Goal: Task Accomplishment & Management: Manage account settings

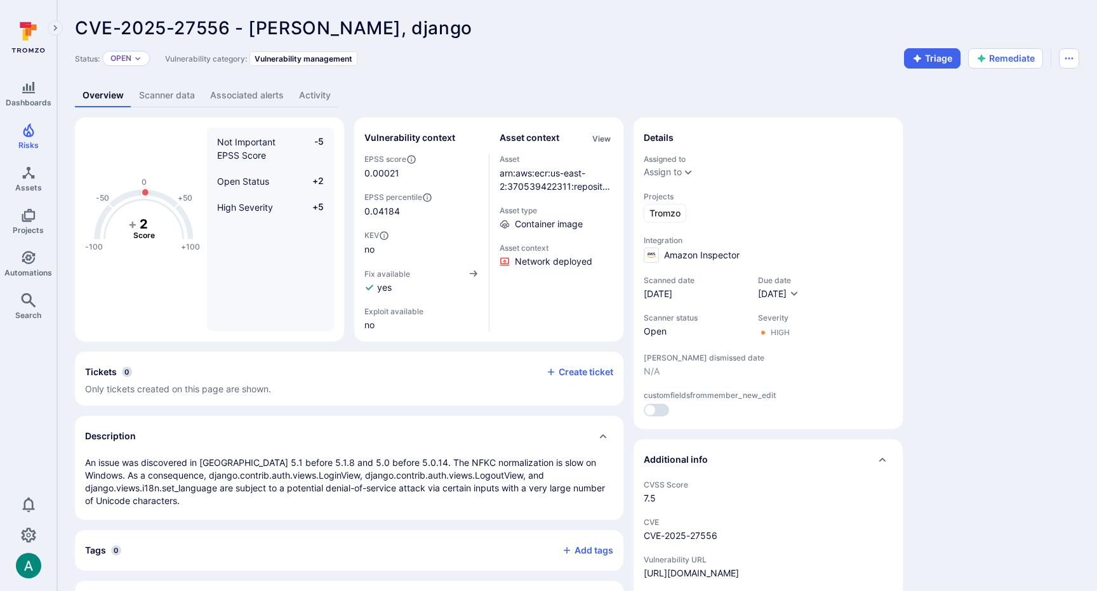
click at [747, 34] on div "CVE-2025-27556 - Django, django ... Show more" at bounding box center [486, 28] width 823 height 20
click at [1006, 63] on button "Remediate" at bounding box center [1005, 58] width 75 height 20
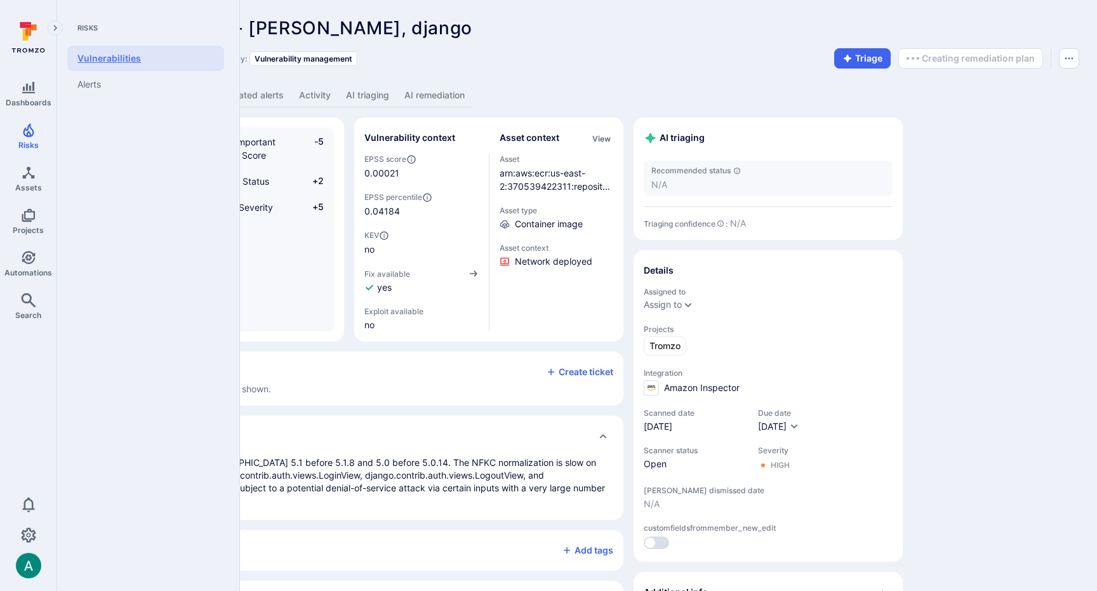
click at [84, 65] on link "Vulnerabilities" at bounding box center [145, 58] width 157 height 25
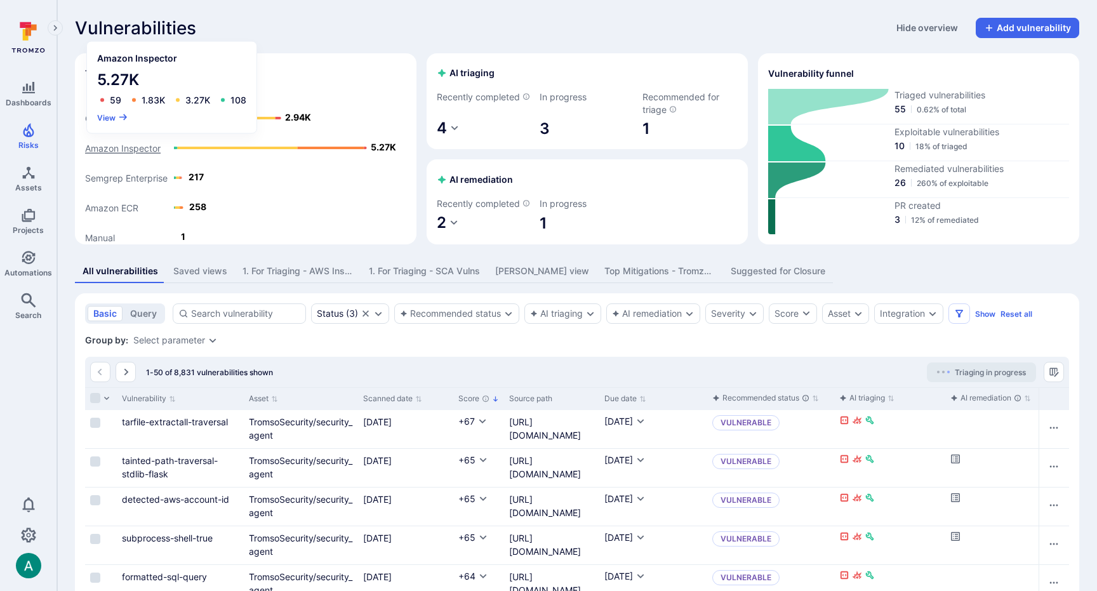
click at [135, 149] on text "Amazon Inspector" at bounding box center [123, 148] width 76 height 11
click at [110, 114] on button "View" at bounding box center [112, 117] width 31 height 10
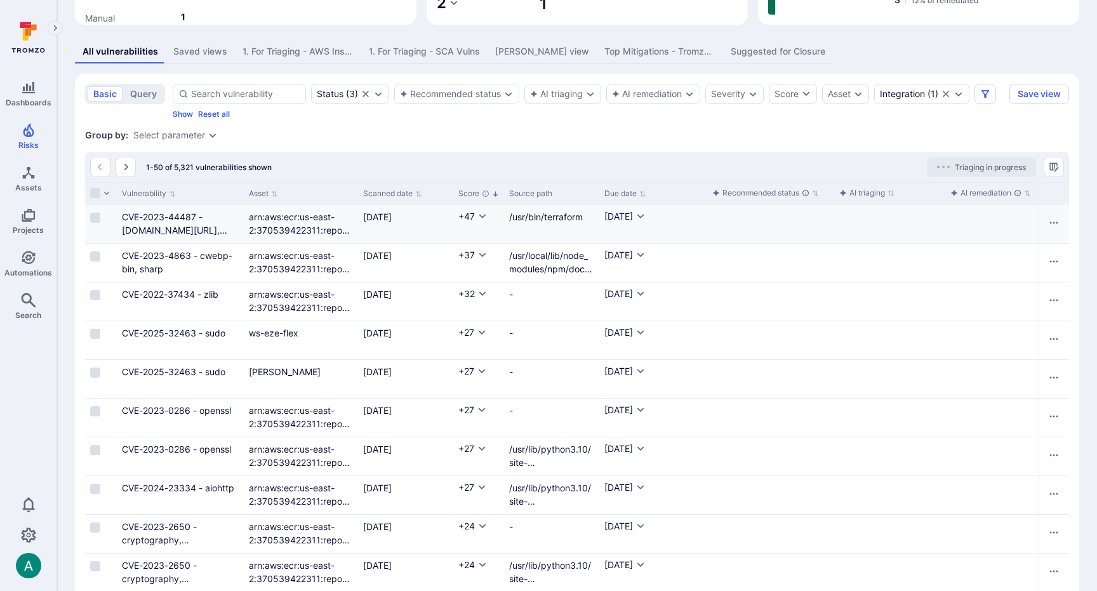
scroll to position [220, 0]
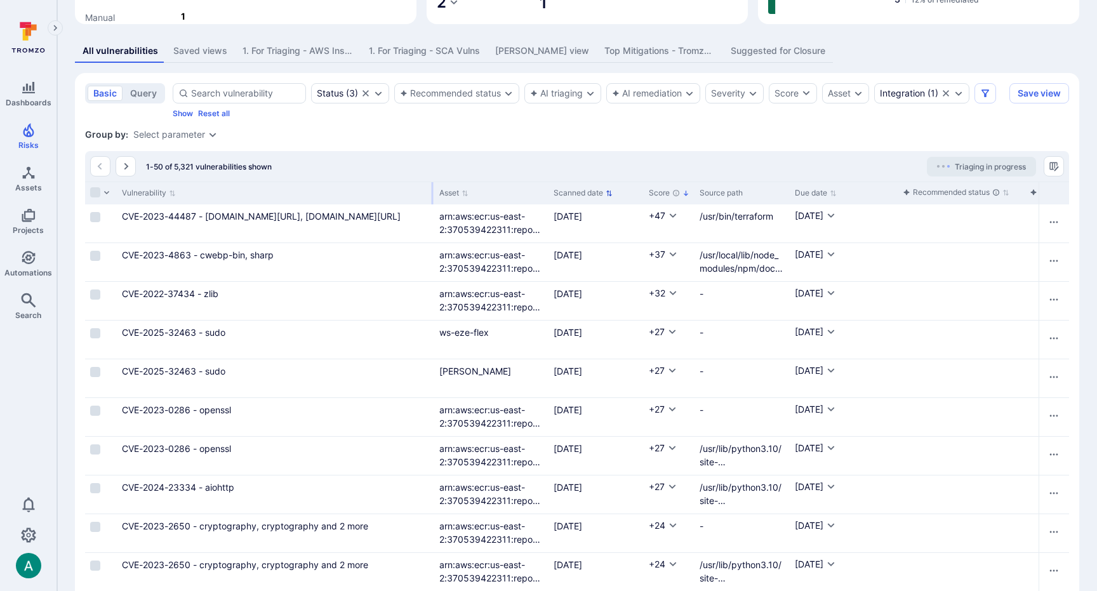
drag, startPoint x: 243, startPoint y: 205, endPoint x: 433, endPoint y: 200, distance: 190.5
click at [433, 200] on div "Vulnerability" at bounding box center [275, 193] width 317 height 23
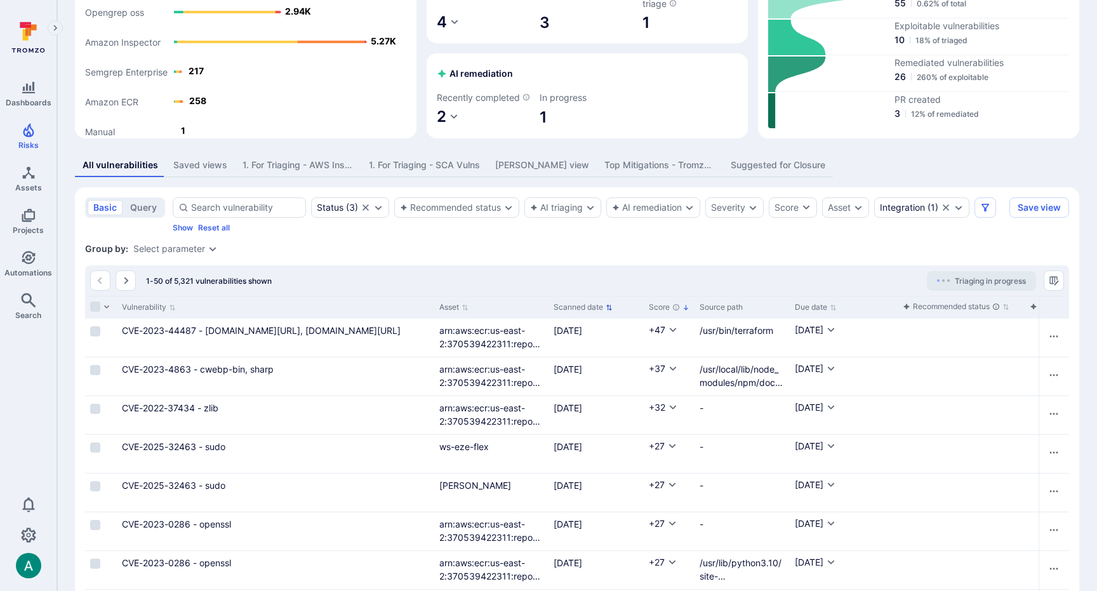
scroll to position [118, 0]
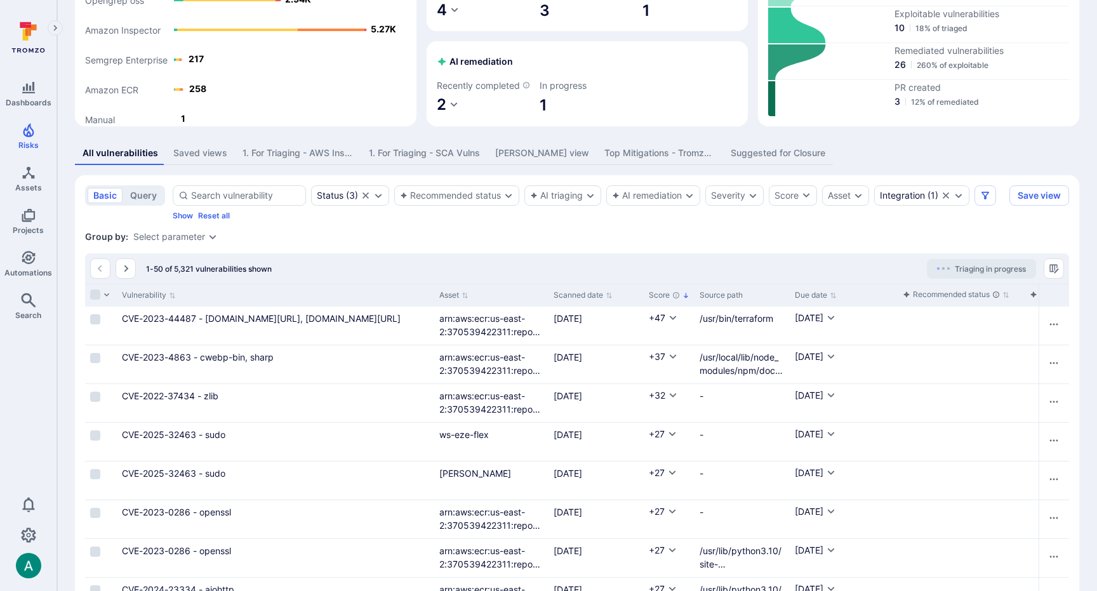
click at [207, 159] on div "Saved views" at bounding box center [200, 153] width 54 height 13
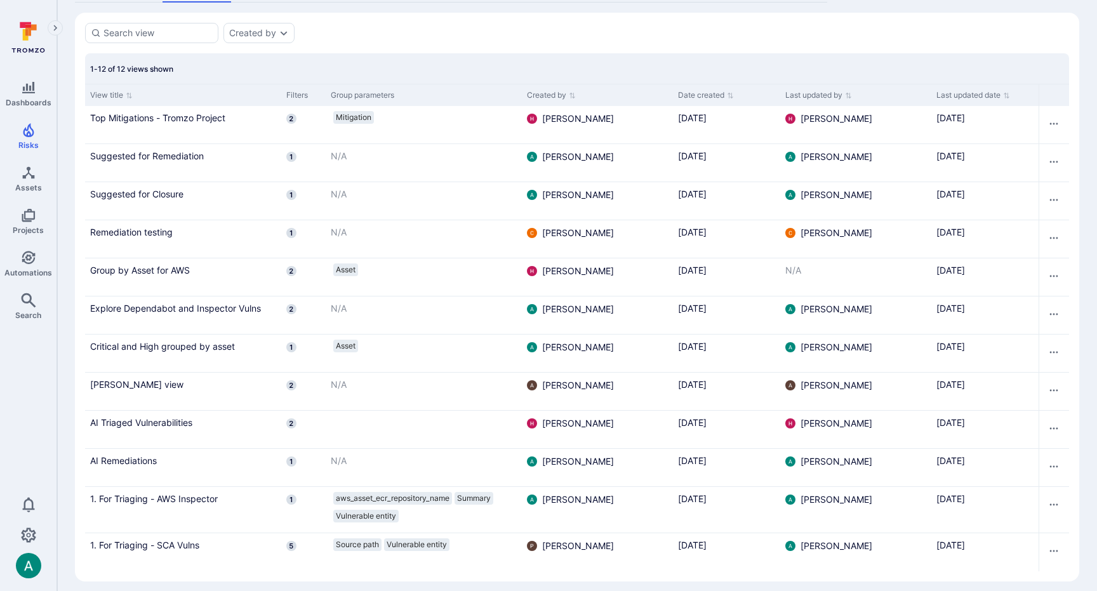
scroll to position [302, 0]
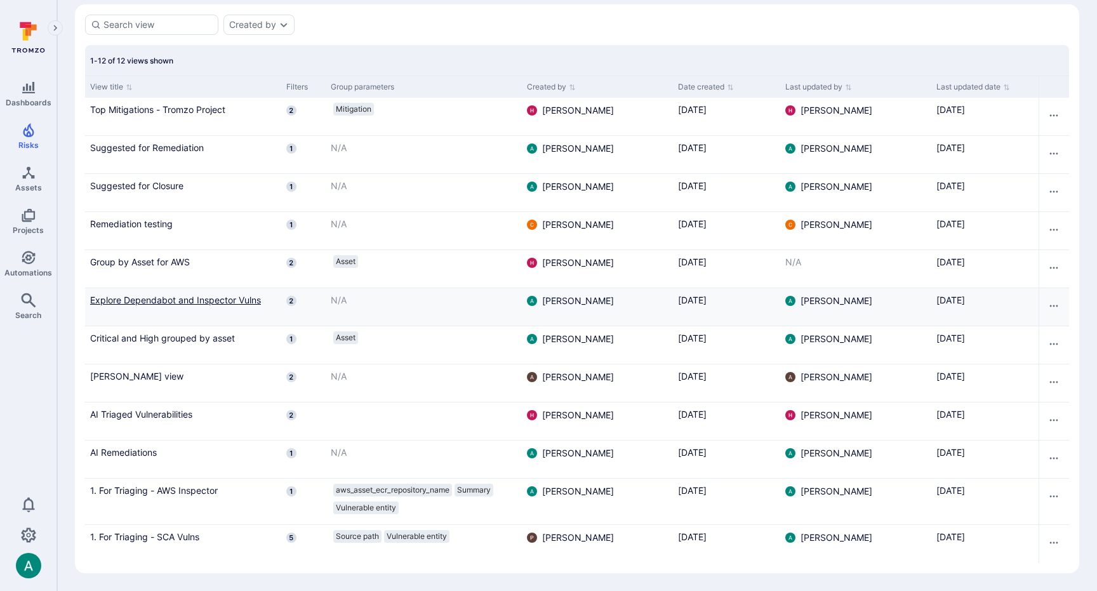
click at [183, 300] on link "Explore Dependabot and Inspector Vulns" at bounding box center [183, 299] width 186 height 13
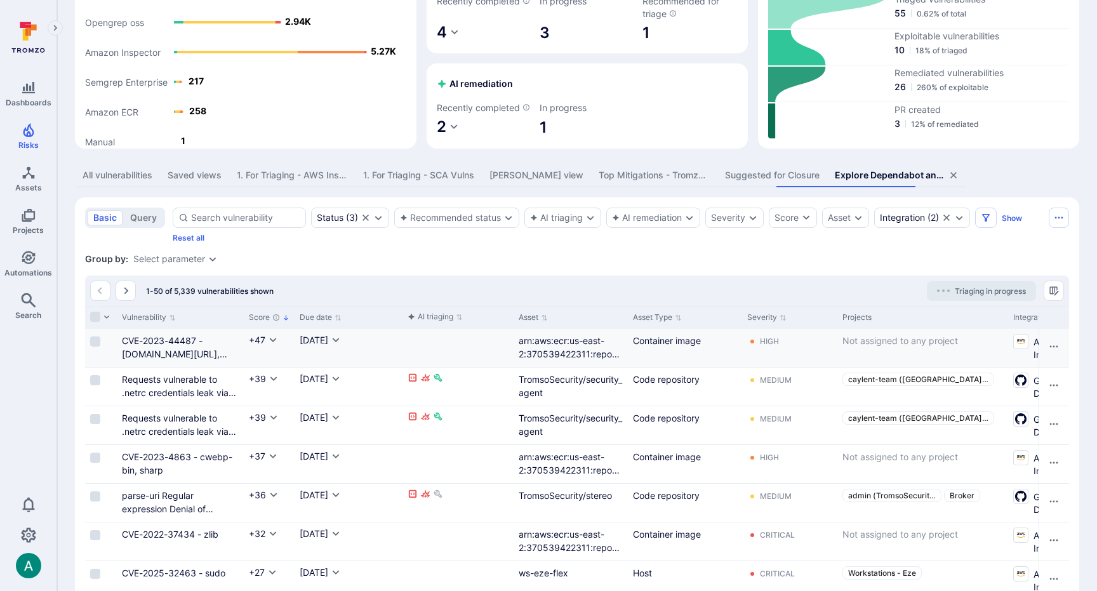
scroll to position [98, 0]
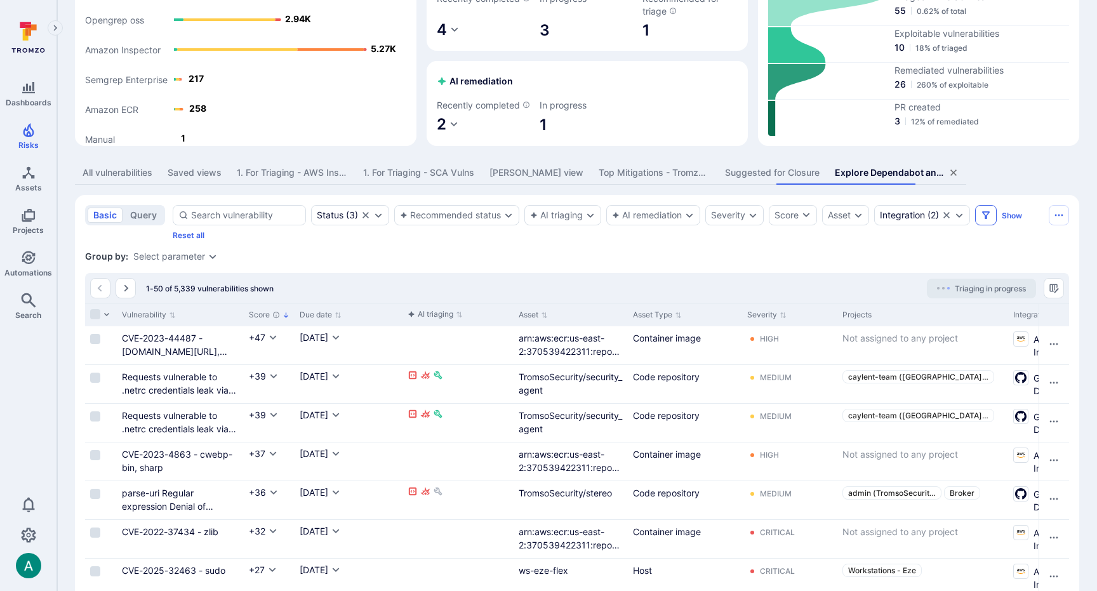
click at [990, 220] on icon "Filters" at bounding box center [986, 215] width 10 height 10
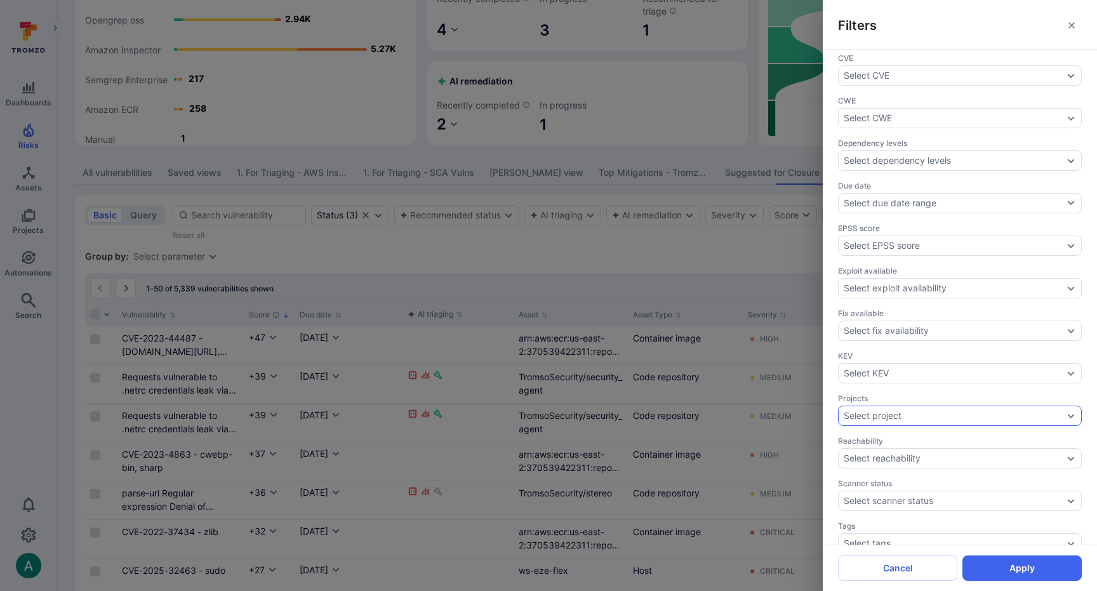
scroll to position [359, 0]
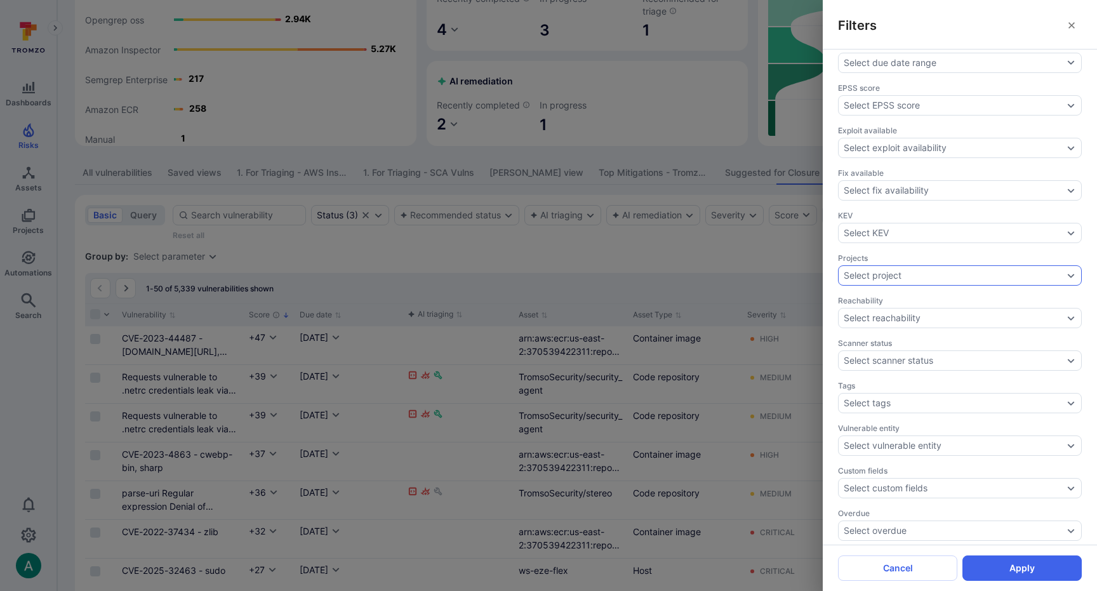
click at [879, 265] on div "Select project" at bounding box center [960, 275] width 244 height 20
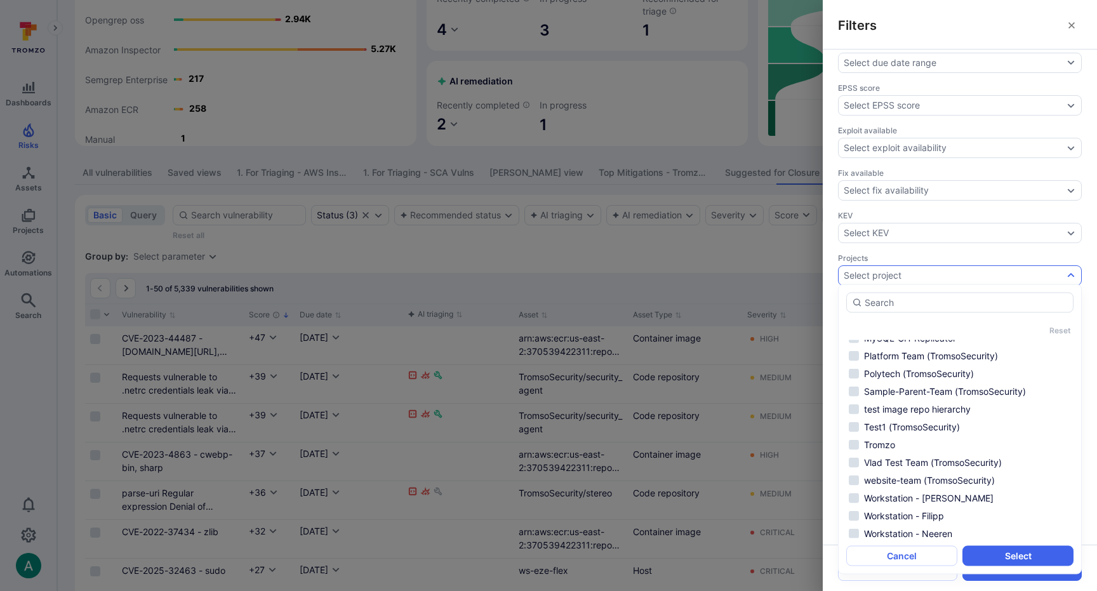
scroll to position [230, 0]
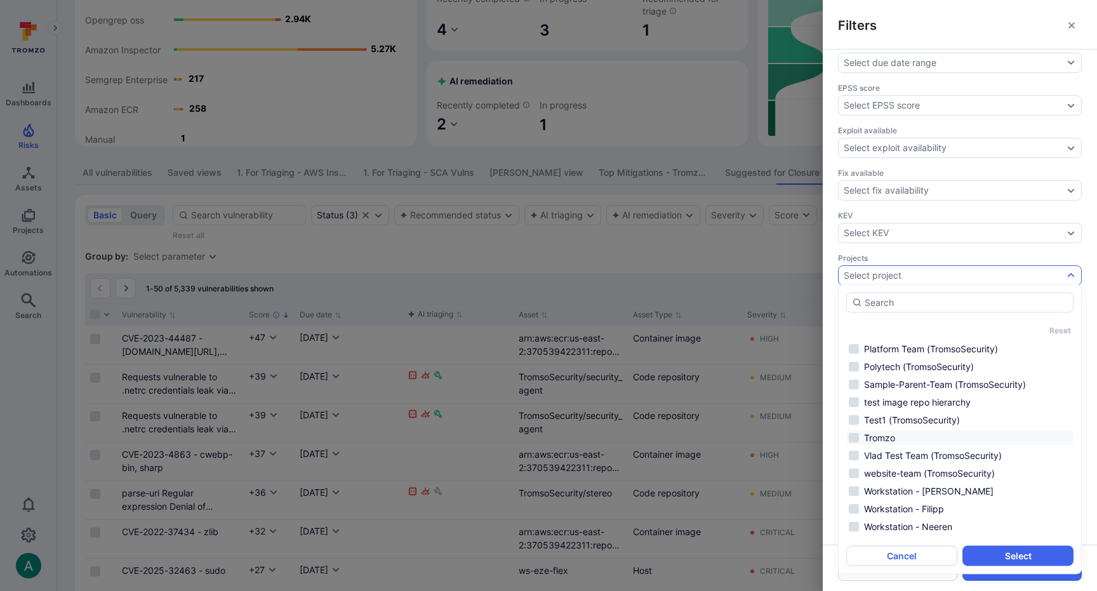
click at [884, 435] on li "Tromzo" at bounding box center [959, 437] width 227 height 15
click at [1027, 552] on button "Select" at bounding box center [1017, 556] width 111 height 20
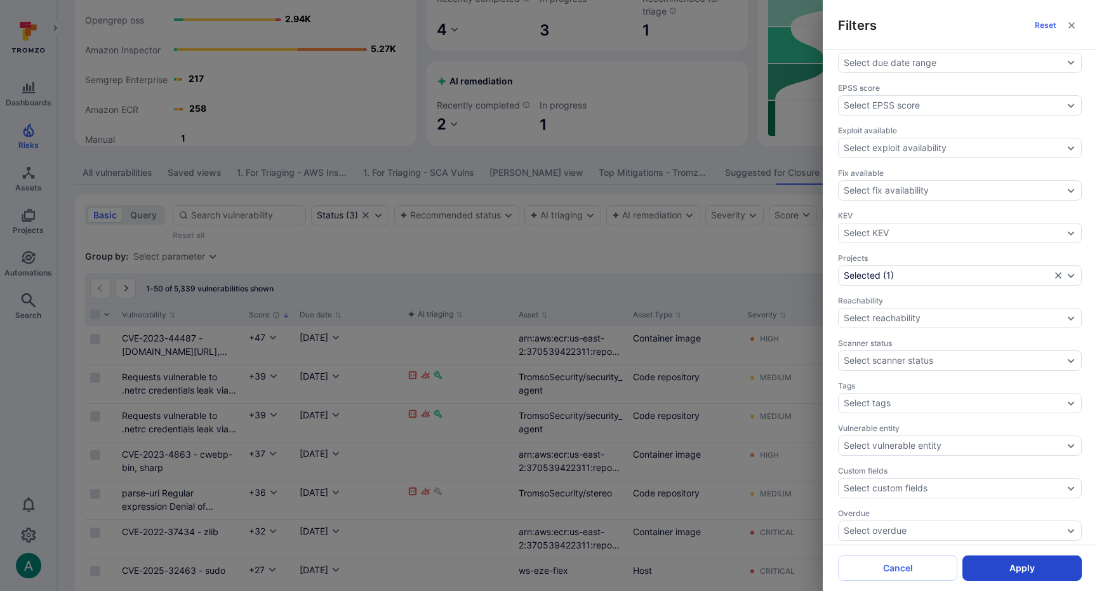
click at [1034, 569] on button "Apply" at bounding box center [1021, 568] width 119 height 25
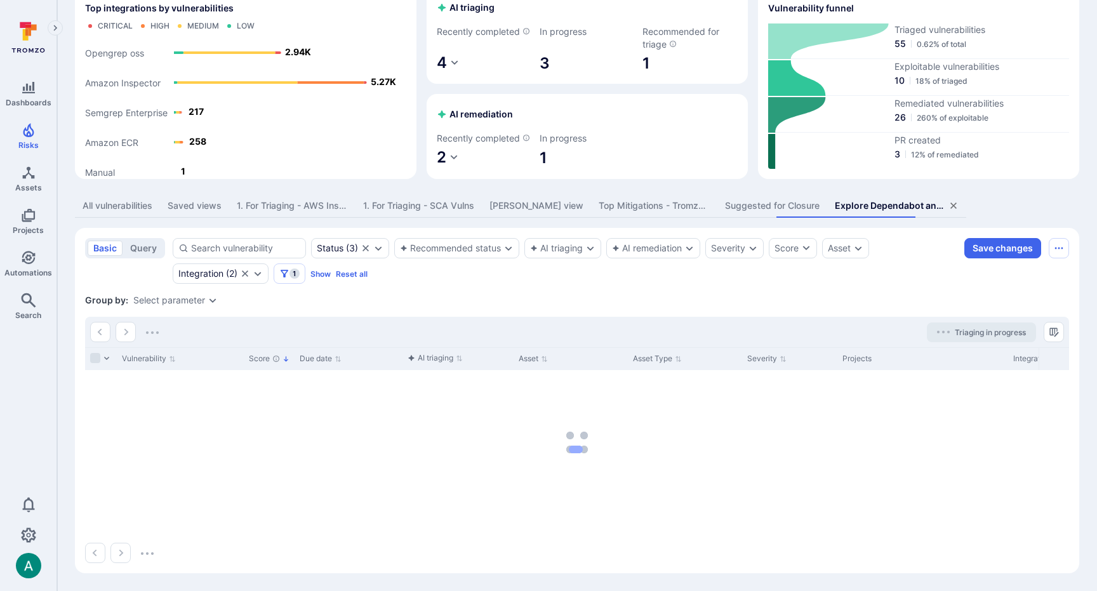
scroll to position [79, 0]
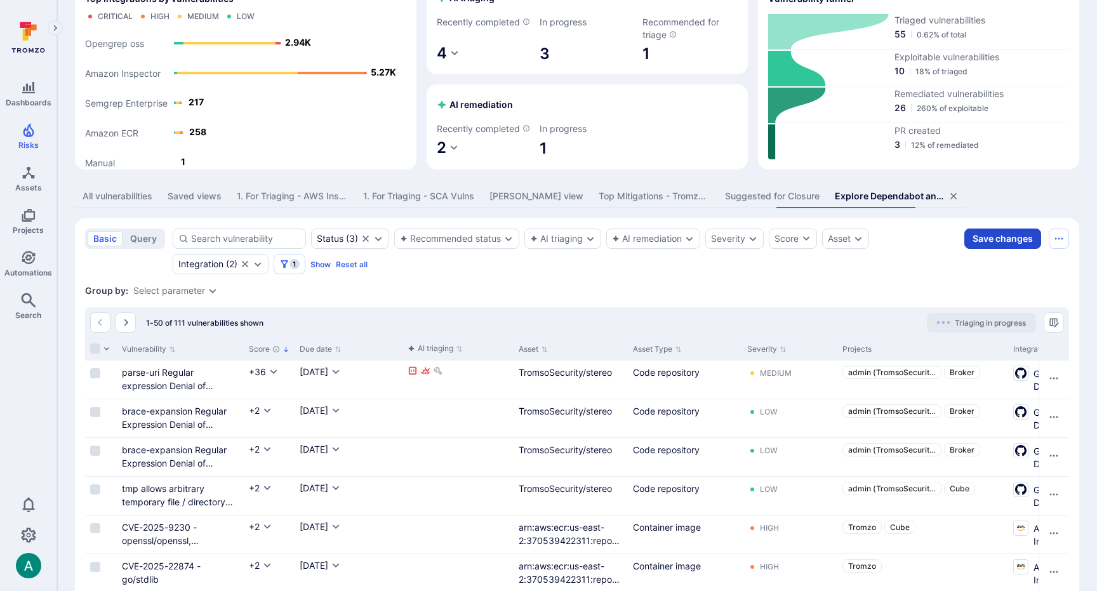
click at [987, 249] on button "Save changes" at bounding box center [1002, 239] width 77 height 20
click at [886, 274] on div "Status ( 3 ) Recommended status AI triaging AI remediation Severity Score Asset…" at bounding box center [566, 252] width 787 height 46
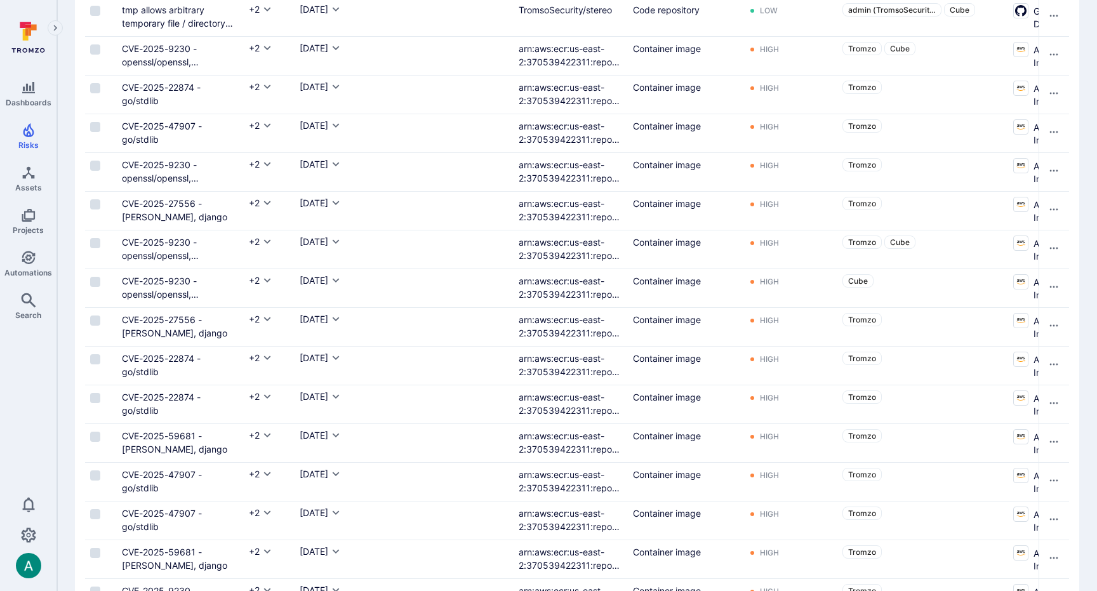
scroll to position [0, 0]
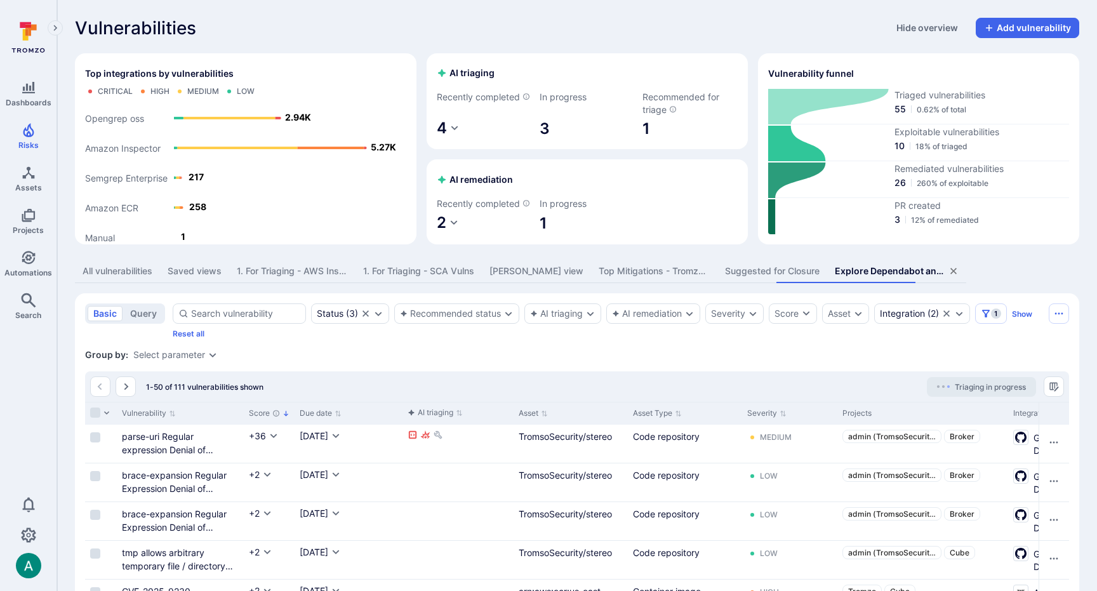
click at [449, 228] on icon "button" at bounding box center [454, 223] width 10 height 10
drag, startPoint x: 566, startPoint y: 232, endPoint x: 543, endPoint y: 233, distance: 22.9
click at [550, 232] on div at bounding box center [548, 295] width 1097 height 591
click at [455, 228] on icon "button" at bounding box center [454, 223] width 10 height 10
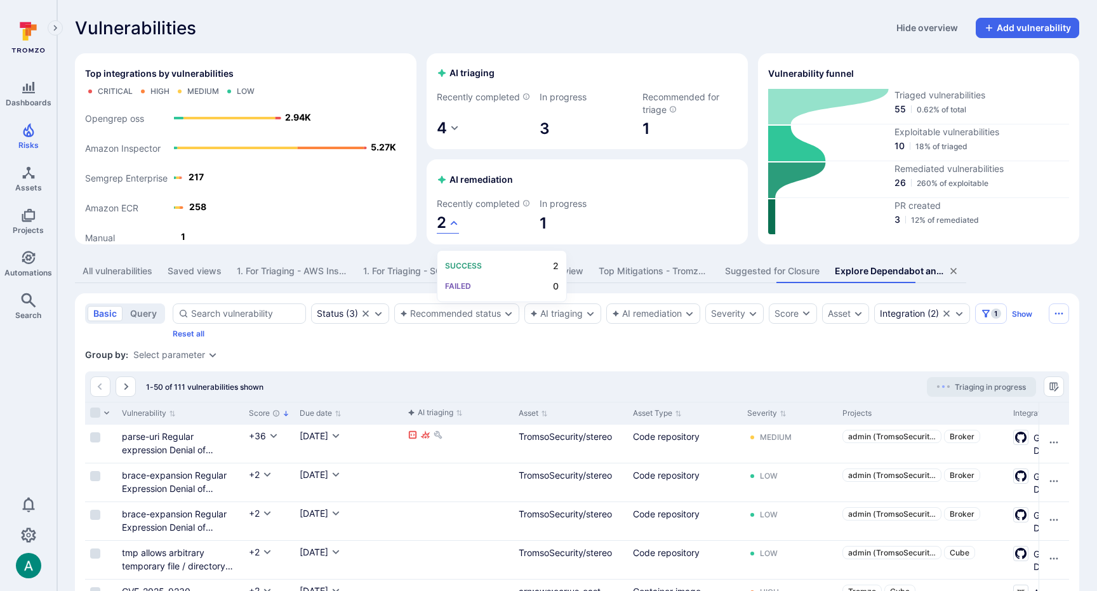
drag, startPoint x: 461, startPoint y: 262, endPoint x: 596, endPoint y: 271, distance: 135.5
click at [474, 265] on p "Success" at bounding box center [463, 266] width 37 height 10
click at [556, 267] on div "Success 2 Failed 0" at bounding box center [502, 276] width 130 height 52
click at [908, 187] on div at bounding box center [548, 295] width 1097 height 591
click at [898, 189] on span "26" at bounding box center [900, 182] width 11 height 13
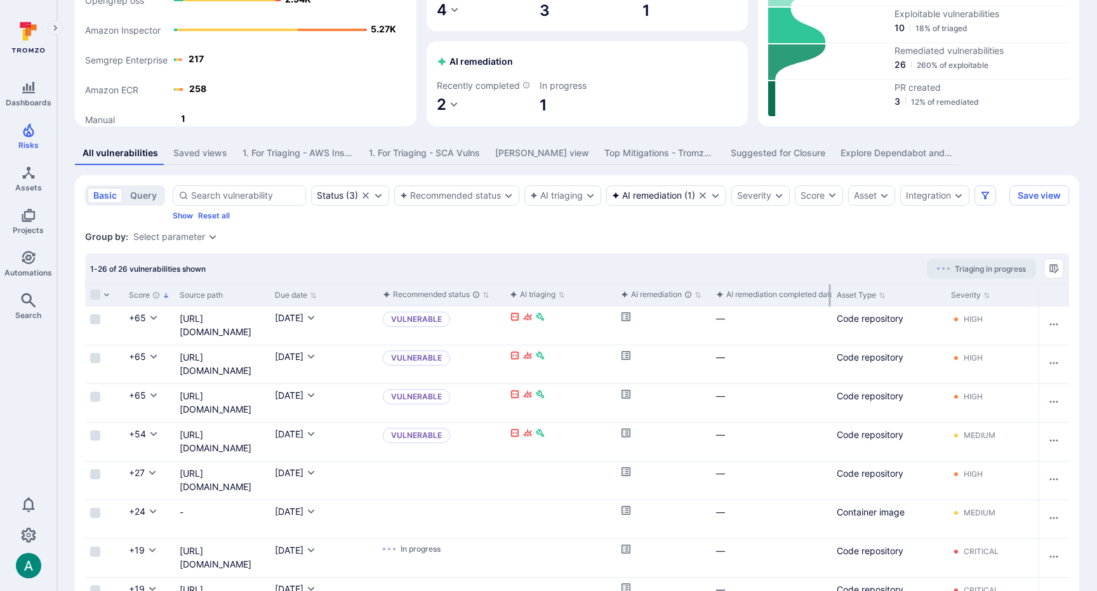
scroll to position [0, 523]
click at [799, 301] on div "AI remediation completed date" at bounding box center [772, 294] width 118 height 13
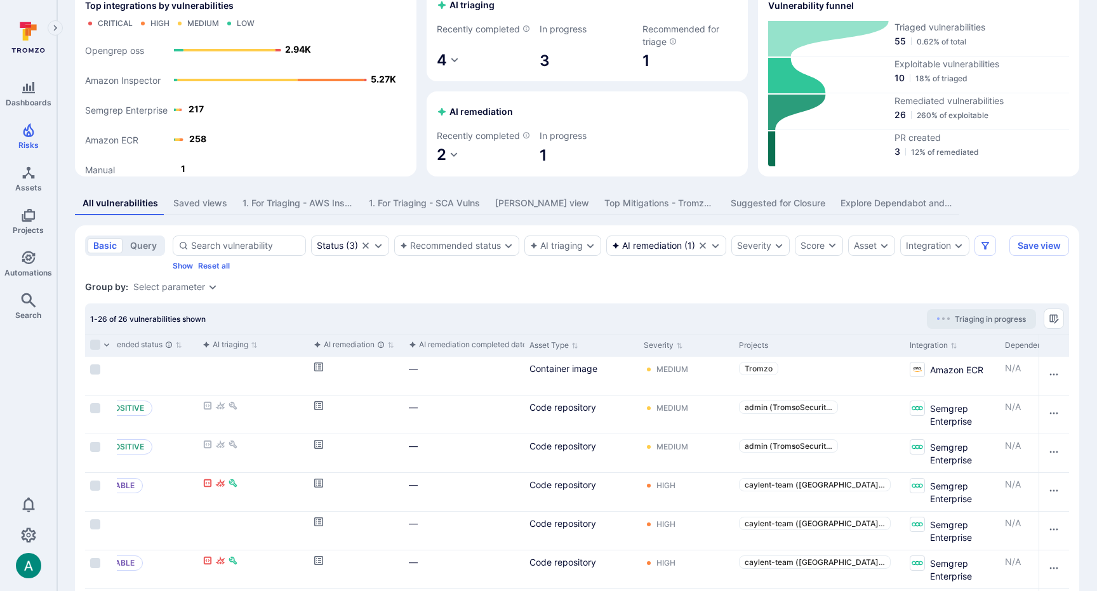
scroll to position [0, 897]
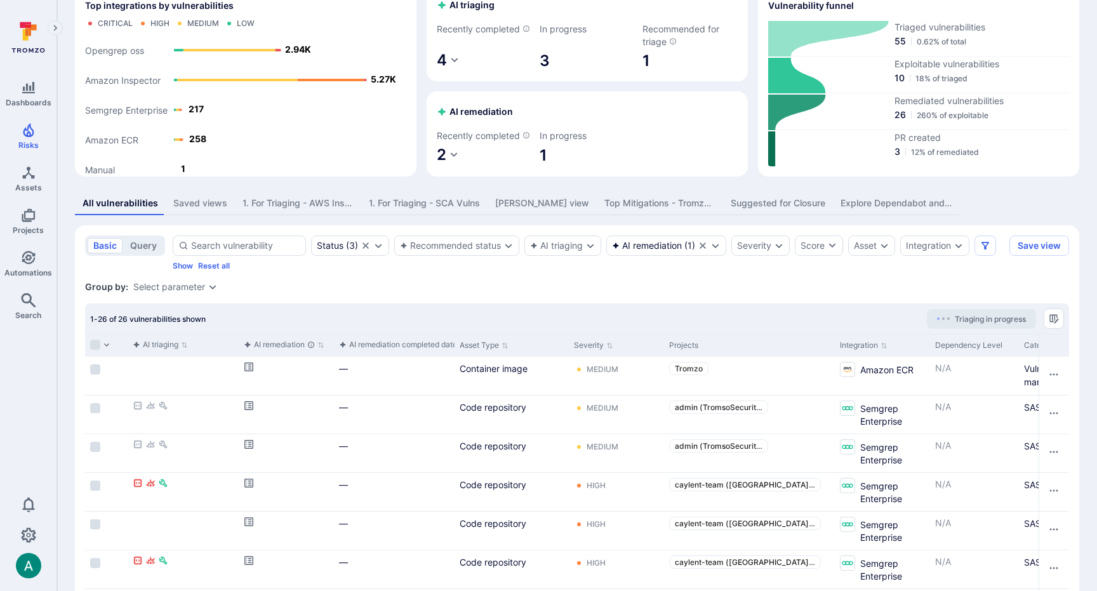
click at [411, 351] on div "AI remediation completed date" at bounding box center [398, 344] width 118 height 13
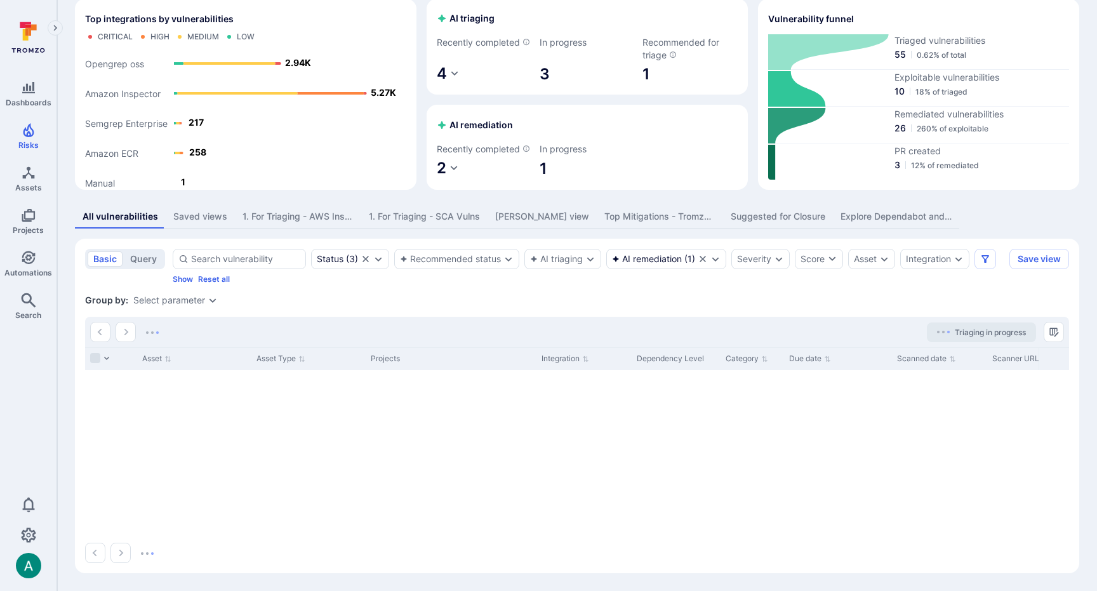
click at [404, 359] on div "Projects" at bounding box center [451, 358] width 161 height 11
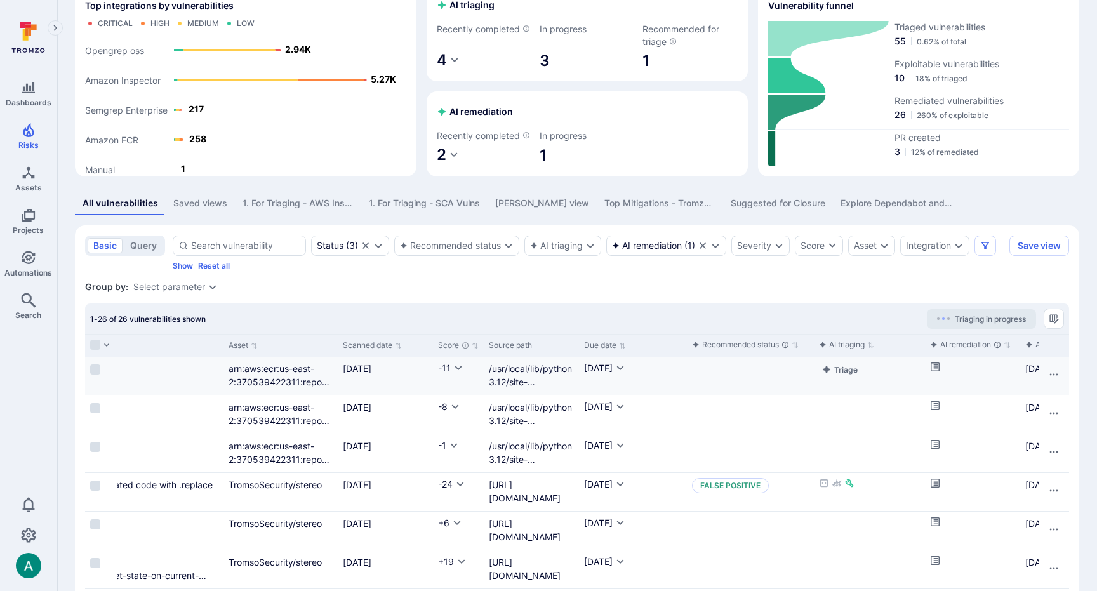
scroll to position [0, 226]
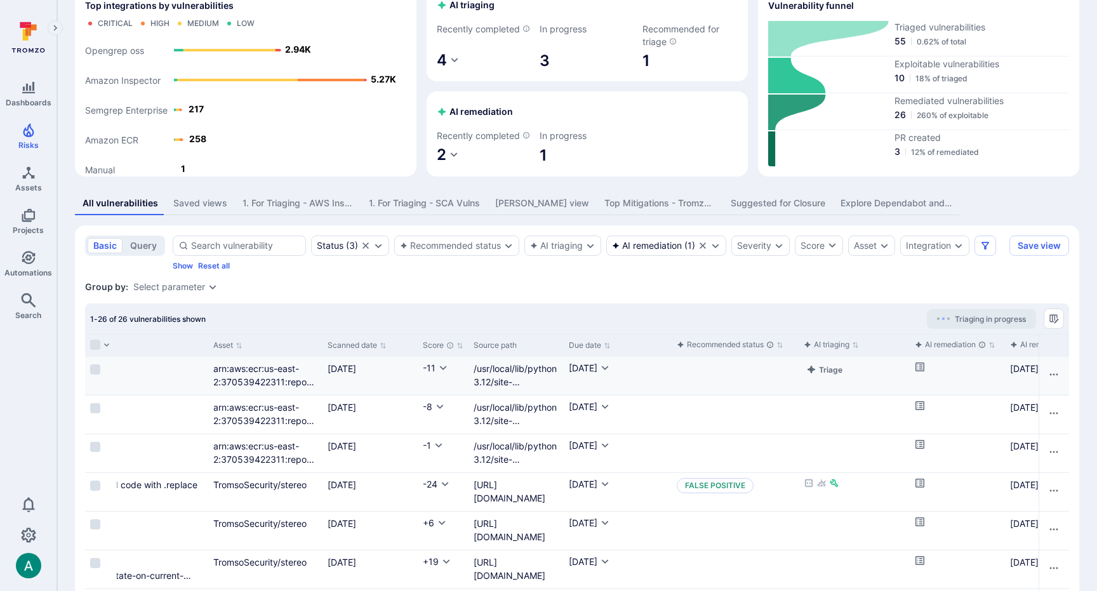
click at [920, 371] on icon "Cell for aiCtx.remediationStatus" at bounding box center [919, 367] width 9 height 9
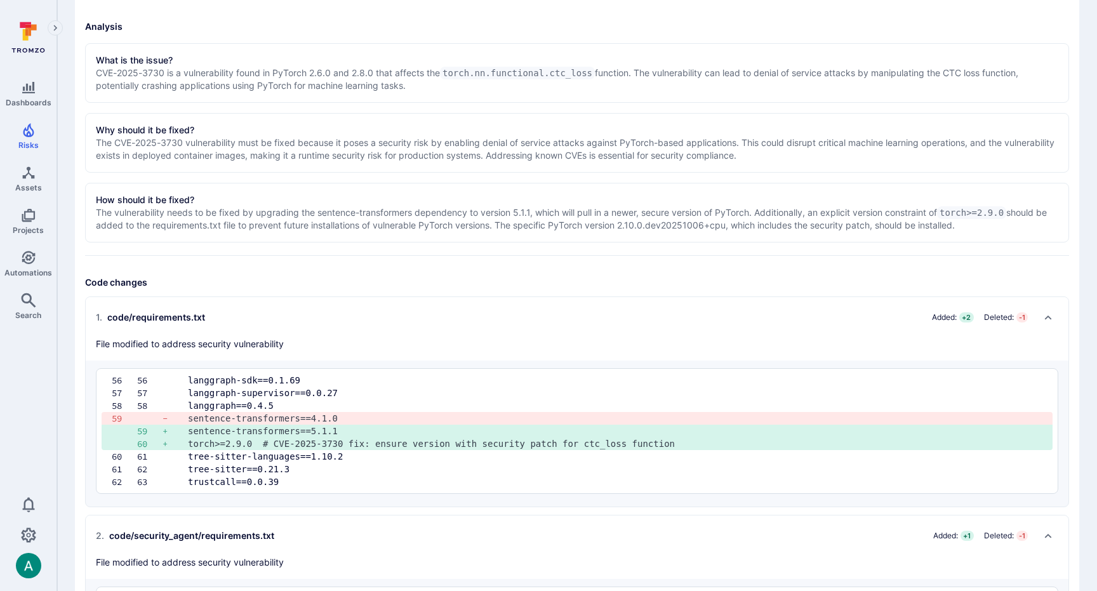
scroll to position [342, 0]
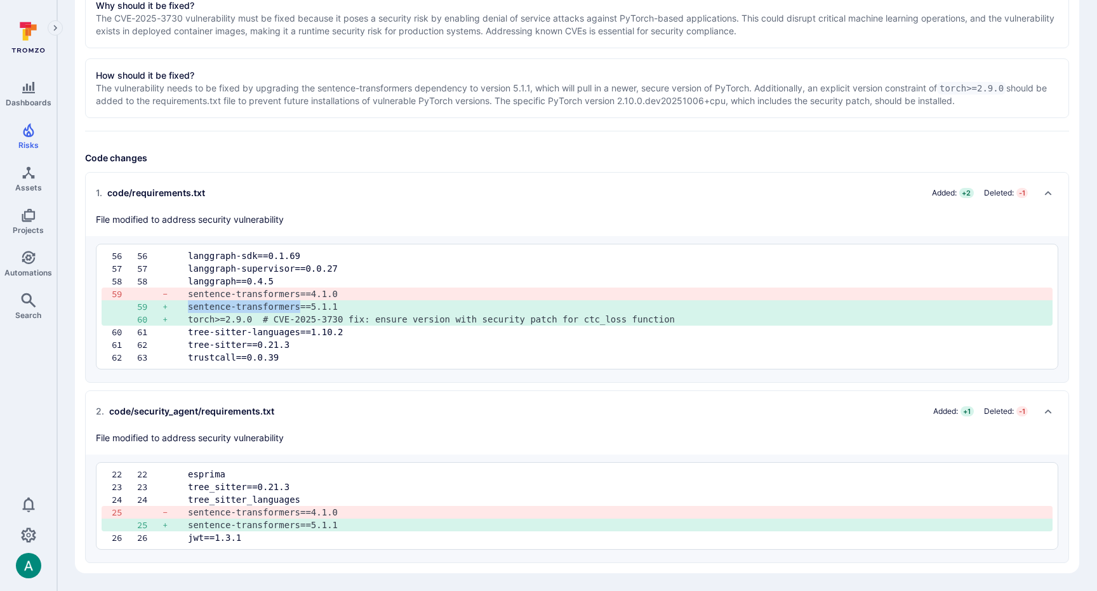
drag, startPoint x: 188, startPoint y: 304, endPoint x: 300, endPoint y: 305, distance: 111.7
click at [300, 305] on pre "sentence-transformers==5.1.1" at bounding box center [615, 306] width 855 height 13
copy pre "sentence-transformers"
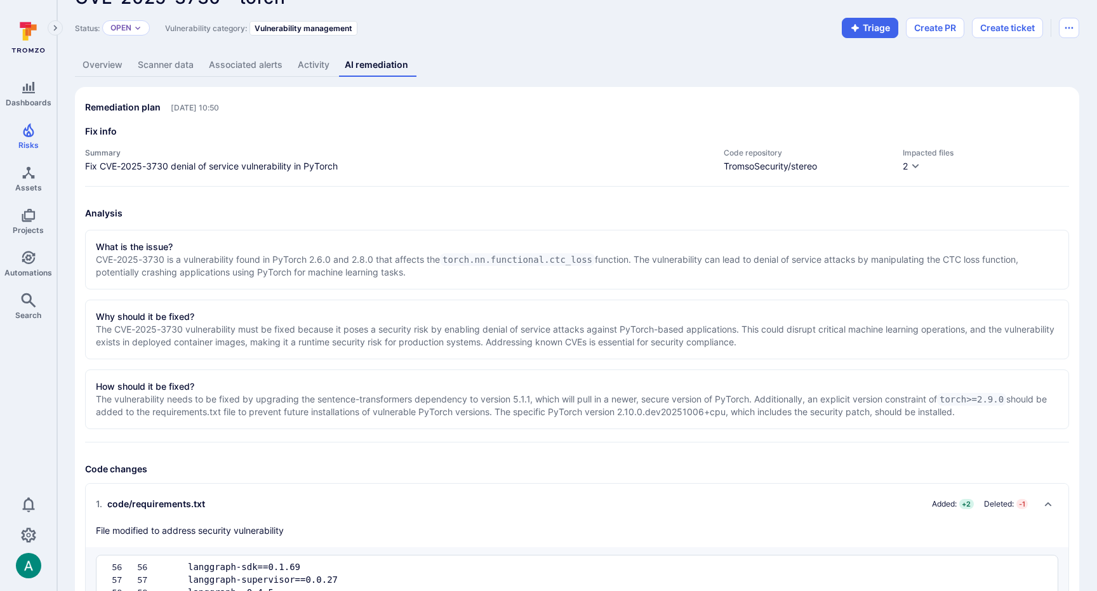
scroll to position [0, 0]
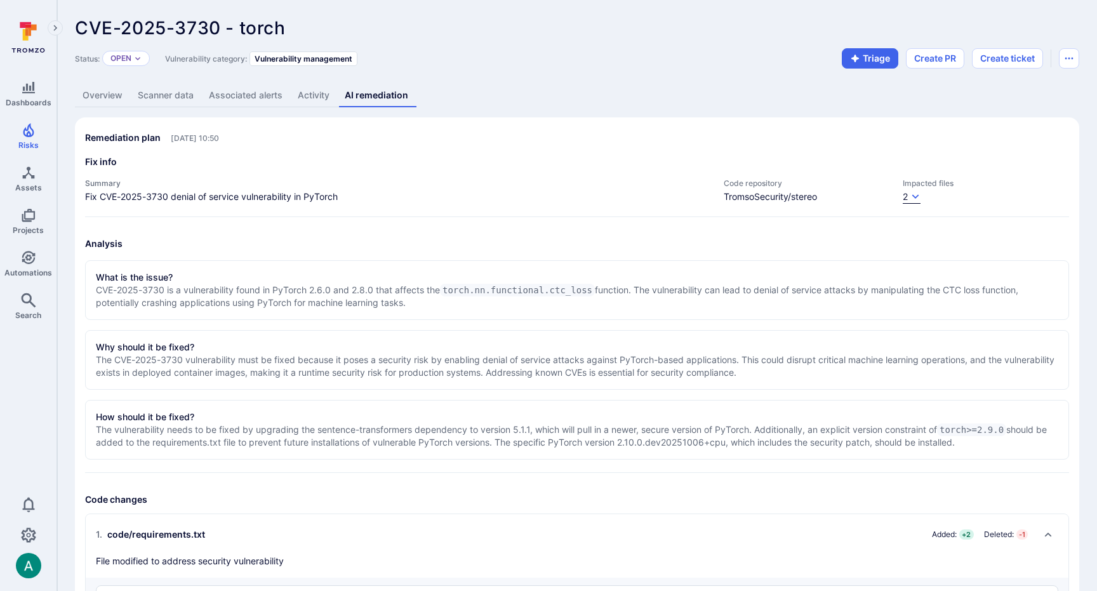
click at [914, 194] on icon "button" at bounding box center [915, 197] width 10 height 10
click at [914, 194] on div at bounding box center [548, 295] width 1097 height 591
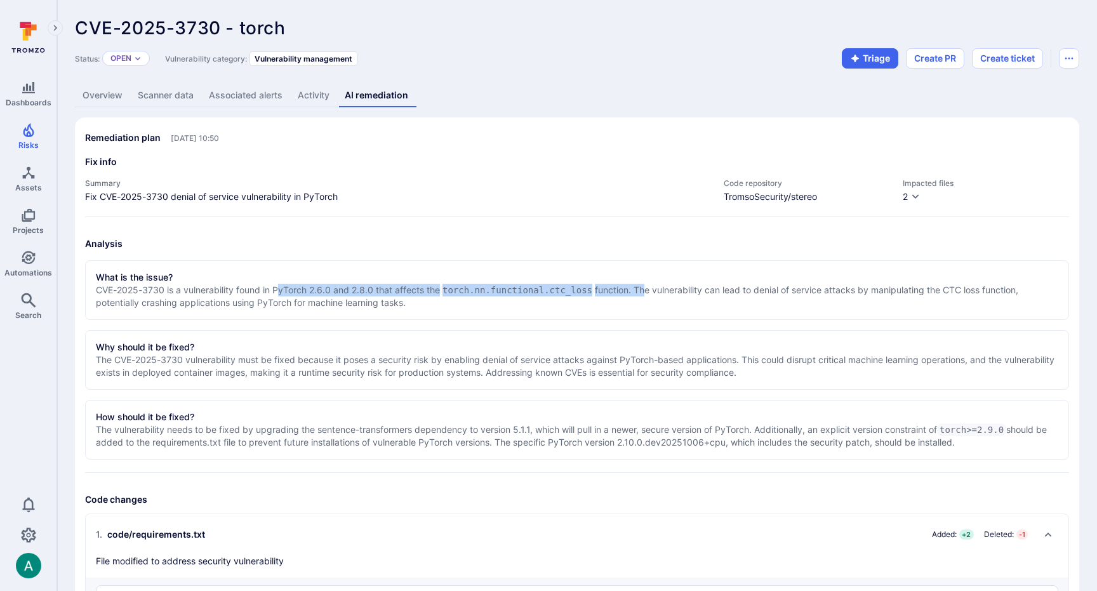
drag, startPoint x: 279, startPoint y: 284, endPoint x: 647, endPoint y: 291, distance: 367.7
click at [647, 291] on p "CVE-2025-3730 is a vulnerability found in PyTorch 2.6.0 and 2.8.0 that affects …" at bounding box center [577, 296] width 962 height 25
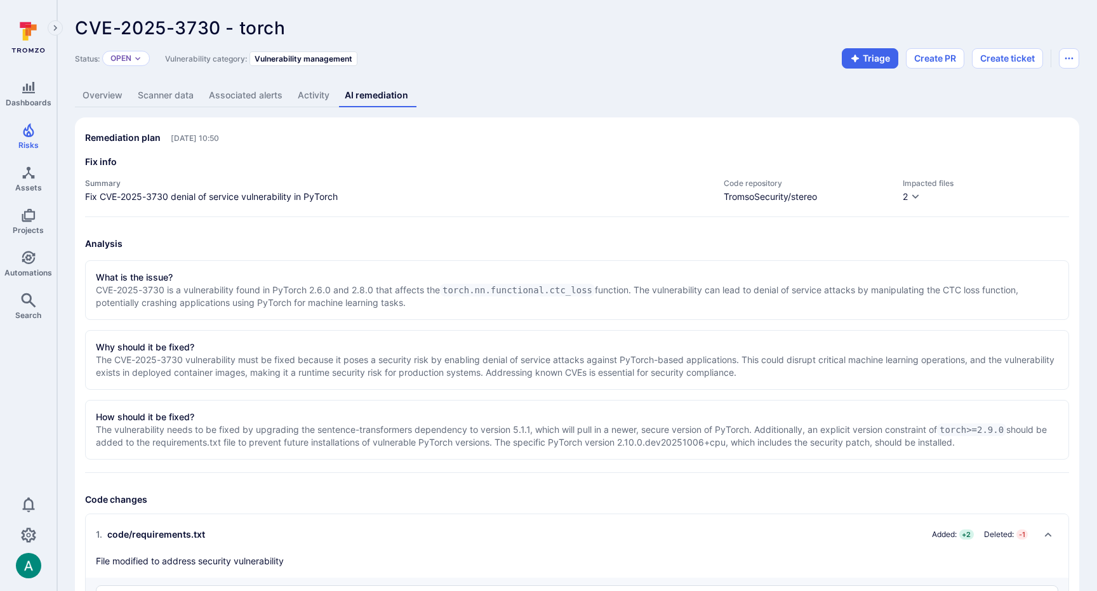
click at [123, 301] on p "CVE-2025-3730 is a vulnerability found in PyTorch 2.6.0 and 2.8.0 that affects …" at bounding box center [577, 296] width 962 height 25
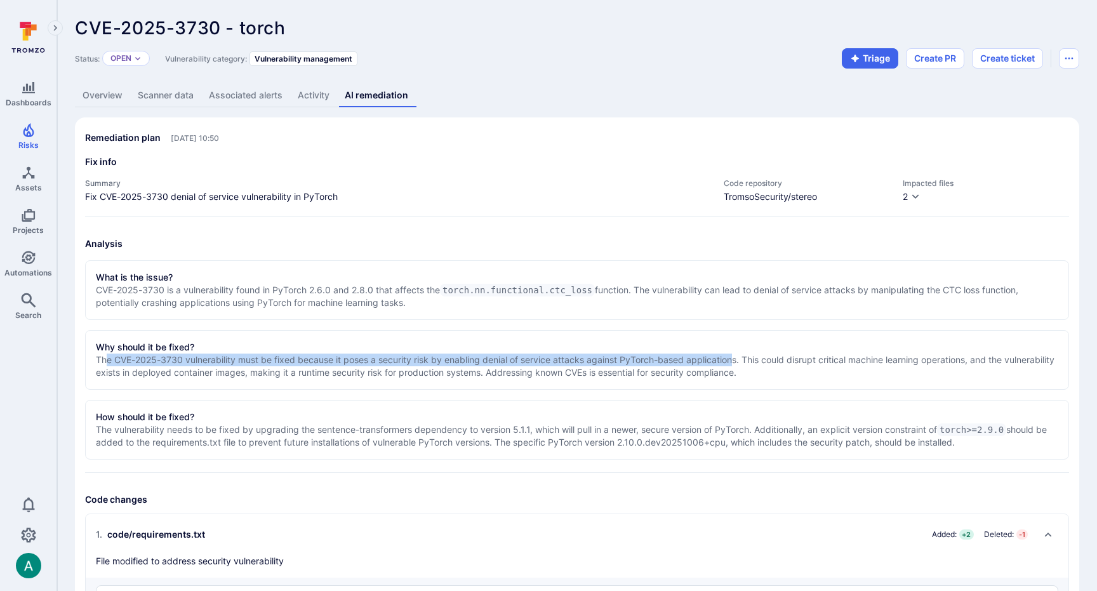
drag, startPoint x: 108, startPoint y: 362, endPoint x: 742, endPoint y: 361, distance: 634.2
click at [740, 361] on p "The CVE-2025-3730 vulnerability must be fixed because it poses a security risk …" at bounding box center [577, 366] width 962 height 25
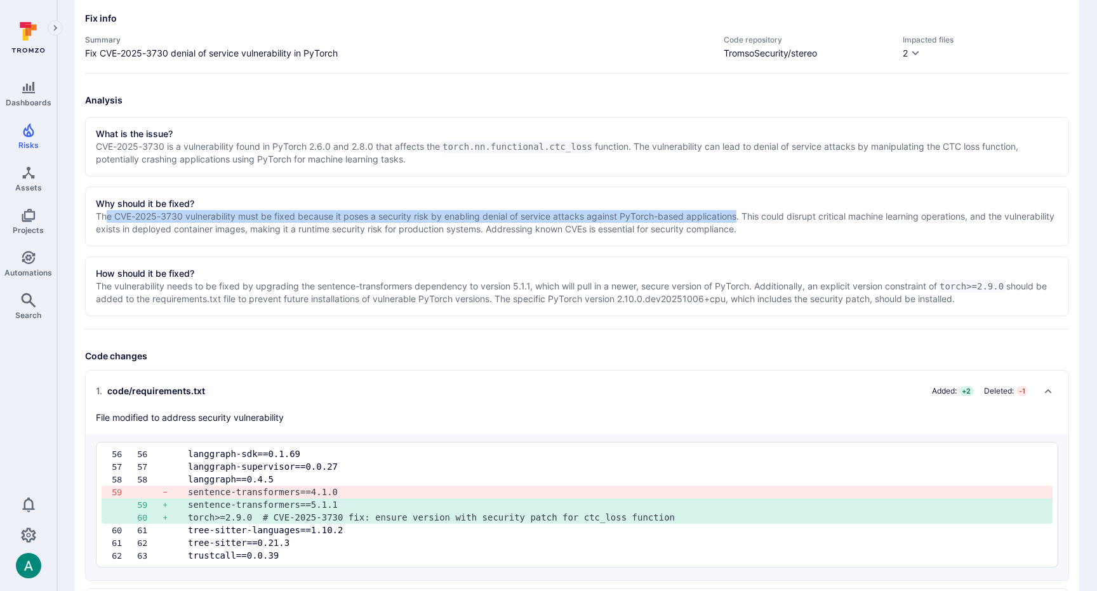
scroll to position [142, 0]
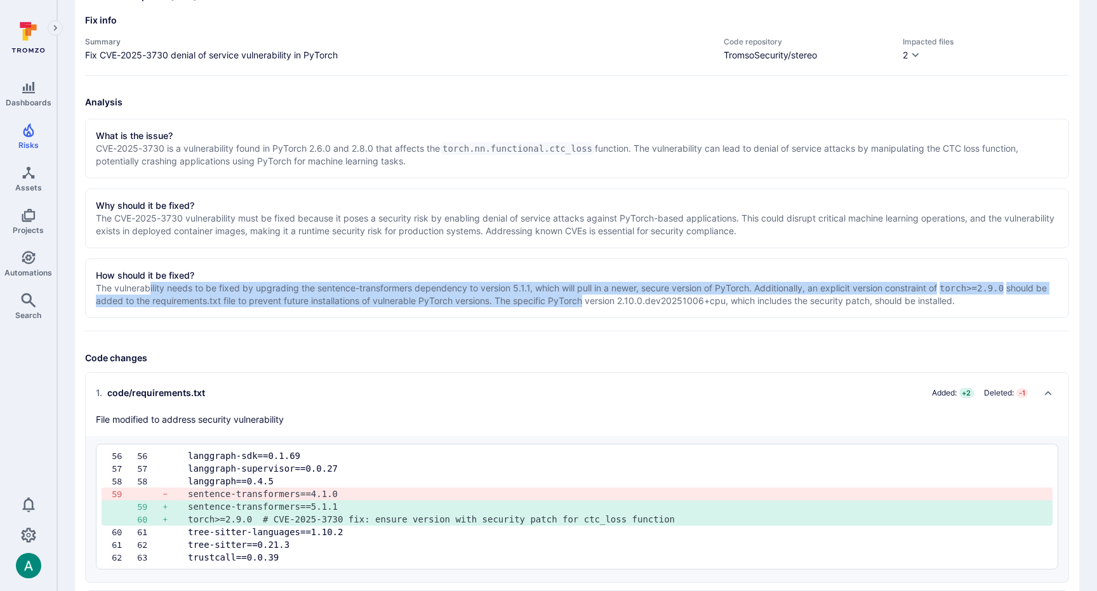
drag, startPoint x: 153, startPoint y: 293, endPoint x: 593, endPoint y: 301, distance: 440.0
click at [593, 301] on p "The vulnerability needs to be fixed by upgrading the sentence-transformers depe…" at bounding box center [577, 294] width 962 height 25
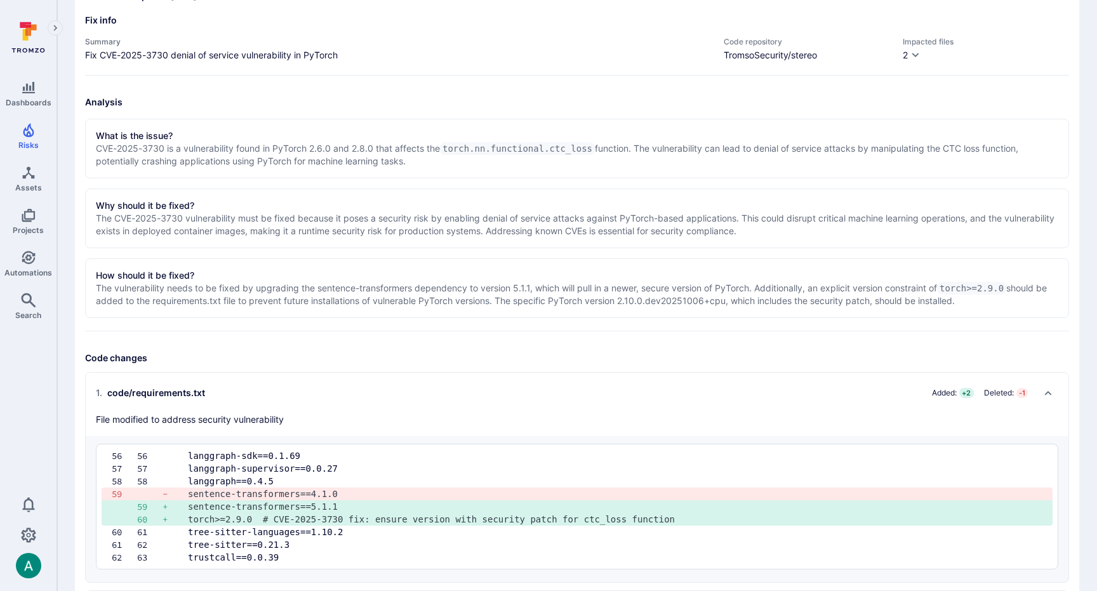
click at [815, 296] on p "The vulnerability needs to be fixed by upgrading the sentence-transformers depe…" at bounding box center [577, 294] width 962 height 25
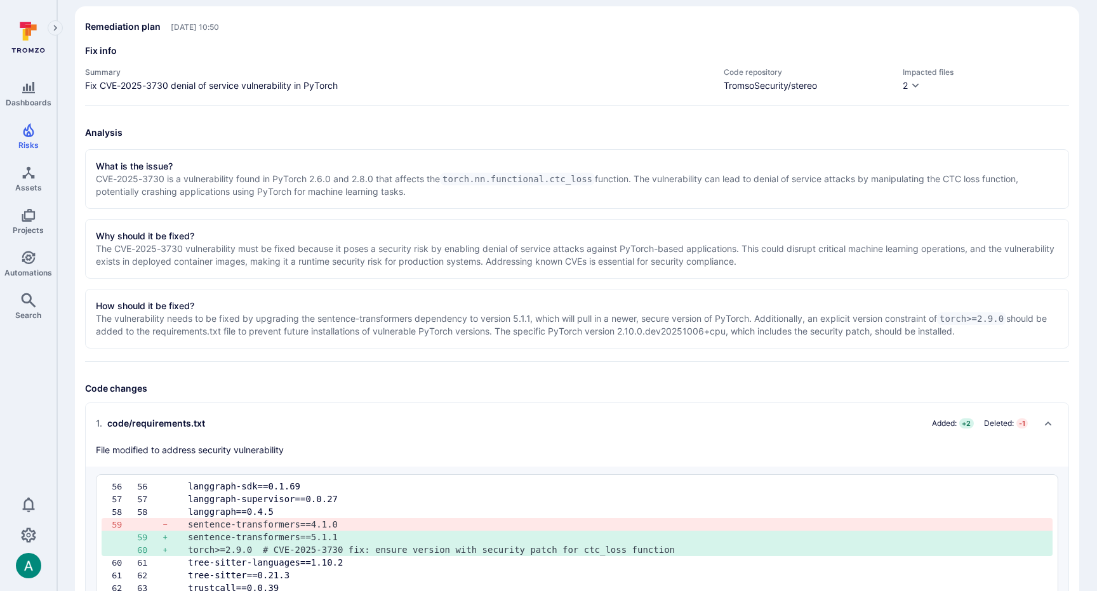
scroll to position [0, 0]
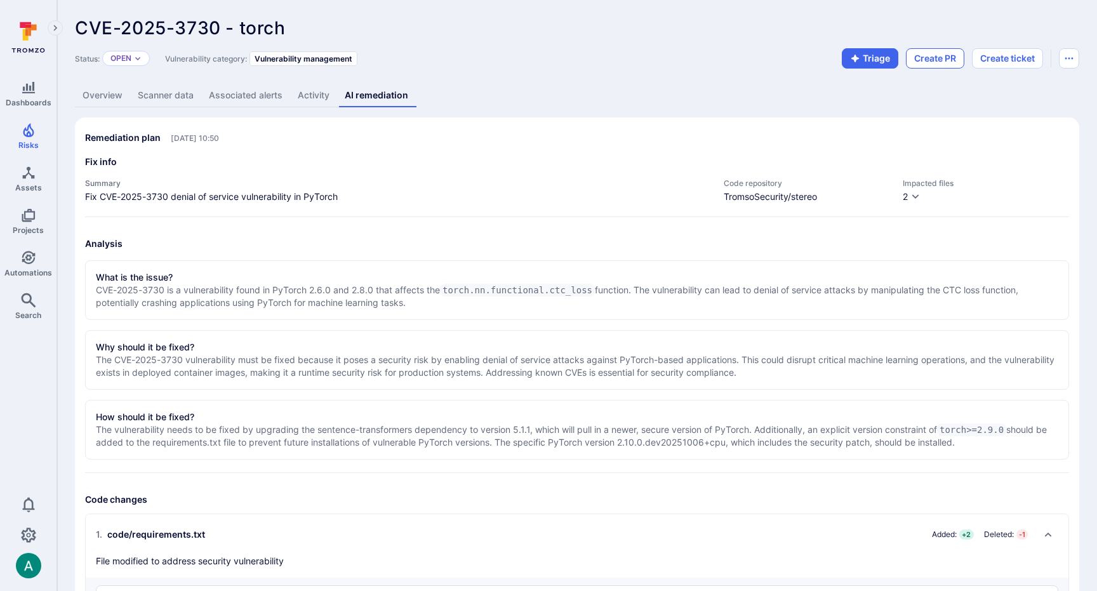
click at [934, 58] on button "Create PR" at bounding box center [935, 58] width 58 height 20
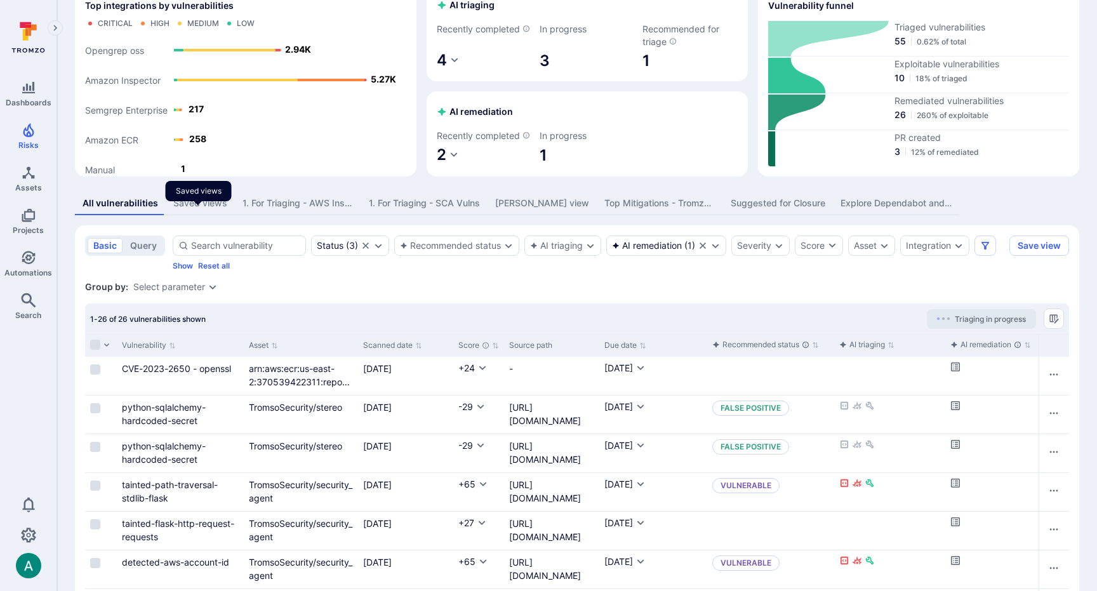
click at [194, 210] on div "Saved views" at bounding box center [200, 203] width 54 height 13
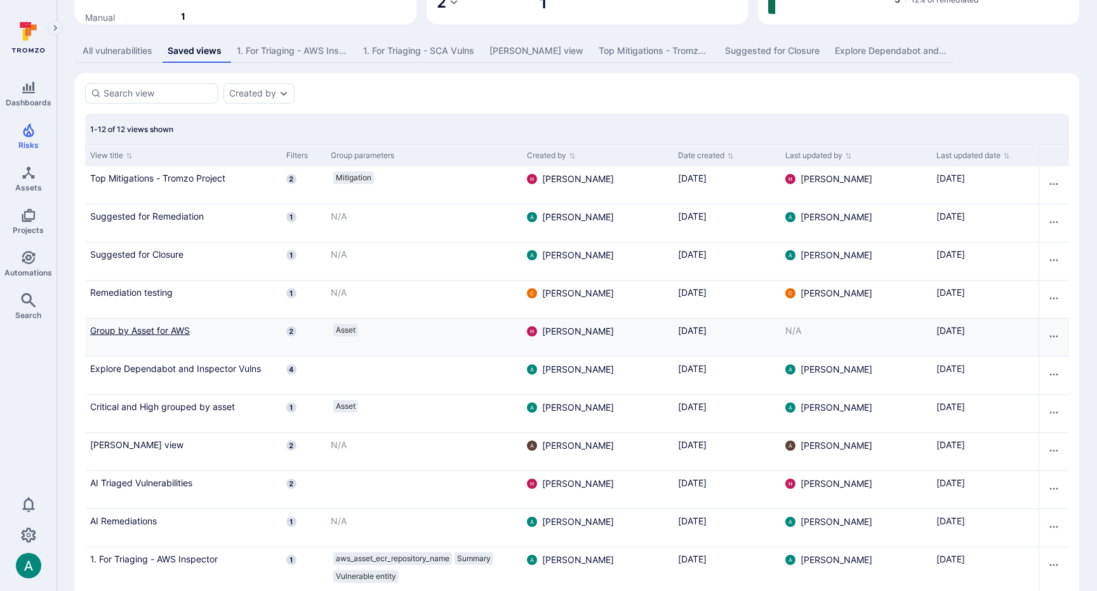
scroll to position [302, 0]
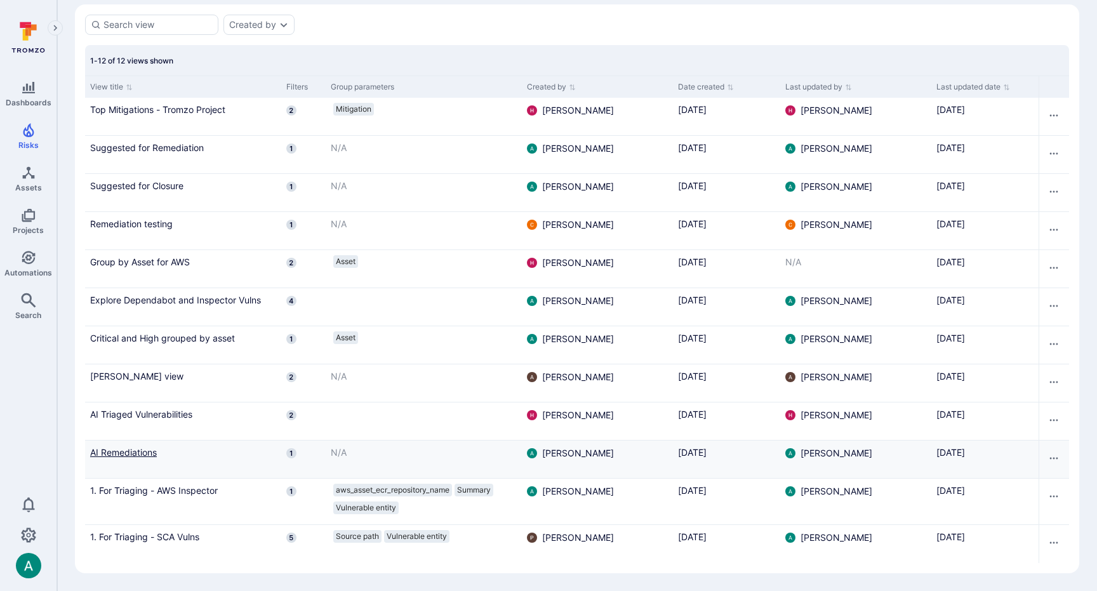
click at [125, 453] on link "AI Remediations" at bounding box center [183, 452] width 186 height 13
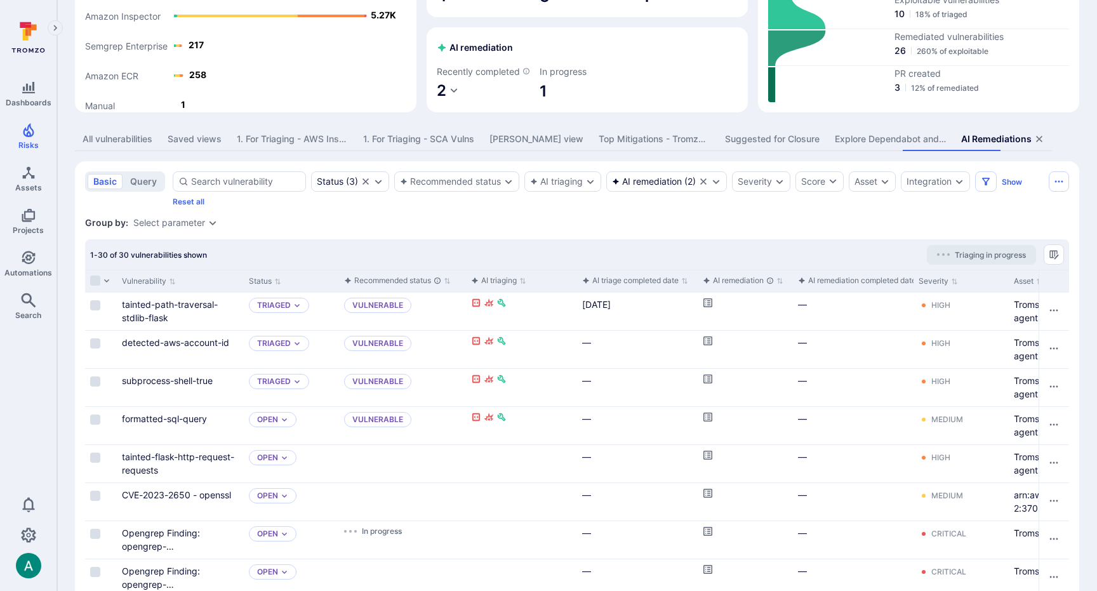
scroll to position [133, 0]
click at [1049, 261] on button "Manage columns" at bounding box center [1054, 254] width 20 height 20
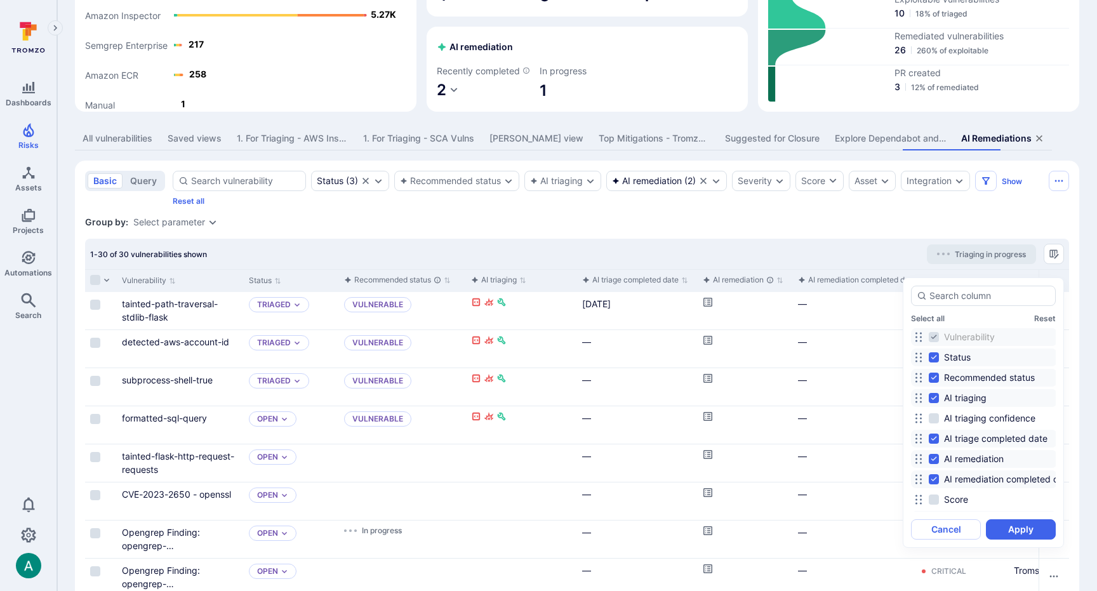
click at [936, 357] on input "Status" at bounding box center [934, 357] width 10 height 10
checkbox input "false"
click at [1017, 527] on button "Apply" at bounding box center [1021, 529] width 70 height 20
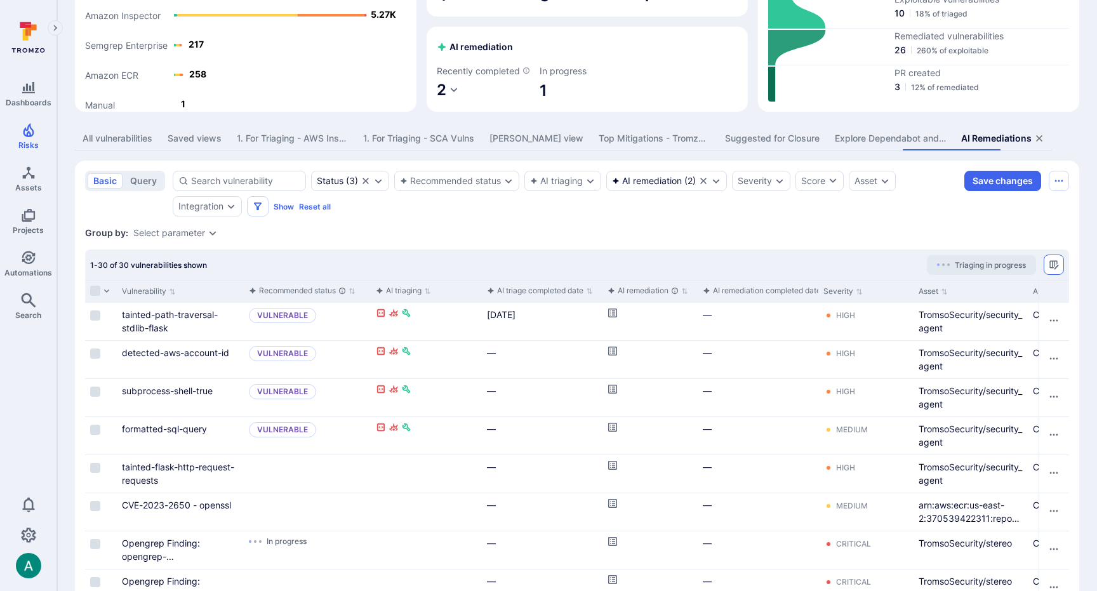
click at [1053, 270] on icon "Manage columns" at bounding box center [1054, 265] width 10 height 10
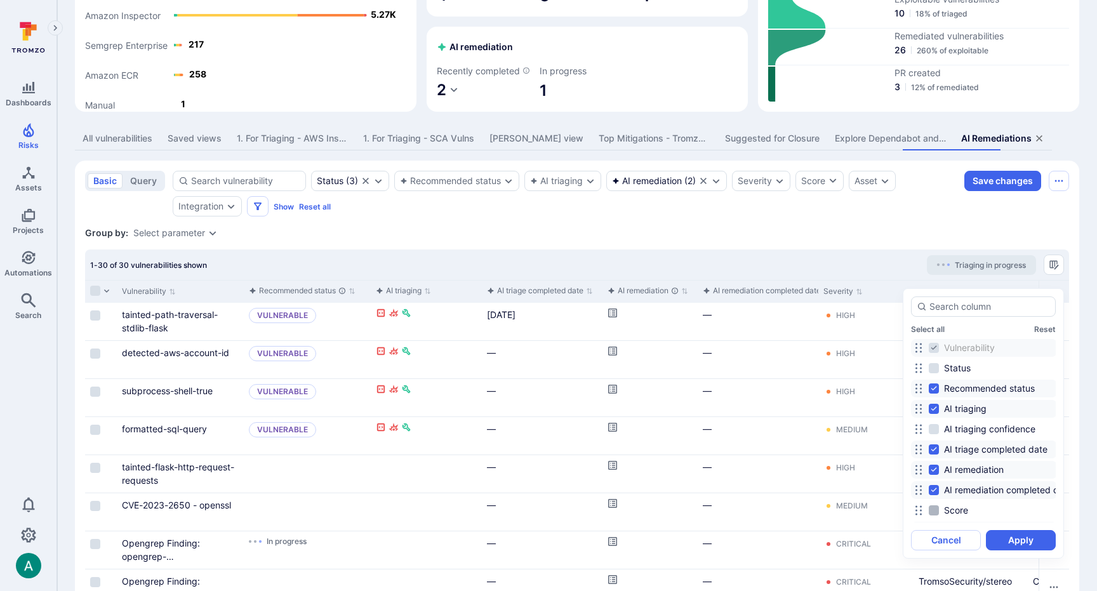
click at [950, 515] on span "Score" at bounding box center [956, 510] width 24 height 13
click at [939, 515] on input "Score" at bounding box center [934, 510] width 10 height 10
checkbox input "true"
click at [1017, 540] on button "Apply" at bounding box center [1021, 540] width 70 height 20
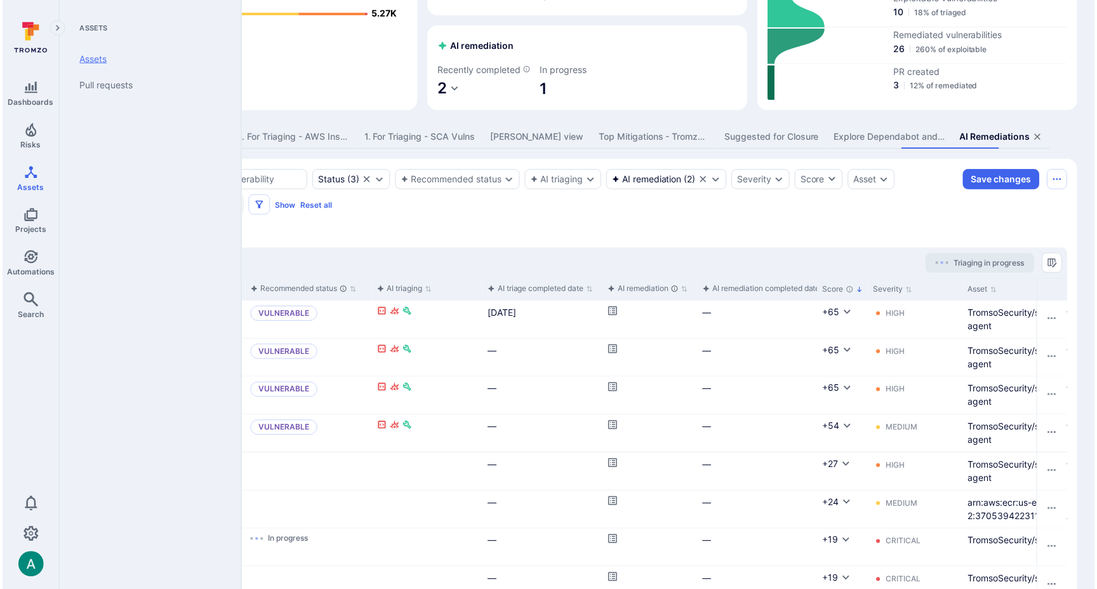
scroll to position [135, 0]
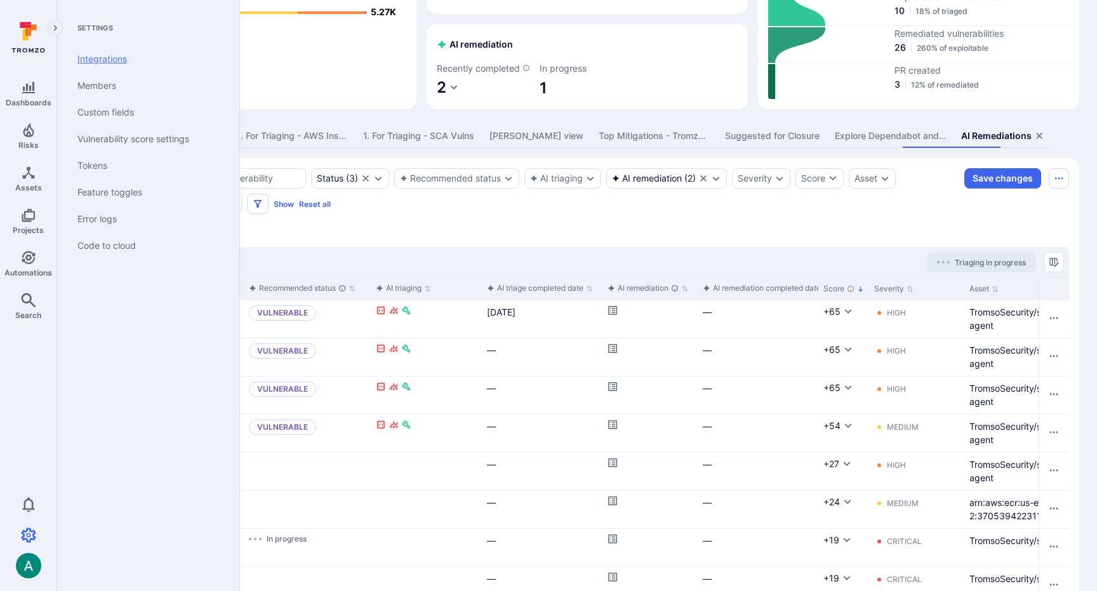
click at [103, 61] on link "Integrations" at bounding box center [145, 59] width 157 height 27
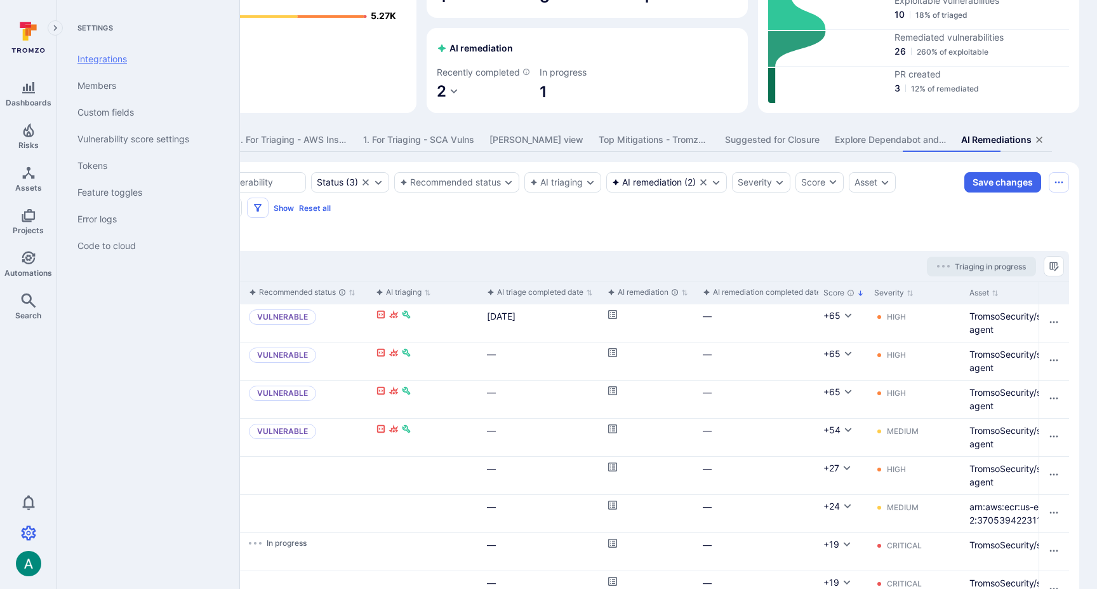
scroll to position [138, 0]
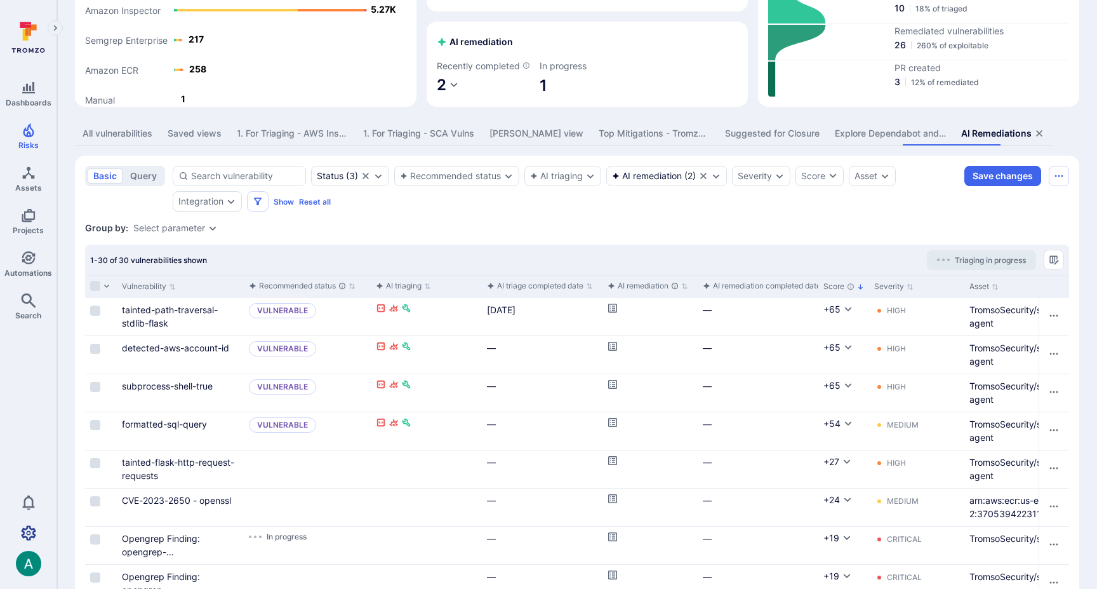
click at [27, 531] on icon "Settings" at bounding box center [28, 532] width 15 height 15
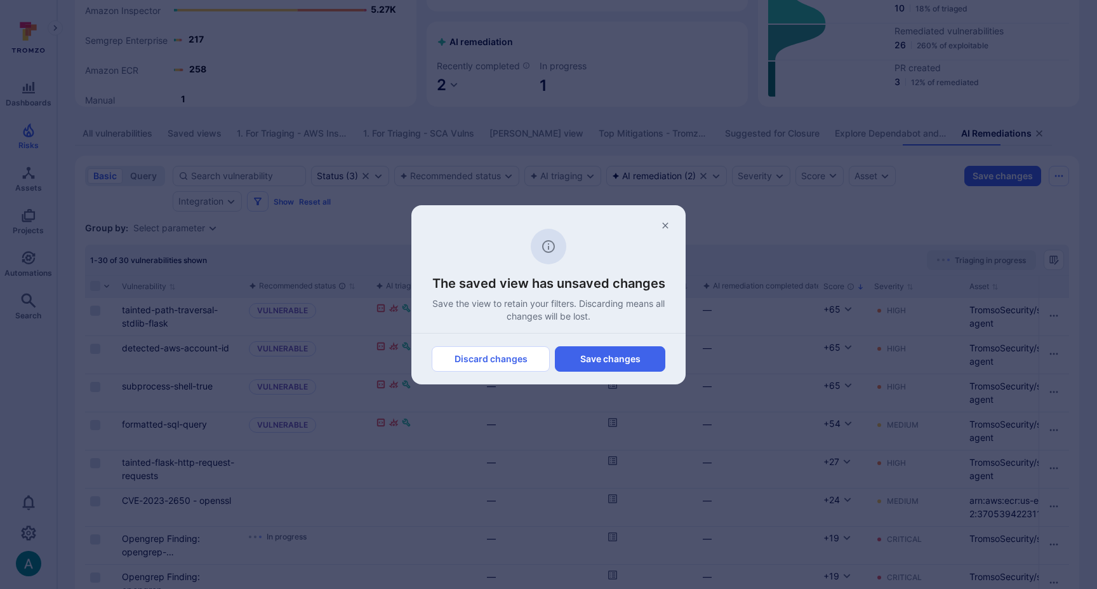
click at [36, 531] on div "The saved view has unsaved changes Save the view to retain your filters. Discar…" at bounding box center [548, 294] width 1097 height 589
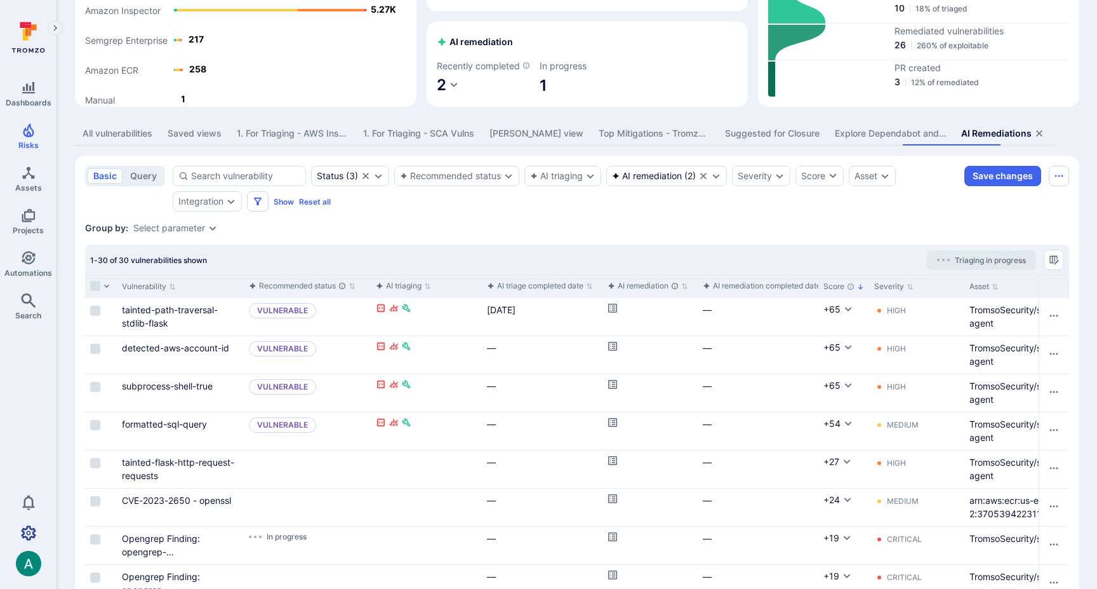
click at [27, 527] on icon "Settings" at bounding box center [28, 532] width 15 height 15
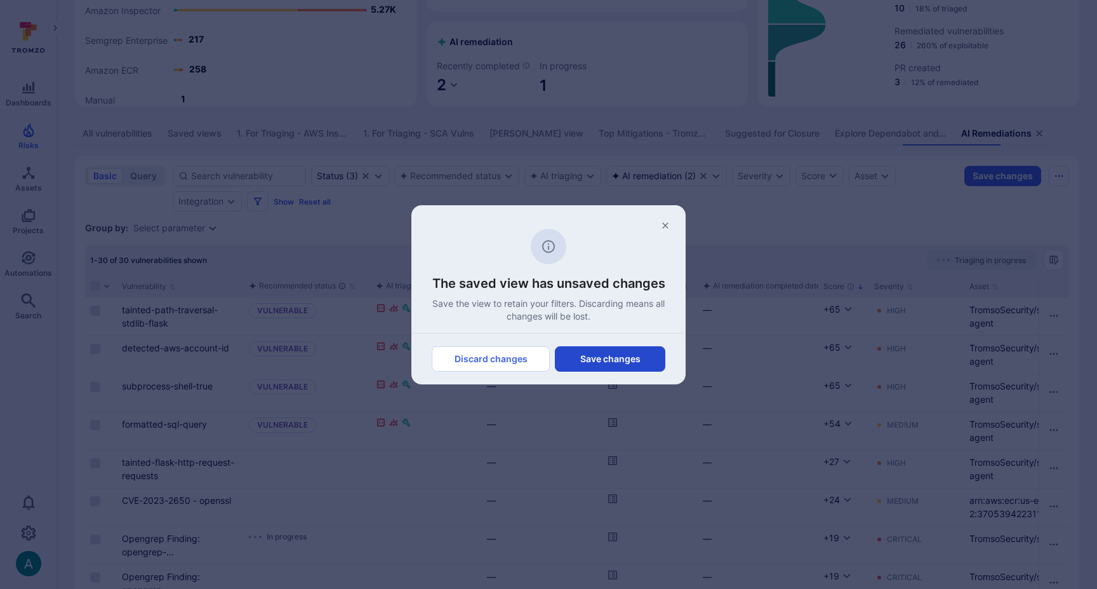
click at [611, 356] on button "Save changes" at bounding box center [610, 358] width 110 height 25
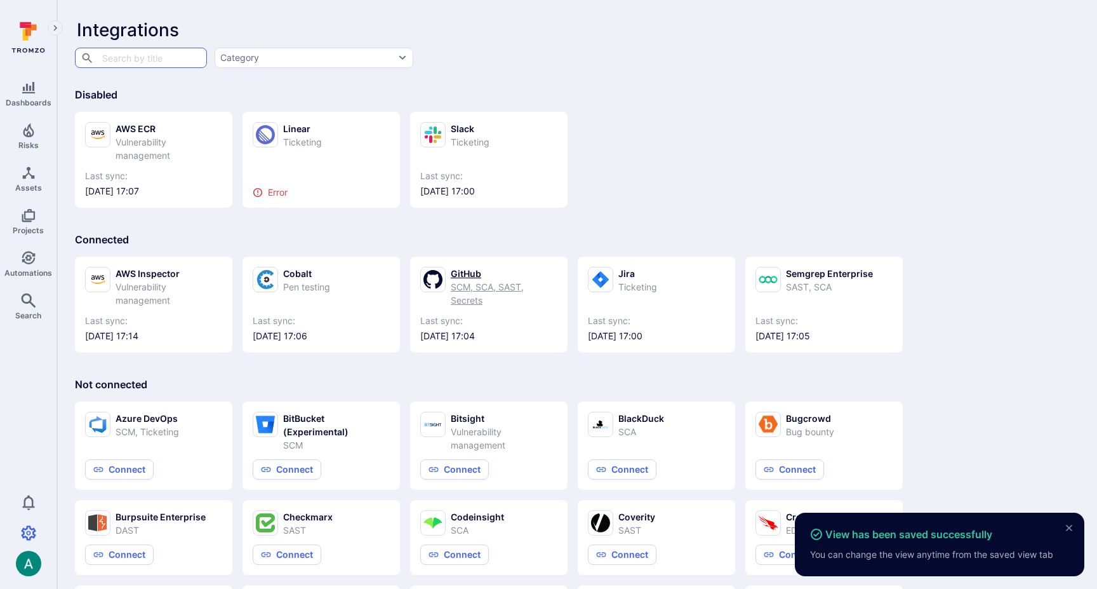
click at [442, 292] on div "GitHub SCM, SCA, SAST, Secrets" at bounding box center [488, 287] width 137 height 40
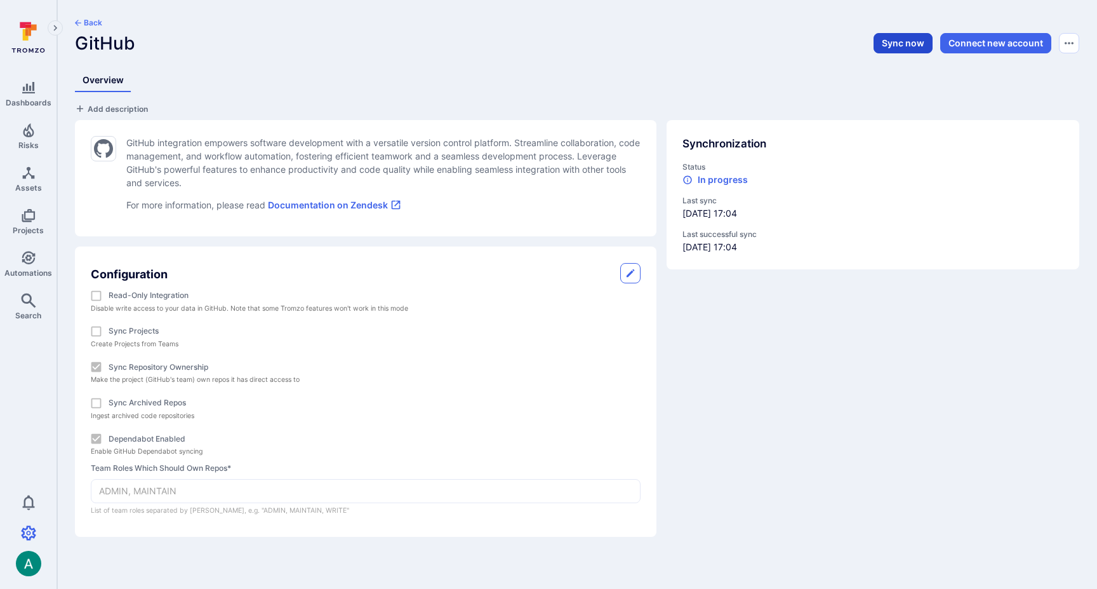
click at [905, 43] on button "Sync now" at bounding box center [903, 43] width 59 height 20
drag, startPoint x: 413, startPoint y: 63, endPoint x: 197, endPoint y: 43, distance: 216.8
click at [405, 61] on header "Back GitHub Sync now Connect new account" at bounding box center [577, 41] width 1004 height 46
click at [83, 25] on button "Back" at bounding box center [88, 23] width 27 height 10
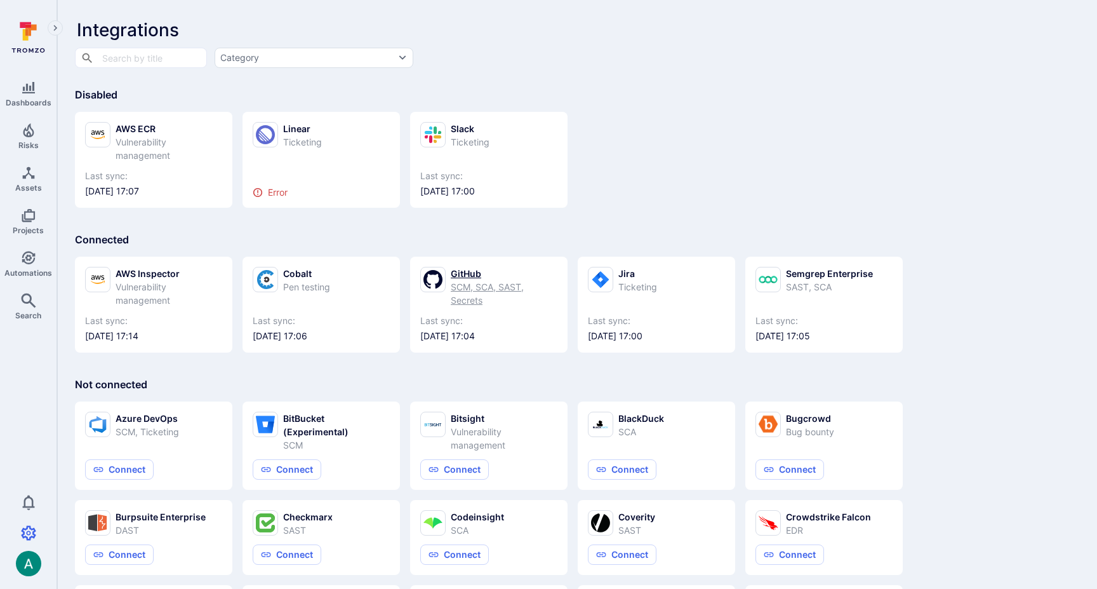
click at [479, 292] on div "SCM, SCA, SAST, Secrets" at bounding box center [504, 293] width 107 height 27
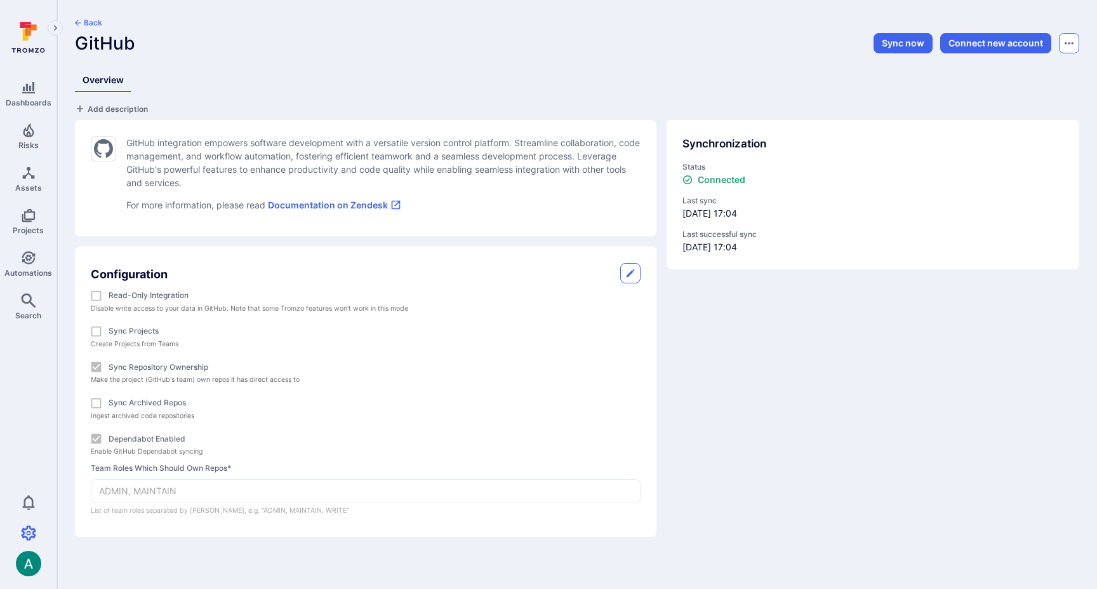
click at [1068, 45] on icon "Options menu" at bounding box center [1069, 43] width 9 height 10
click at [1068, 45] on div at bounding box center [548, 294] width 1097 height 589
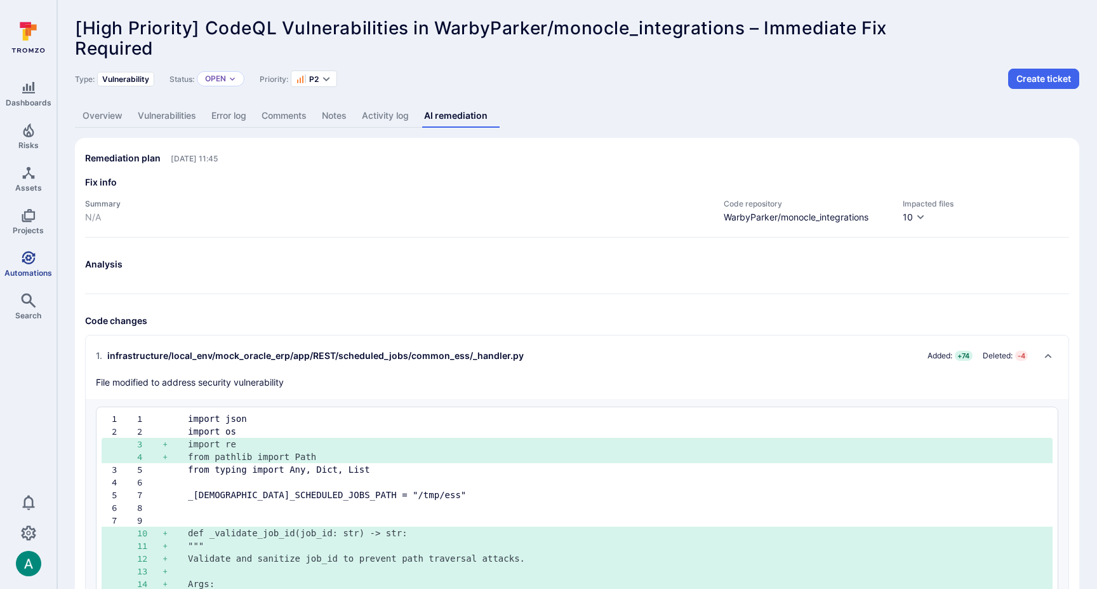
click at [25, 260] on icon "Automations" at bounding box center [28, 257] width 15 height 15
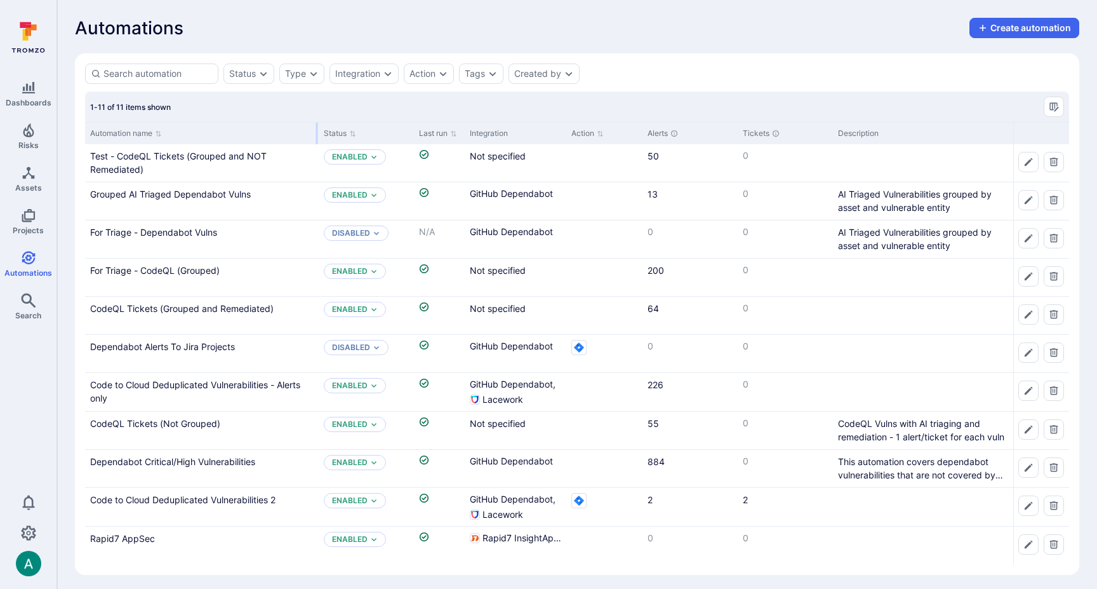
drag, startPoint x: 209, startPoint y: 131, endPoint x: 316, endPoint y: 133, distance: 106.7
click at [316, 133] on div at bounding box center [317, 134] width 2 height 22
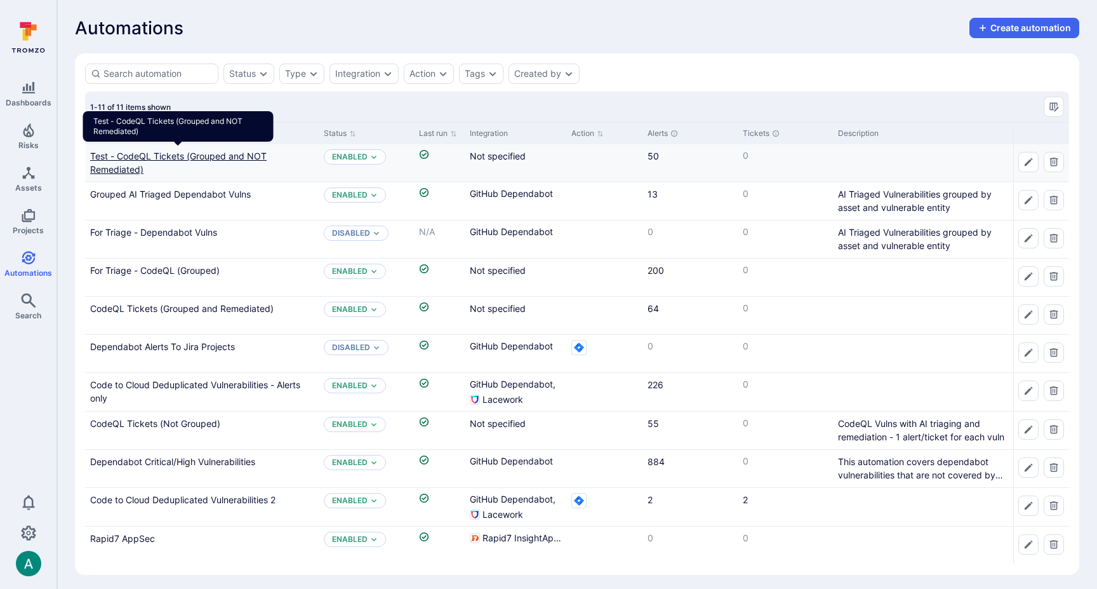
click at [216, 156] on link "Test - CodeQL Tickets (Grouped and NOT Remediated)" at bounding box center [178, 162] width 176 height 24
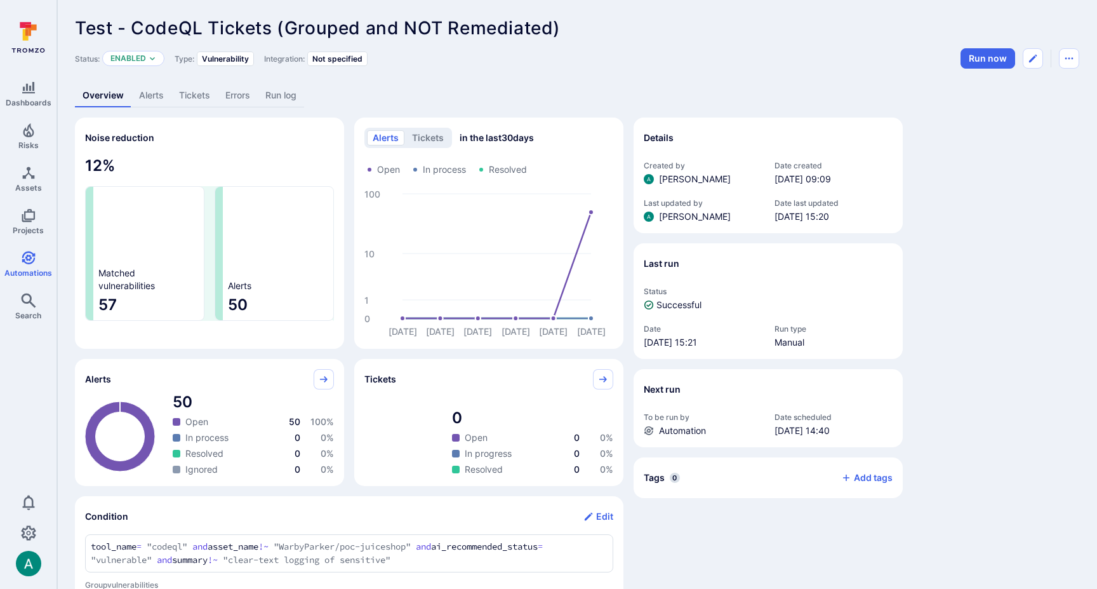
click at [153, 91] on link "Alerts" at bounding box center [151, 95] width 40 height 23
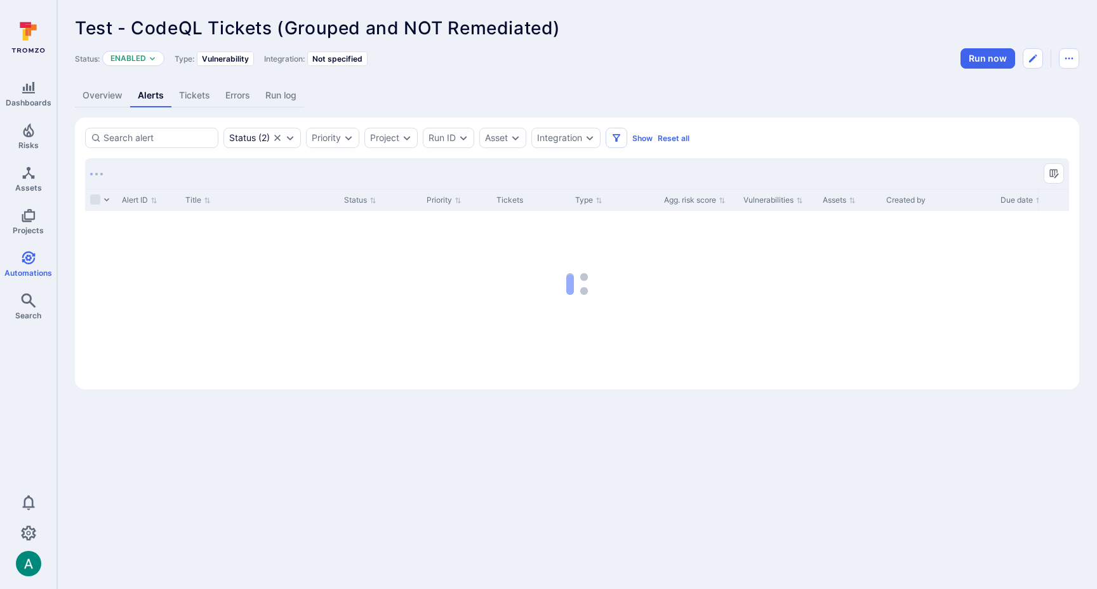
click at [95, 97] on link "Overview" at bounding box center [102, 95] width 55 height 23
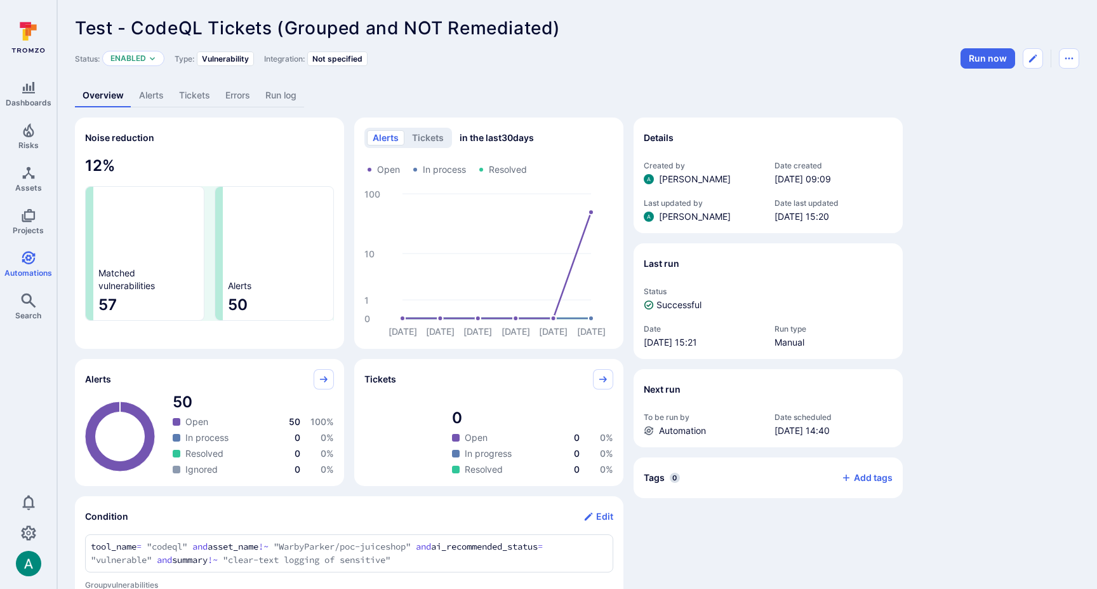
click at [147, 95] on link "Alerts" at bounding box center [151, 95] width 40 height 23
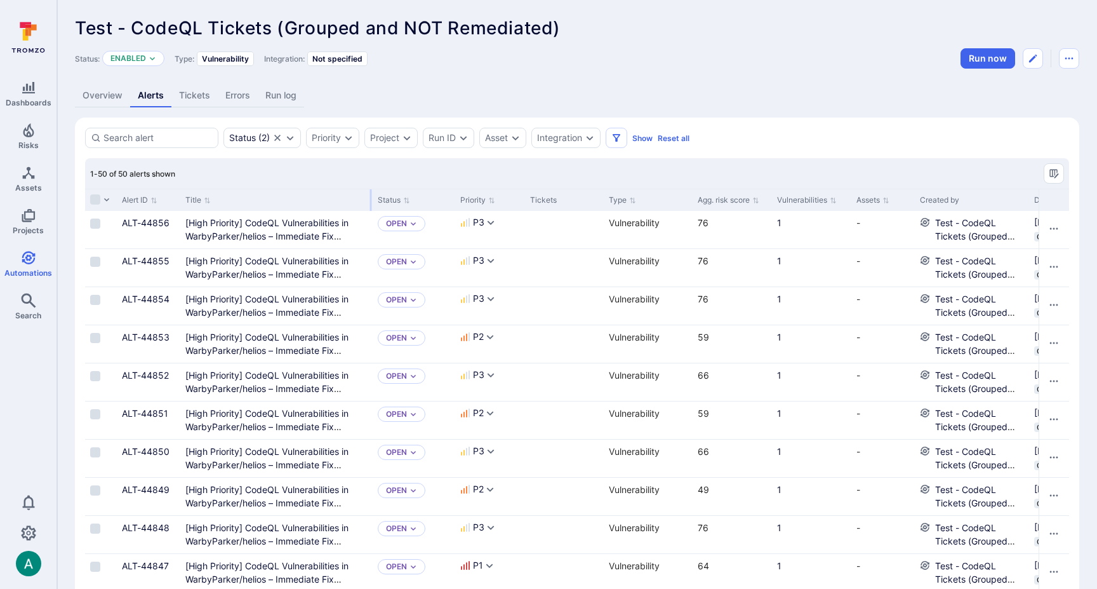
drag, startPoint x: 336, startPoint y: 198, endPoint x: 370, endPoint y: 197, distance: 33.7
click at [370, 197] on div at bounding box center [371, 200] width 2 height 22
click at [831, 201] on icon "Sort by Vulnerabilities" at bounding box center [833, 200] width 7 height 7
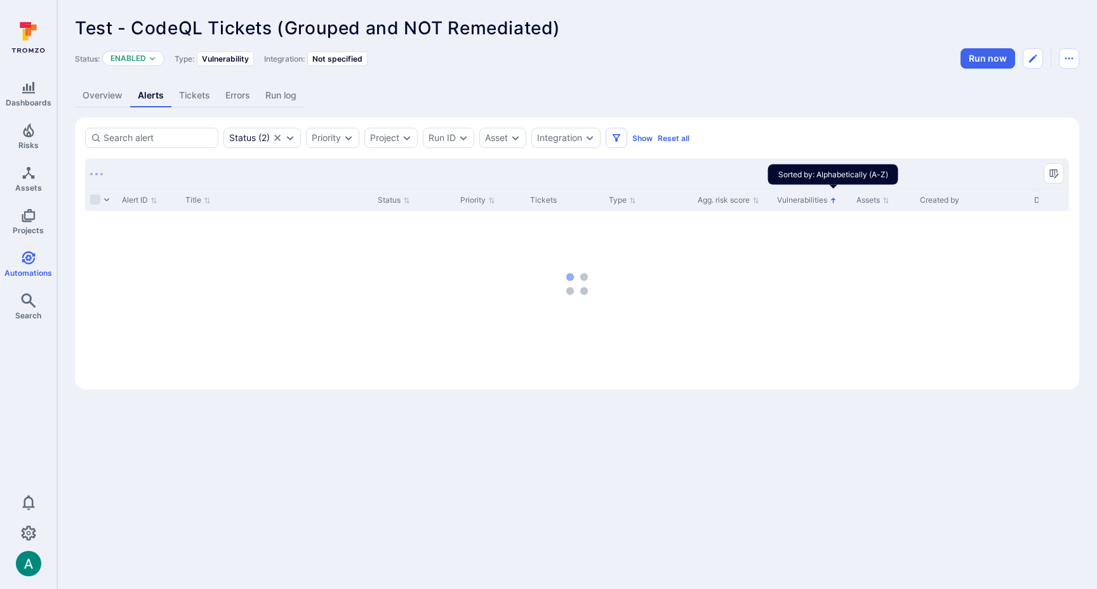
click at [831, 201] on icon "Sorted by: Alphabetically (A-Z)" at bounding box center [833, 200] width 7 height 7
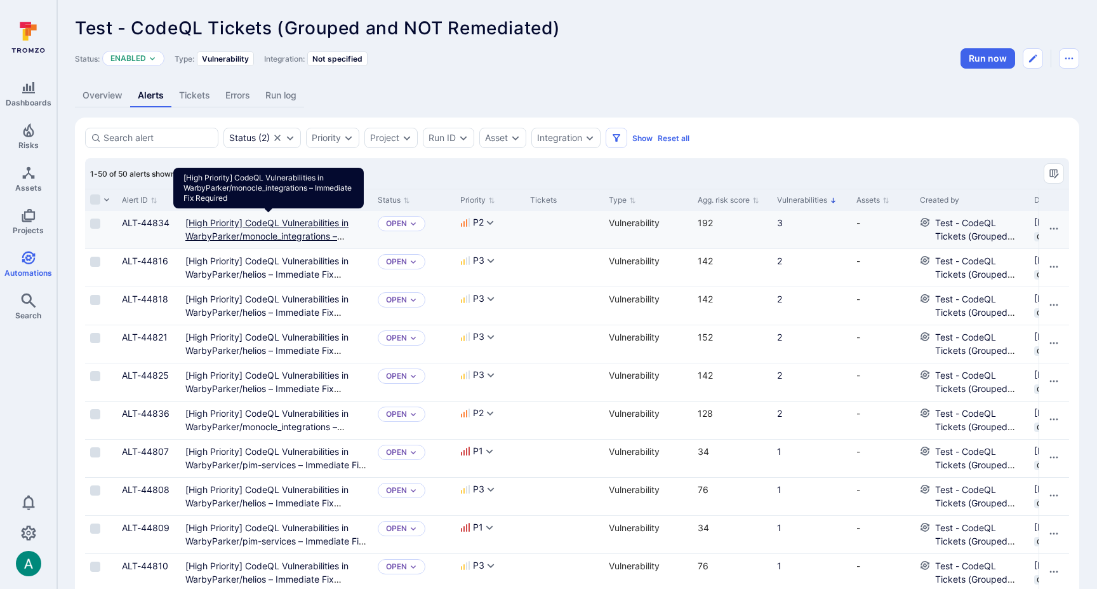
click at [304, 231] on Required"] "[High Priority] CodeQL Vulnerabilities in WarbyParker/monocle_integrations – Im…" at bounding box center [266, 235] width 163 height 37
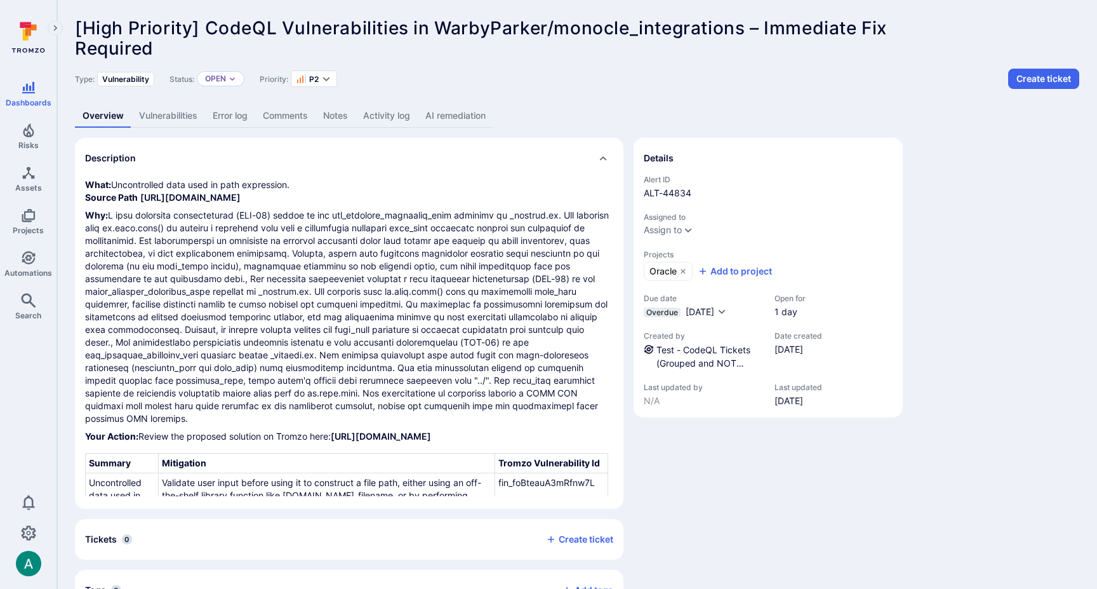
click at [458, 117] on link "AI remediation" at bounding box center [456, 115] width 76 height 23
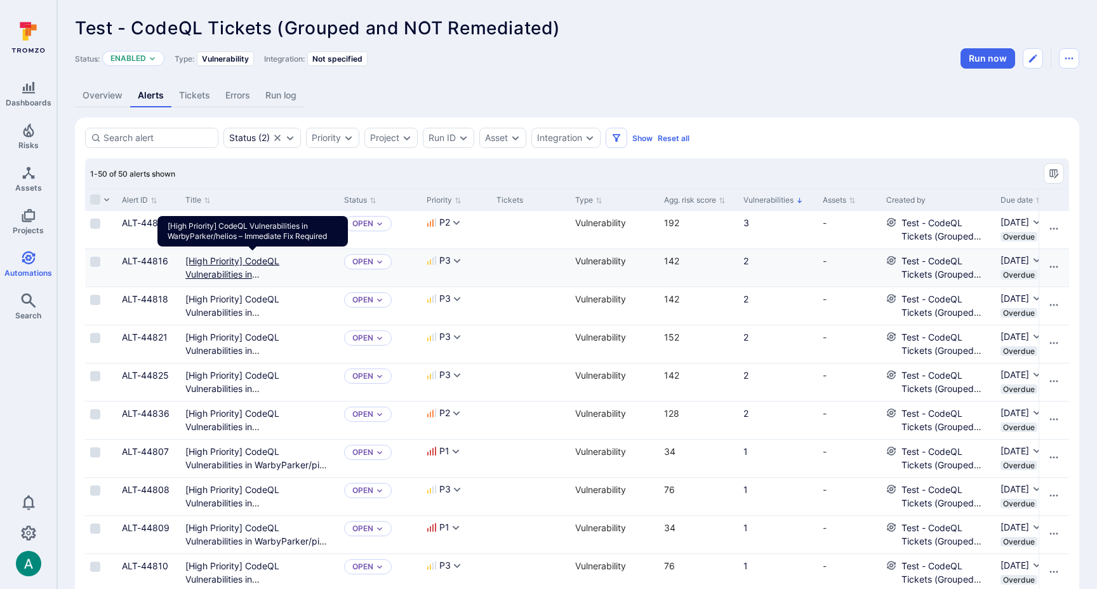
click at [205, 262] on Required"] "[High Priority] CodeQL Vulnerabilities in WarbyParker/helios – Immediate Fix Re…" at bounding box center [259, 280] width 149 height 51
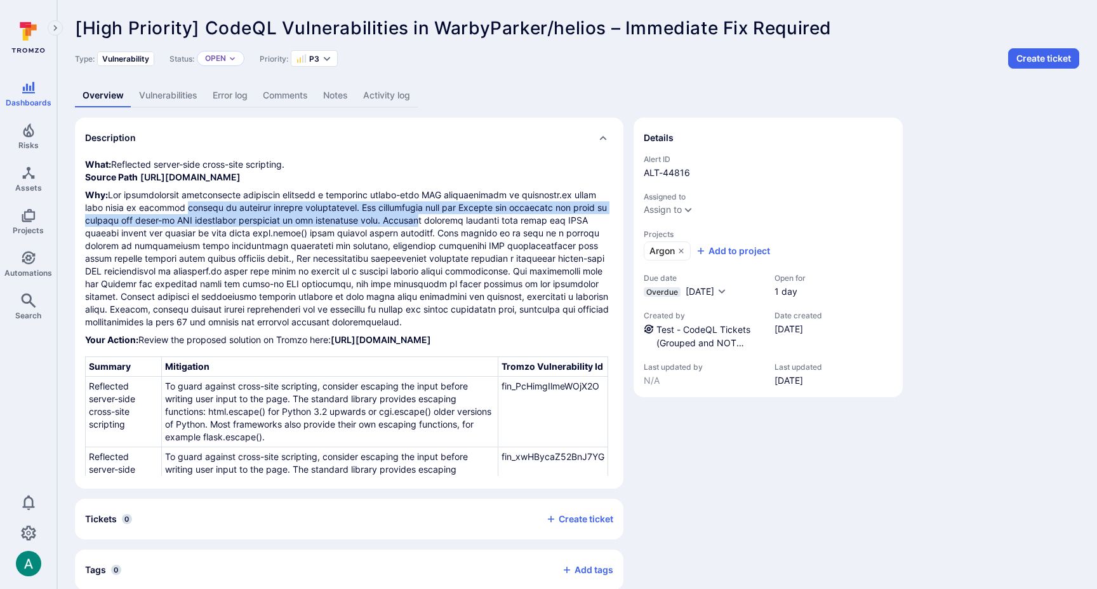
drag, startPoint x: 150, startPoint y: 202, endPoint x: 366, endPoint y: 220, distance: 216.6
click at [366, 220] on p "Why:" at bounding box center [349, 259] width 528 height 140
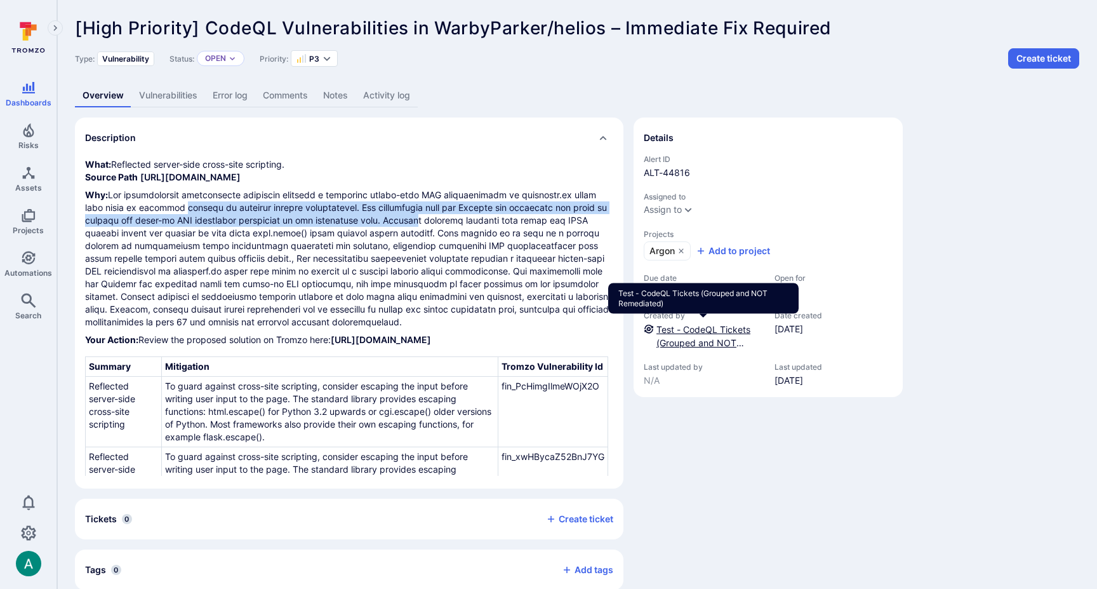
click at [677, 325] on link "Test - CodeQL Tickets (Grouped and NOT Remediated)" at bounding box center [703, 342] width 94 height 37
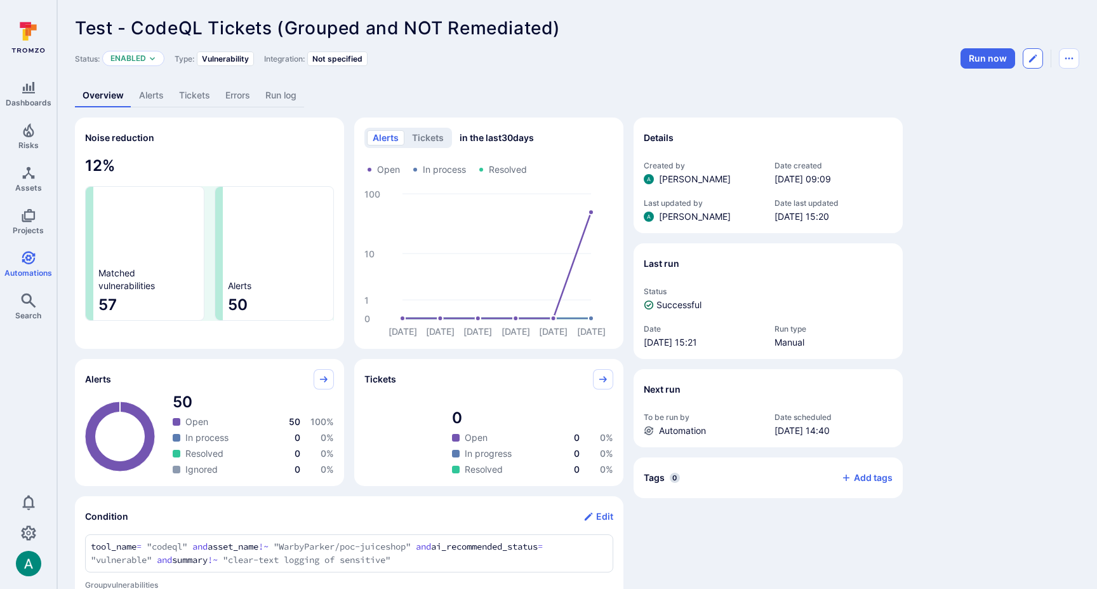
click at [1032, 59] on icon "Edit automation" at bounding box center [1033, 59] width 8 height 8
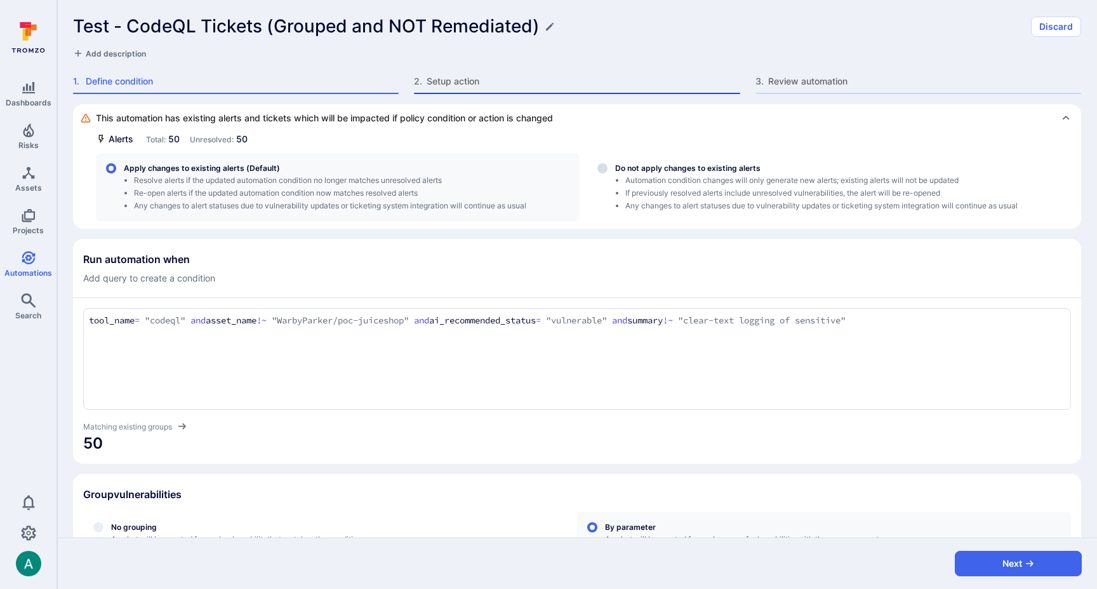
click at [451, 77] on span "Setup action" at bounding box center [583, 81] width 313 height 13
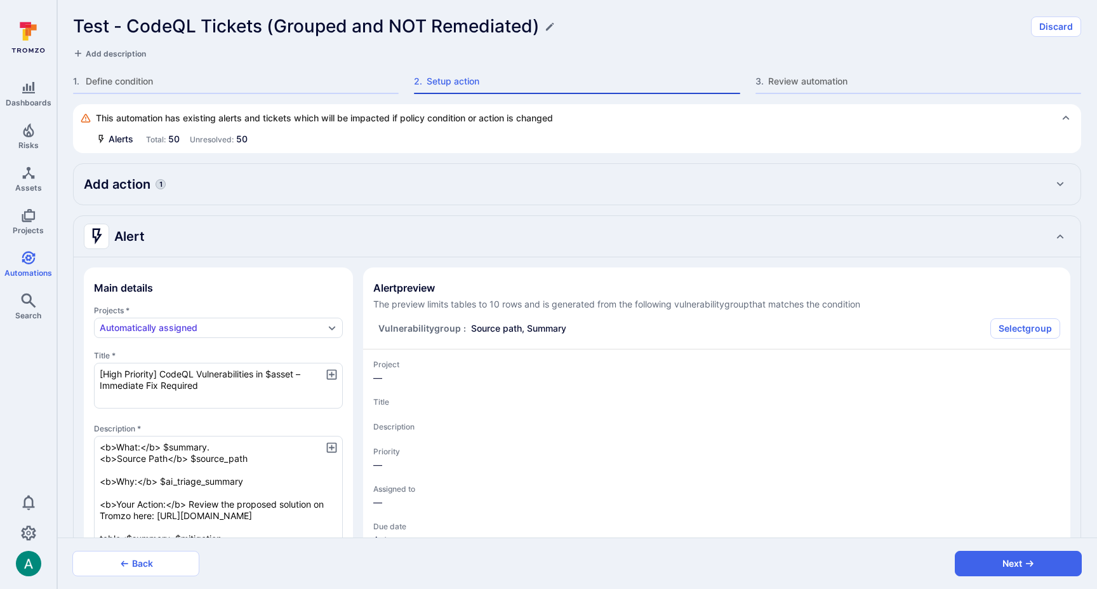
type textarea "x"
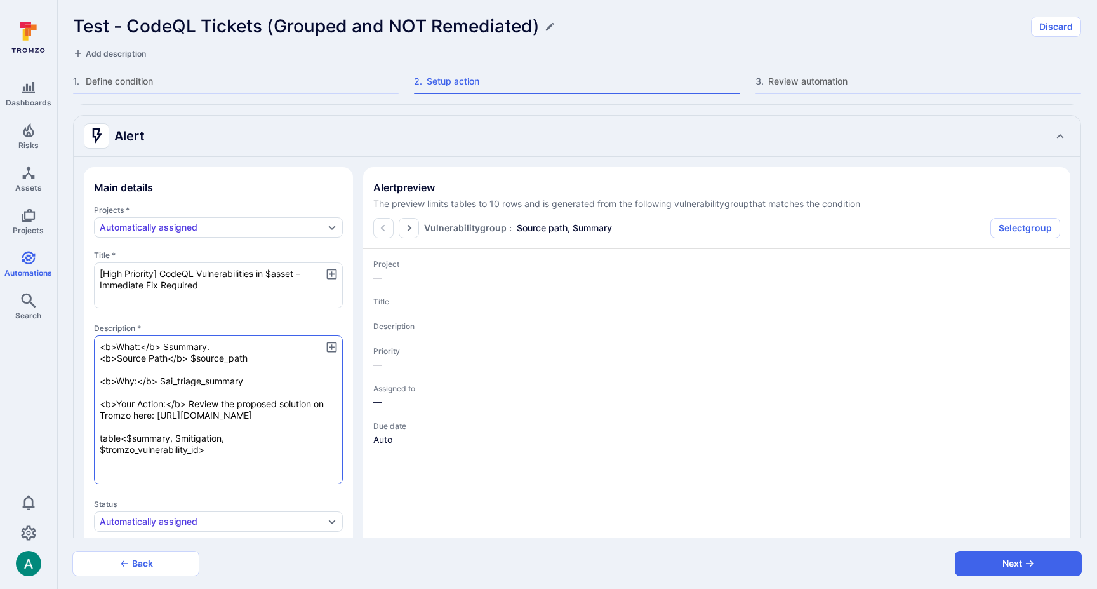
scroll to position [110, 0]
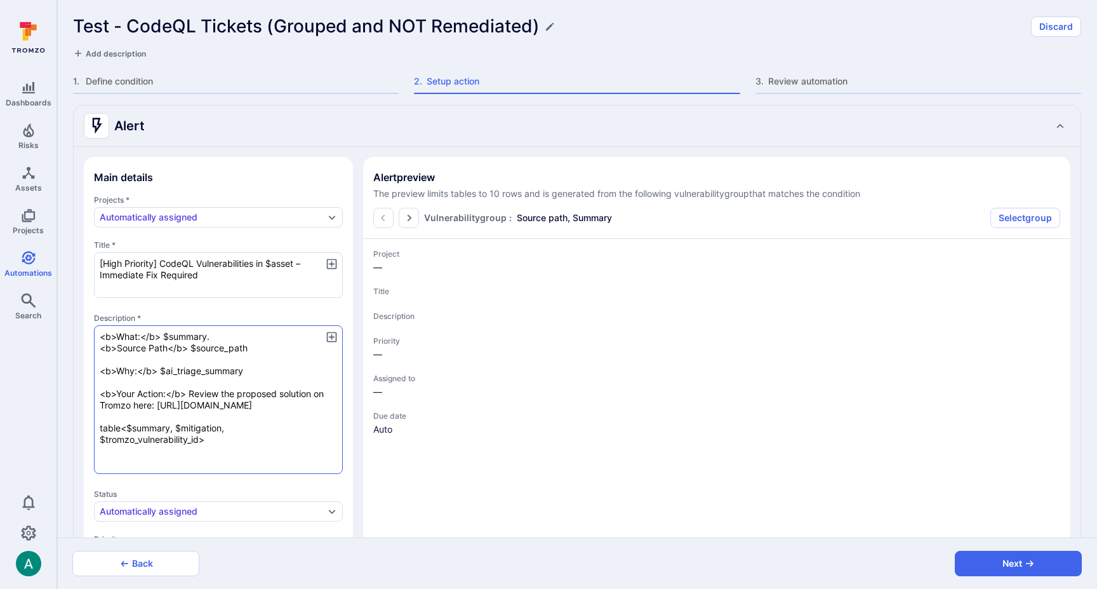
type textarea "x"
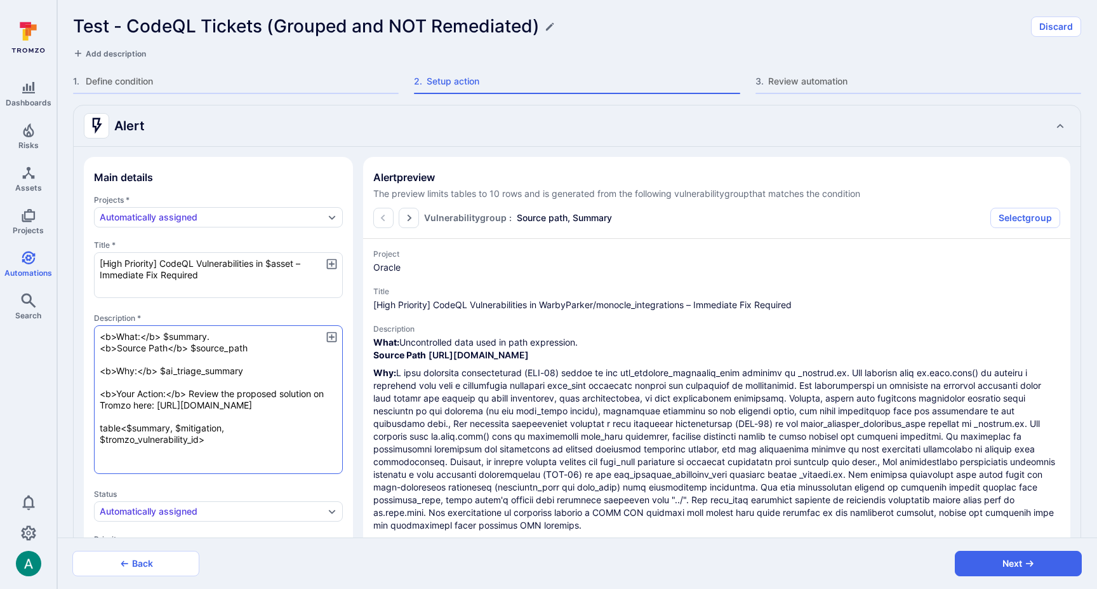
click at [159, 333] on textarea "<b>What:</b> $summary. <b>Source Path</b> $source_path <b>Why:</b> $ai_triage_s…" at bounding box center [218, 399] width 249 height 149
type textarea "x"
type textarea "<b>What:</b> $summary. <b>Source Path</b> $source_path <b>Why:</b> $ai_triage_s…"
type textarea "x"
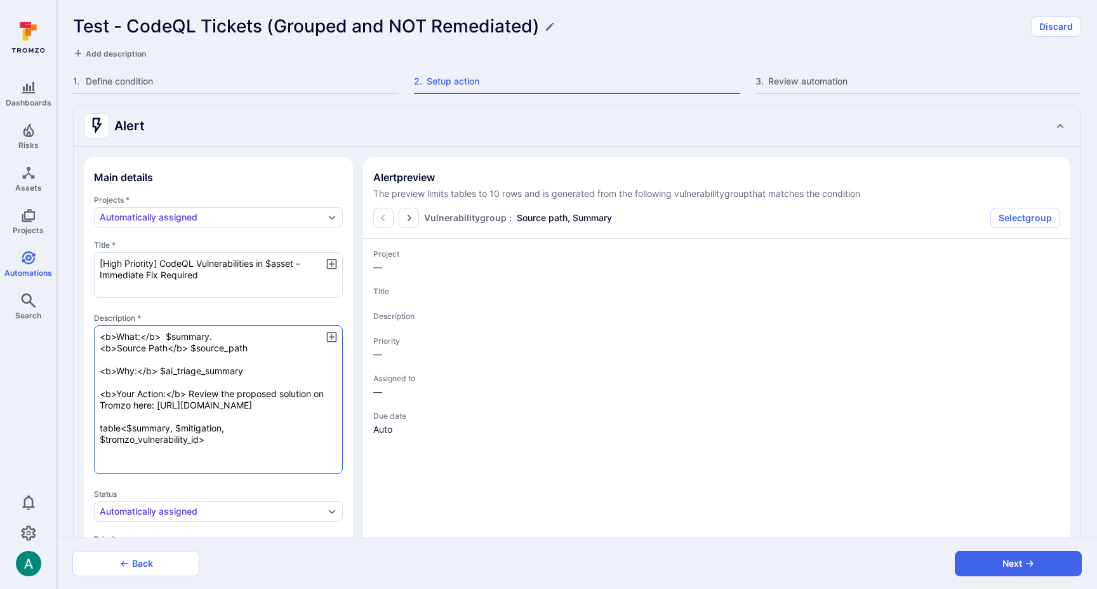
type textarea "x"
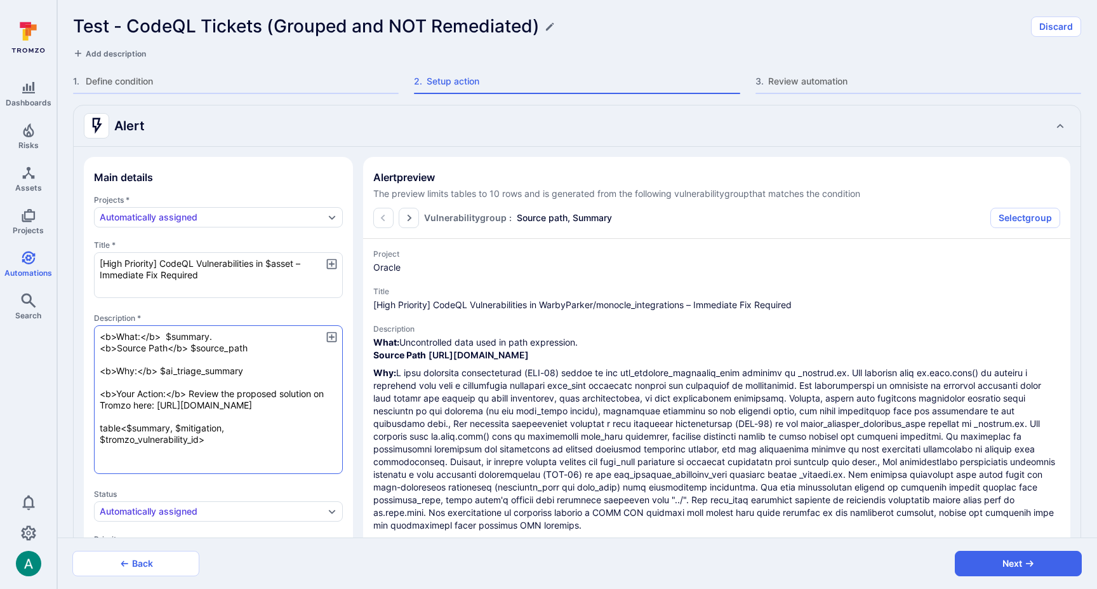
type textarea "x"
type textarea "<b>What:</b> W $summary. <b>Source Path</b> $source_path <b>Why:</b> $ai_triage…"
type textarea "x"
type textarea "<b>What:</b> We $summary. <b>Source Path</b> $source_path <b>Why:</b> $ai_triag…"
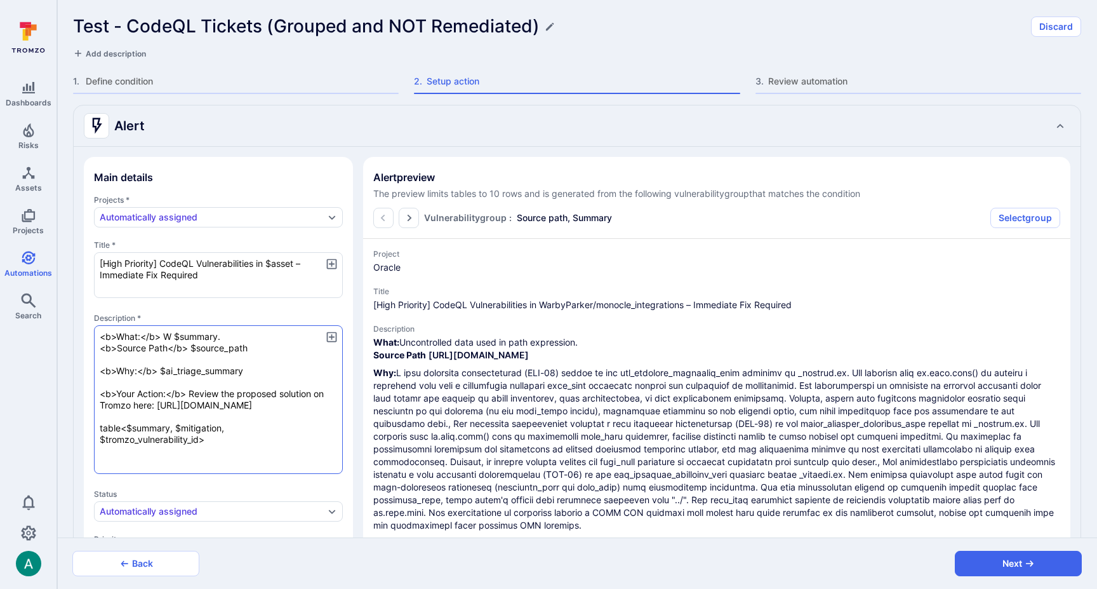
type textarea "x"
type textarea "<b>What:</b> We $summary. <b>Source Path</b> $source_path <b>Why:</b> $ai_triag…"
type textarea "x"
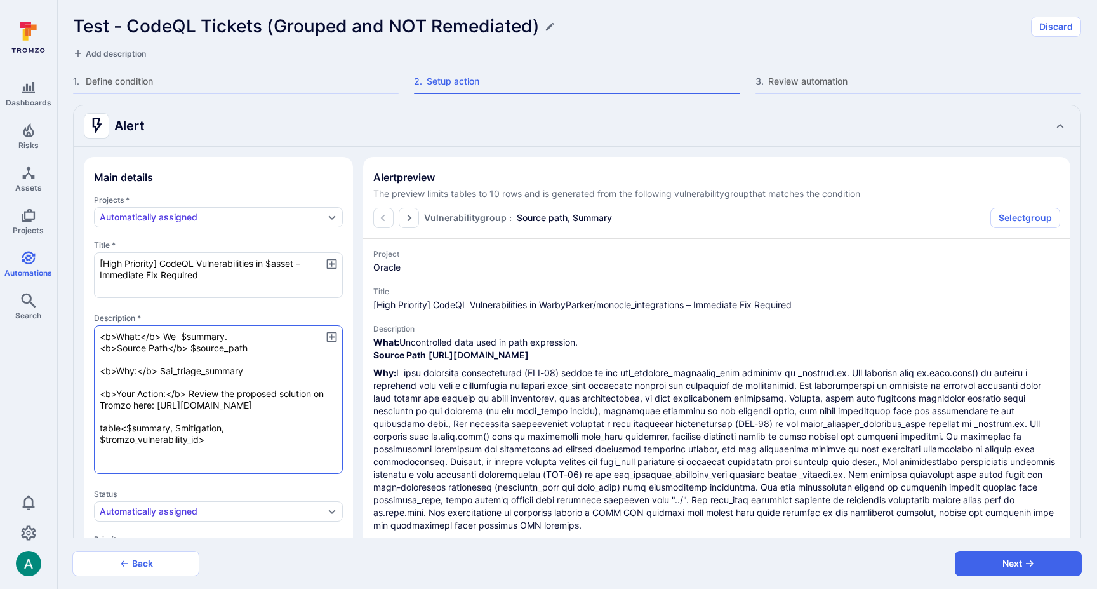
type textarea "<b>What:</b> We h $summary. <b>Source Path</b> $source_path <b>Why:</b> $ai_tri…"
type textarea "x"
type textarea "<b>What:</b> We ha $summary. <b>Source Path</b> $source_path <b>Why:</b> $ai_tr…"
type textarea "x"
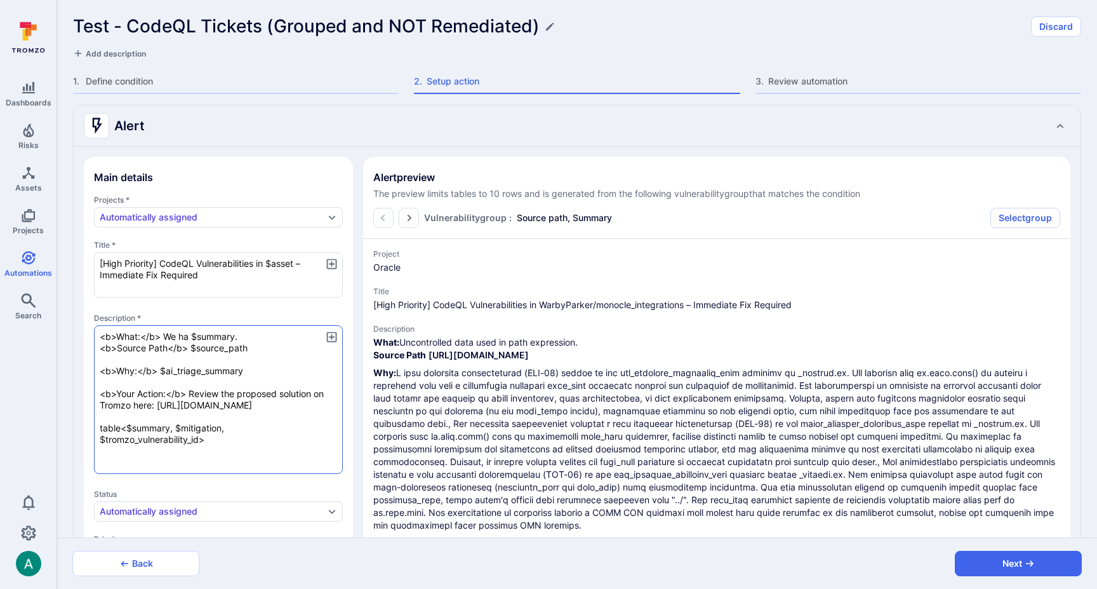
type textarea "x"
type textarea "<b>What:</b> We hav $summary. <b>Source Path</b> $source_path <b>Why:</b> $ai_t…"
type textarea "x"
type textarea "<b>What:</b> We have $summary. <b>Source Path</b> $source_path <b>Why:</b> $ai_…"
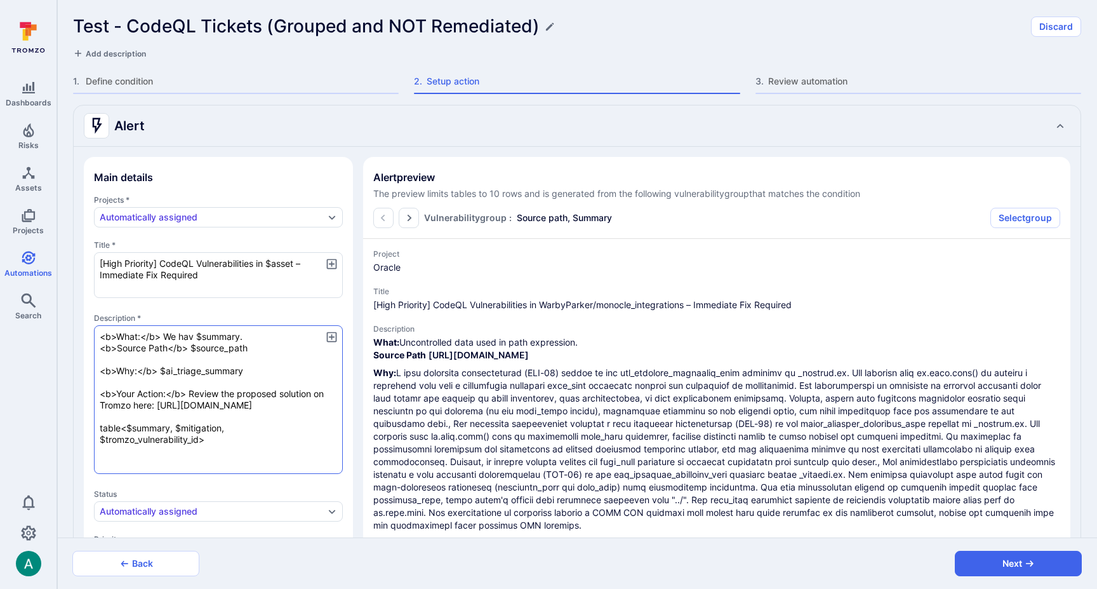
type textarea "x"
type textarea "<b>What:</b> We have $summary. <b>Source Path</b> $source_path <b>Why:</b> $ai_…"
type textarea "x"
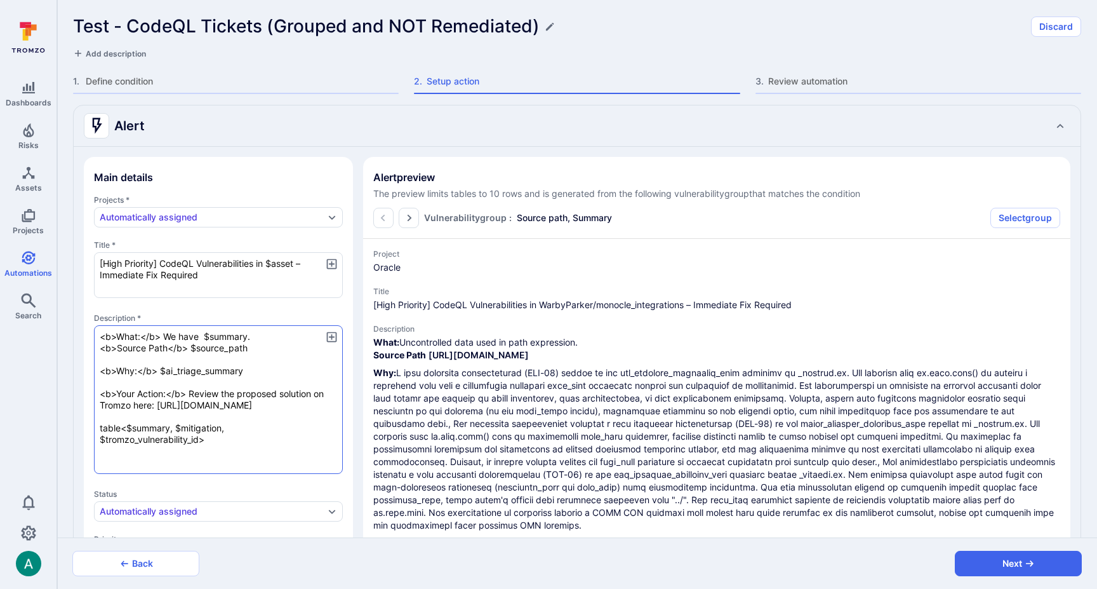
type textarea "<b>What:</b> We have t $summary. <b>Source Path</b> $source_path <b>Why:</b> $a…"
type textarea "x"
type textarea "<b>What:</b> We have tr $summary. <b>Source Path</b> $source_path <b>Why:</b> $…"
type textarea "x"
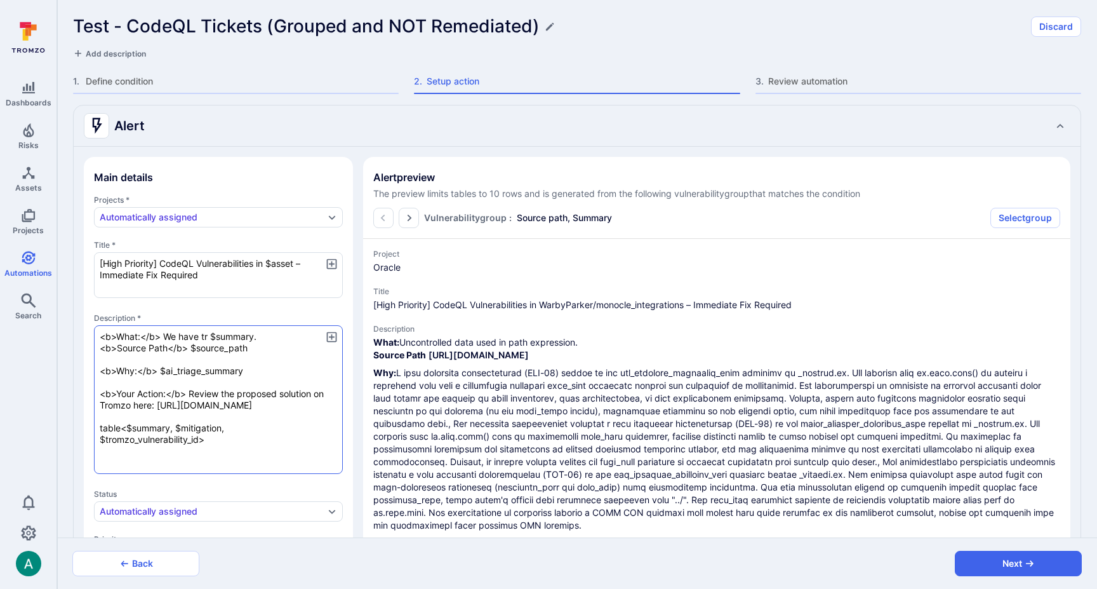
type textarea "x"
type textarea "<b>What:</b> We have tri $summary. <b>Source Path</b> $source_path <b>Why:</b> …"
type textarea "x"
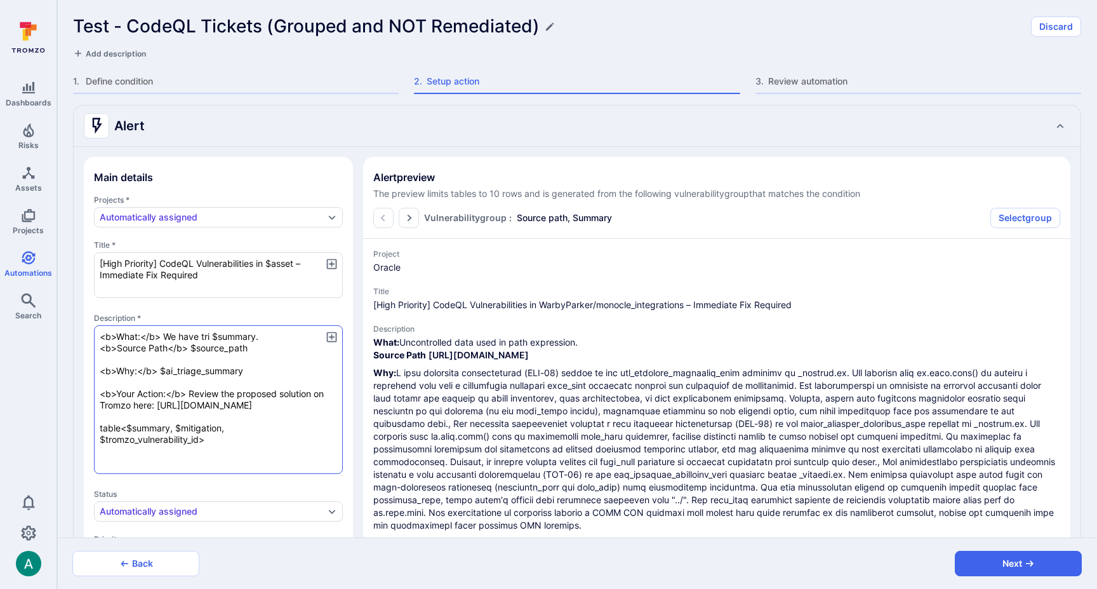
type textarea "x"
type textarea "<b>What:</b> We have tr $summary. <b>Source Path</b> $source_path <b>Why:</b> $…"
type textarea "x"
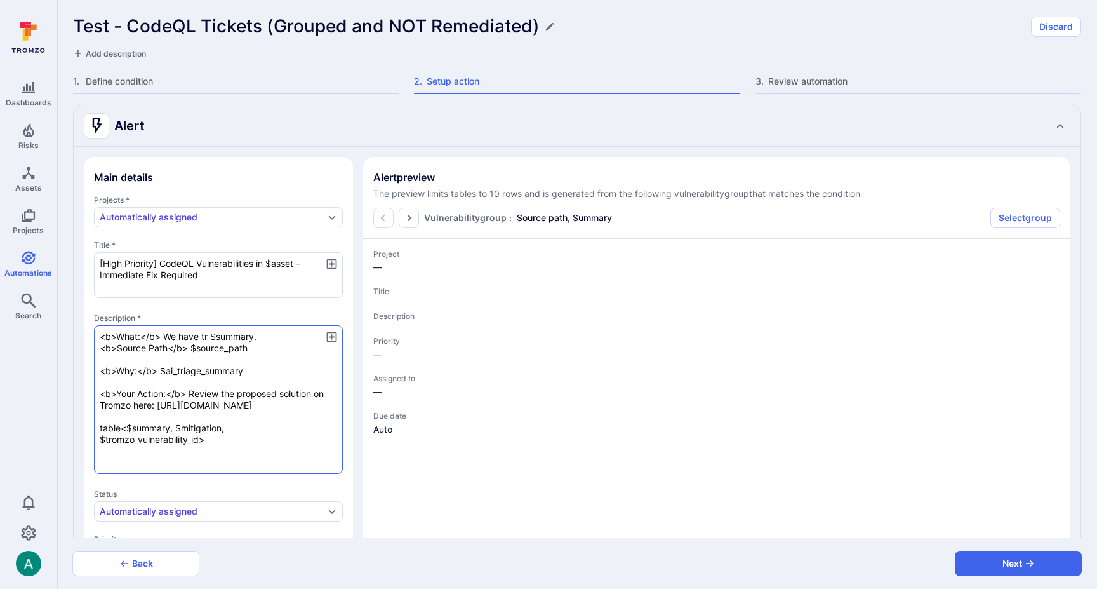
type textarea "x"
type textarea "<b>What:</b> We have t $summary. <b>Source Path</b> $source_path <b>Why:</b> $a…"
type textarea "x"
type textarea "<b>What:</b> We have $summary. <b>Source Path</b> $source_path <b>Why:</b> $ai_…"
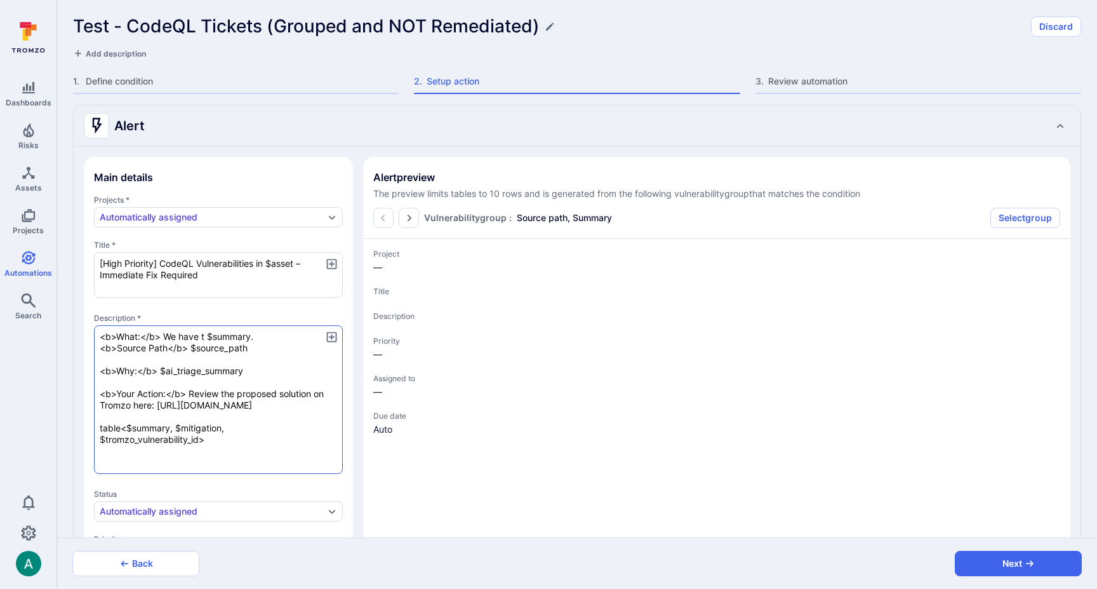
type textarea "x"
type textarea "<b>What:</b> We have $summary. <b>Source Path</b> $source_path <b>Why:</b> $ai_…"
type textarea "x"
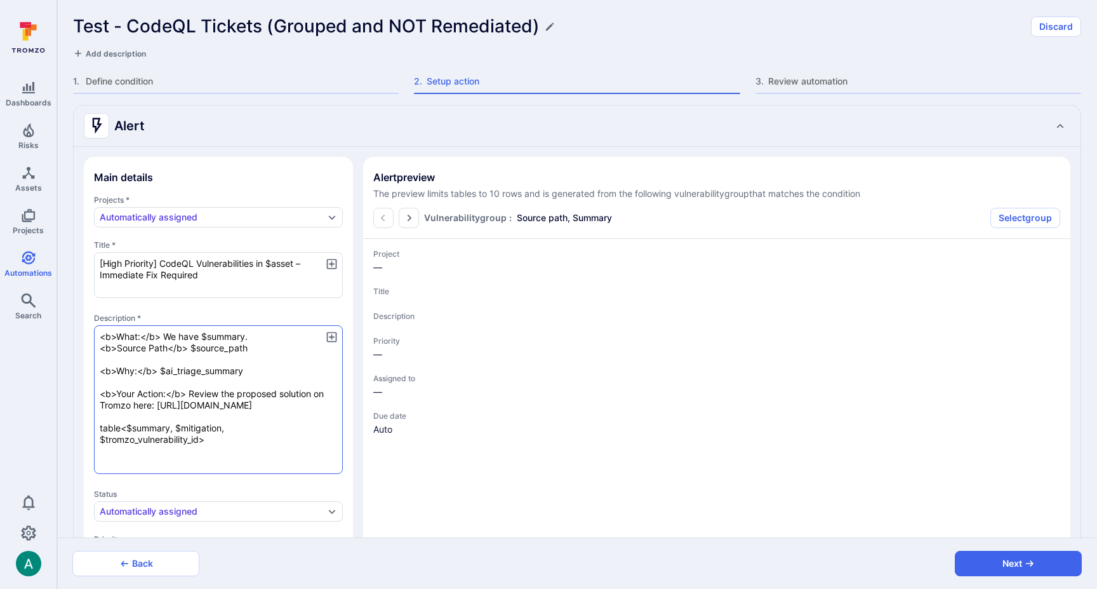
type textarea "<b>What:</b> We hav $summary. <b>Source Path</b> $source_path <b>Why:</b> $ai_t…"
type textarea "x"
type textarea "<b>What:</b> We ha $summary. <b>Source Path</b> $source_path <b>Why:</b> $ai_tr…"
type textarea "x"
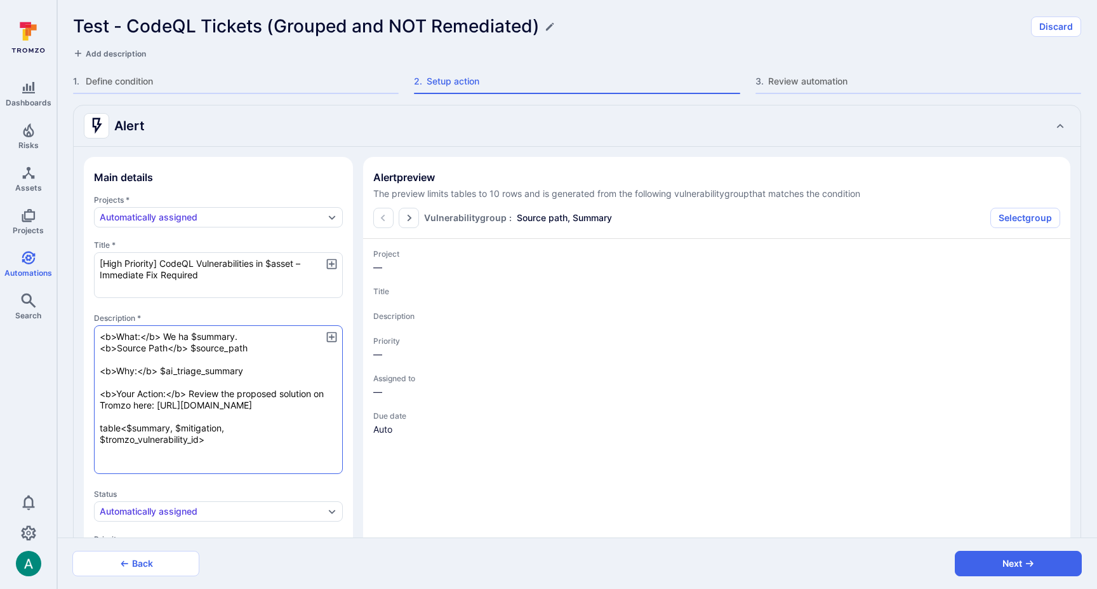
type textarea "x"
type textarea "<b>What:</b> We h $summary. <b>Source Path</b> $source_path <b>Why:</b> $ai_tri…"
type textarea "x"
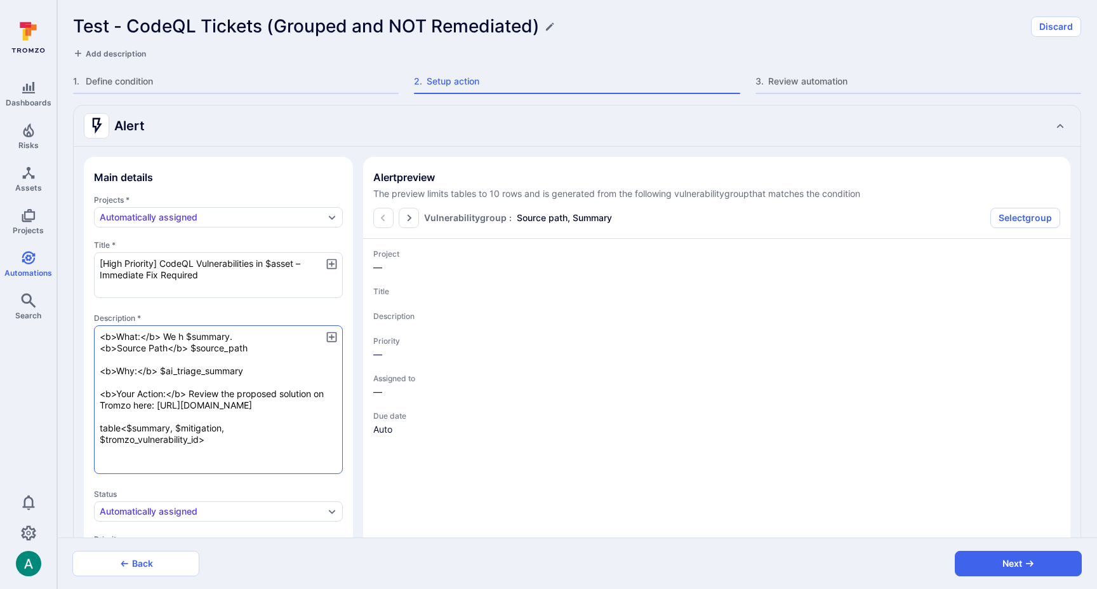
type textarea "x"
type textarea "<b>What:</b> We $summary. <b>Source Path</b> $source_path <b>Why:</b> $ai_triag…"
type textarea "x"
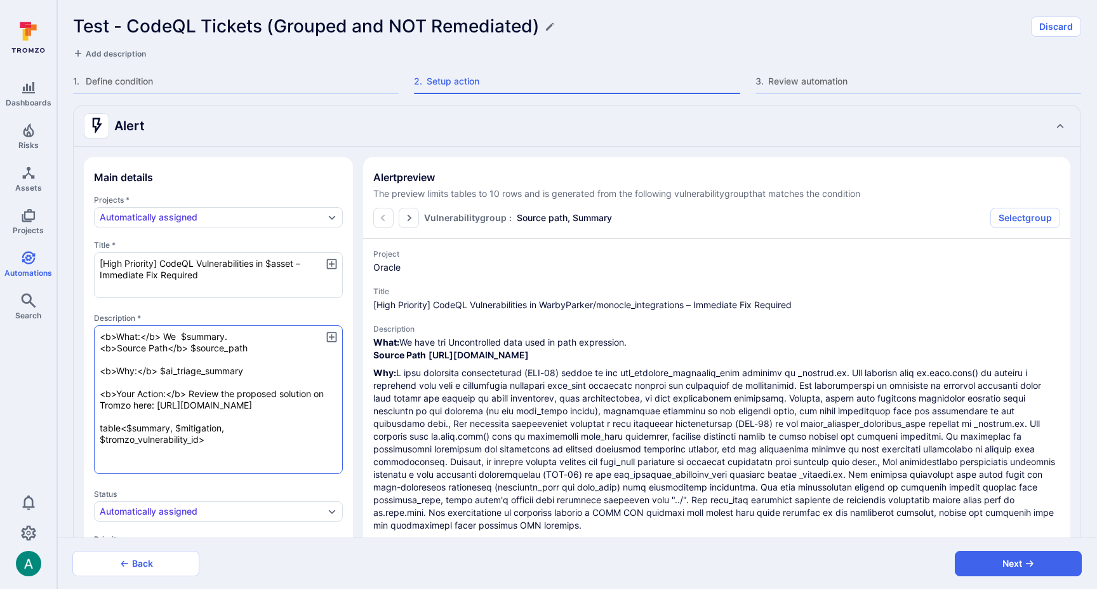
type textarea "x"
type textarea "<b>What:</b> We $summary. <b>Source Path</b> $source_path <b>Why:</b> $ai_triag…"
type textarea "x"
type textarea "<b>What:</b> W $summary. <b>Source Path</b> $source_path <b>Why:</b> $ai_triage…"
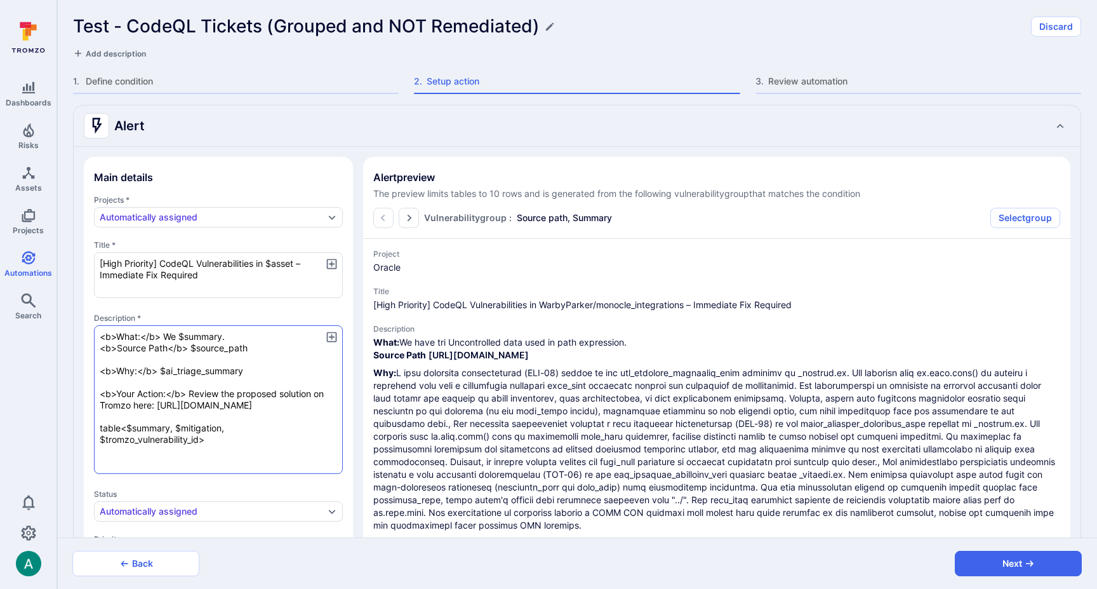
type textarea "x"
type textarea "<b>What:</b> $summary. <b>Source Path</b> $source_path <b>Why:</b> $ai_triage_s…"
type textarea "x"
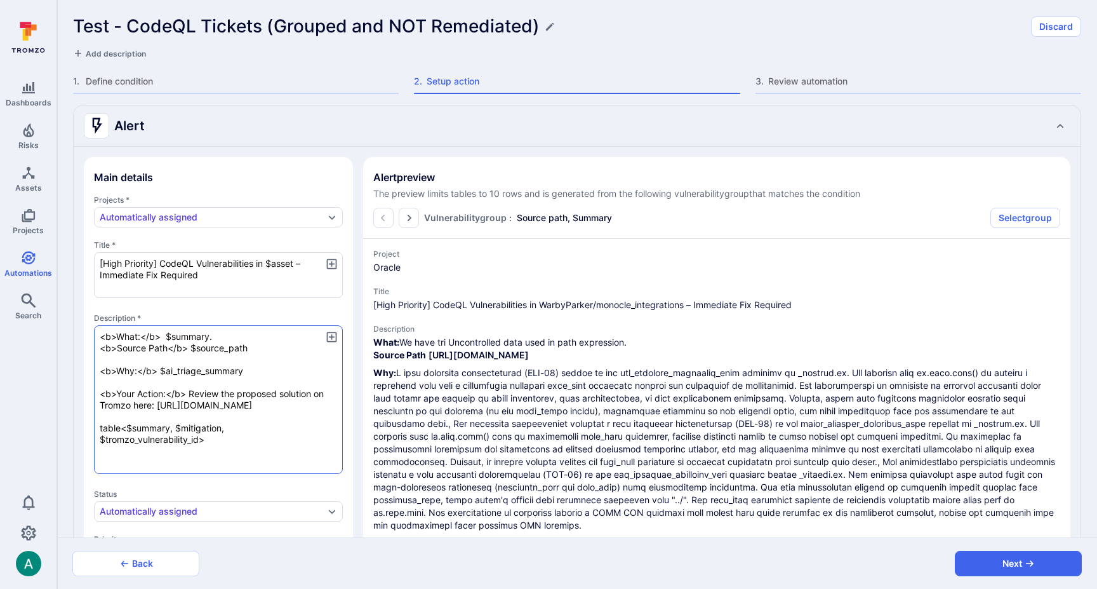
type textarea "<b>What:</b> I $summary. <b>Source Path</b> $source_path <b>Why:</b> $ai_triage…"
type textarea "x"
type textarea "<b>What:</b> In $summary. <b>Source Path</b> $source_path <b>Why:</b> $ai_triag…"
type textarea "x"
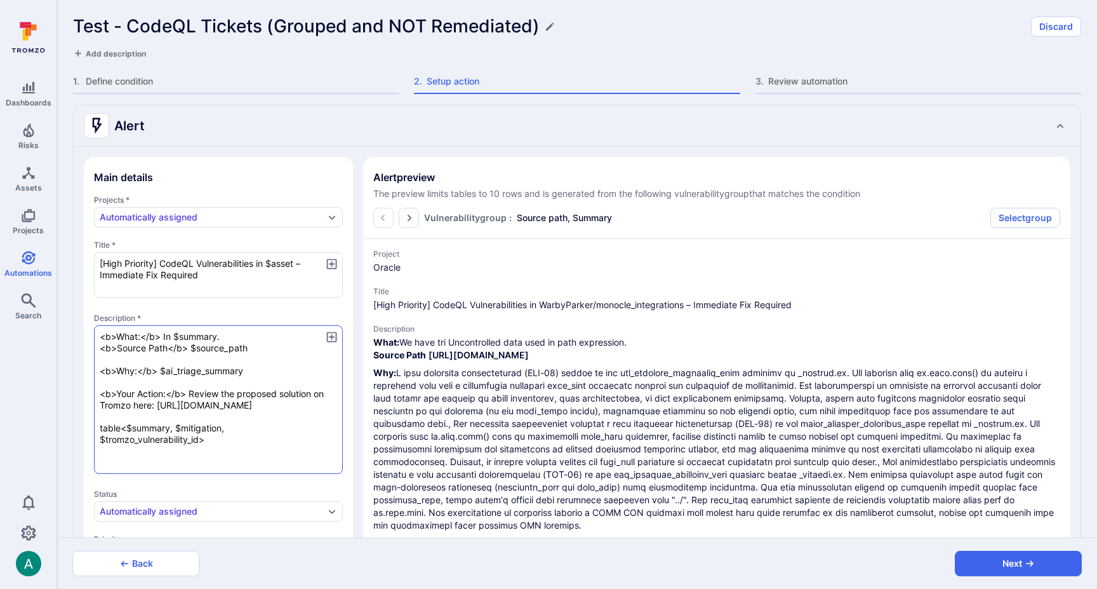
type textarea "<b>What:</b> In $summary. <b>Source Path</b> $source_path <b>Why:</b> $ai_triag…"
type textarea "x"
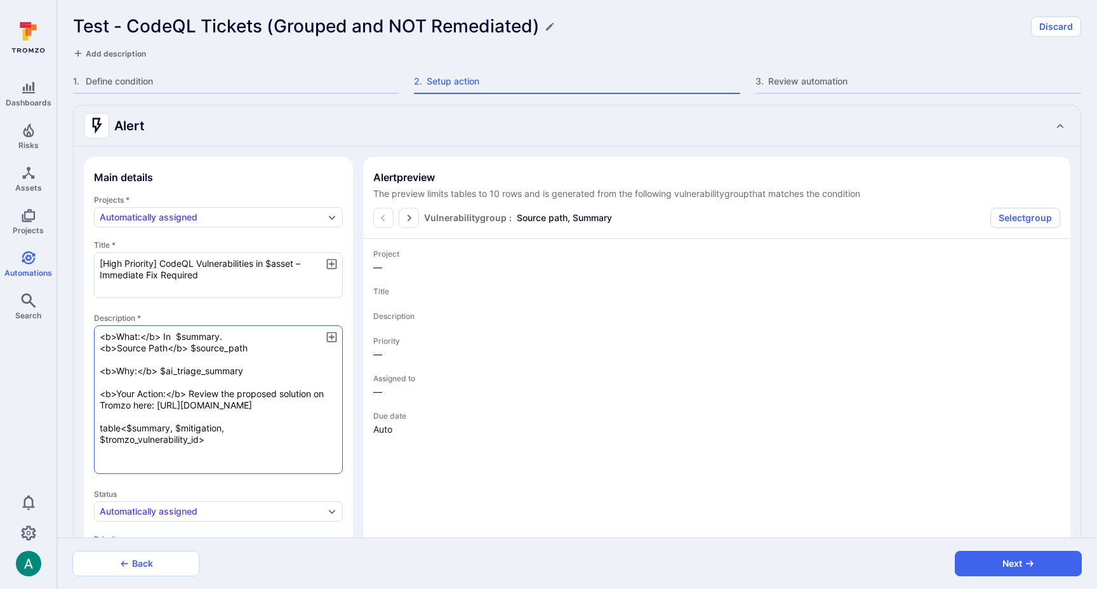
type textarea "x"
type textarea "<b>What:</b> In $summary. <b>Source Path</b> $source_path <b>Why:</b> $ai_triag…"
type textarea "x"
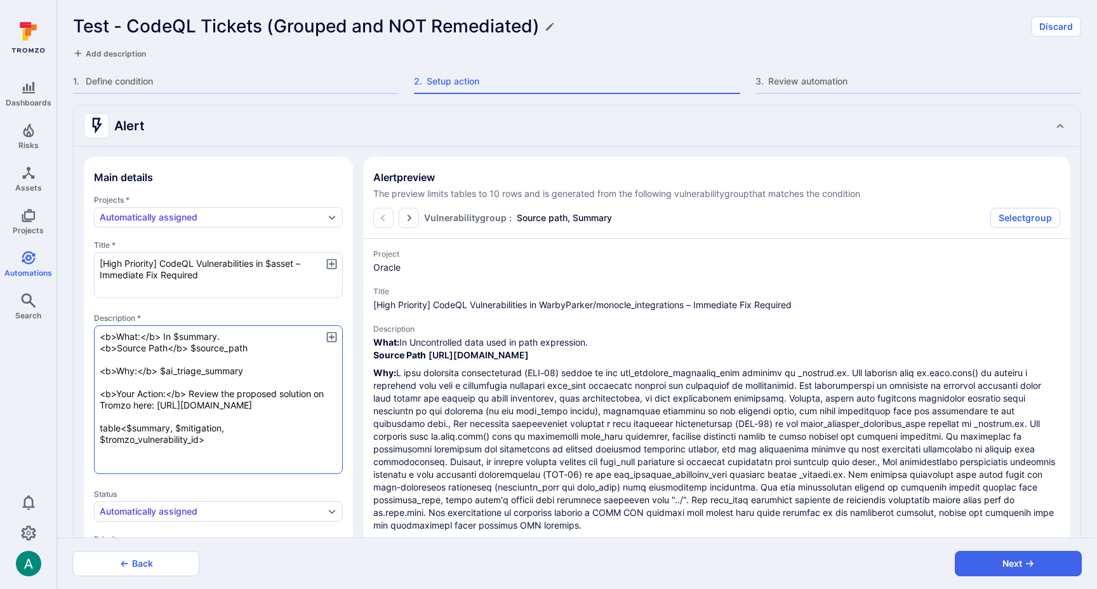
type textarea "x"
type textarea "<b>What:</b> I $summary. <b>Source Path</b> $source_path <b>Why:</b> $ai_triage…"
type textarea "x"
type textarea "<b>What:</b> $summary. <b>Source Path</b> $source_path <b>Why:</b> $ai_triage_s…"
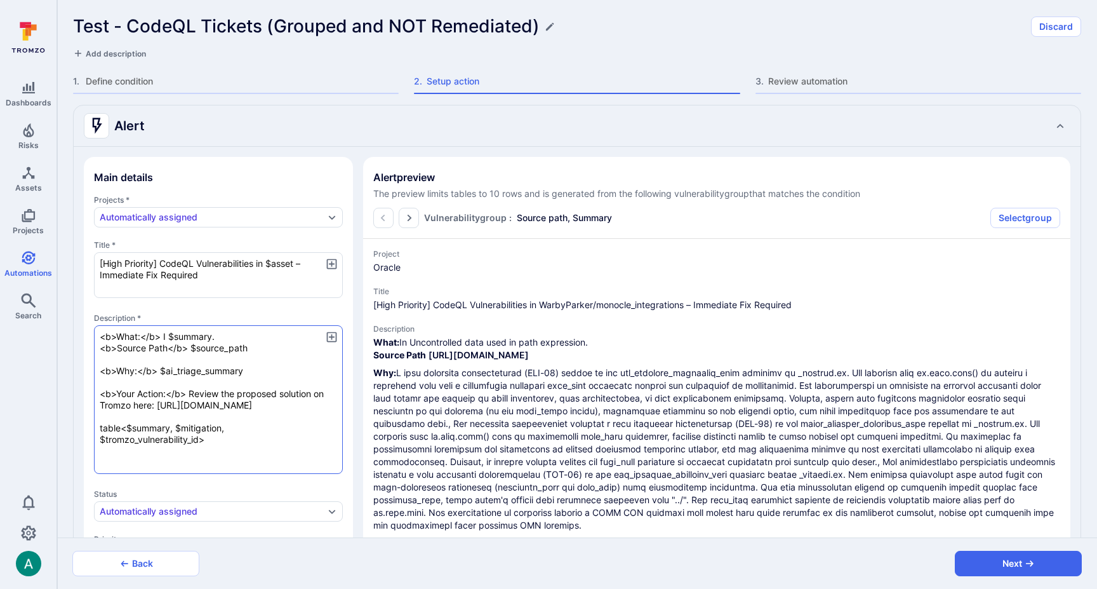
type textarea "x"
type textarea "<b>What:</b> A $summary. <b>Source Path</b> $source_path <b>Why:</b> $ai_triage…"
type textarea "x"
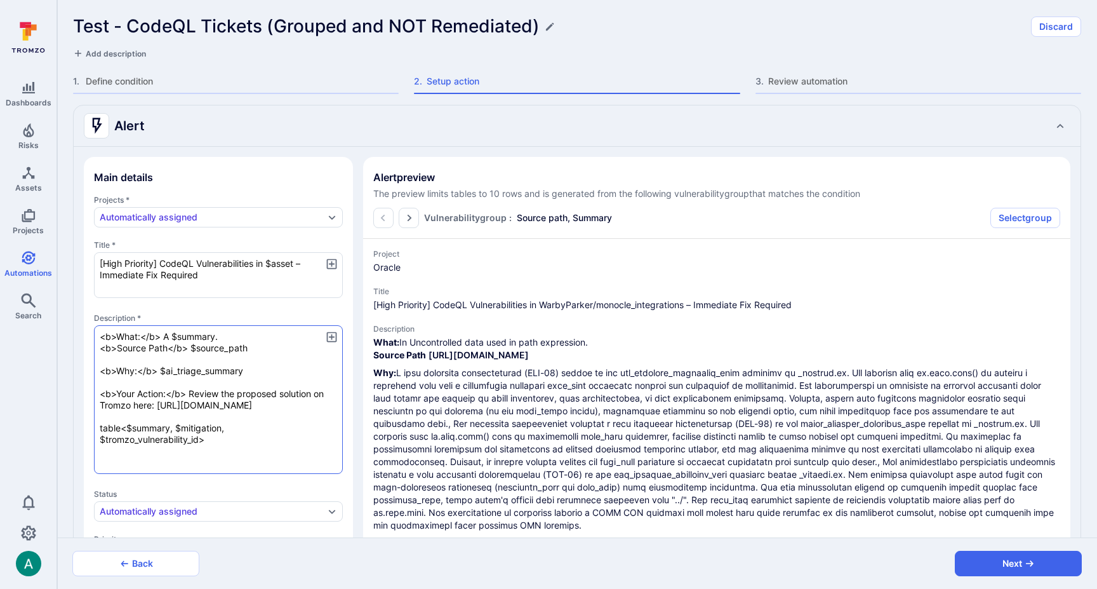
type textarea "<b>What:</b> Af $summary. <b>Source Path</b> $source_path <b>Why:</b> $ai_triag…"
type textarea "x"
type textarea "<b>What:</b> Aft $summary. <b>Source Path</b> $source_path <b>Why:</b> $ai_tria…"
type textarea "x"
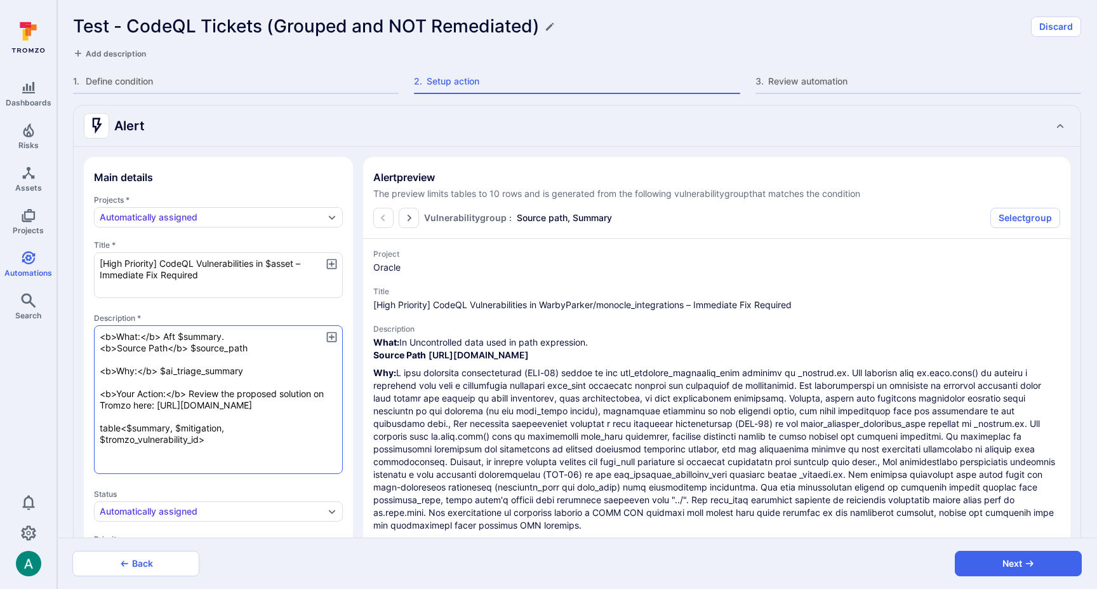
type textarea "<b>What:</b> Afte $summary. <b>Source Path</b> $source_path <b>Why:</b> $ai_tri…"
type textarea "x"
type textarea "<b>What:</b> After $summary. <b>Source Path</b> $source_path <b>Why:</b> $ai_tr…"
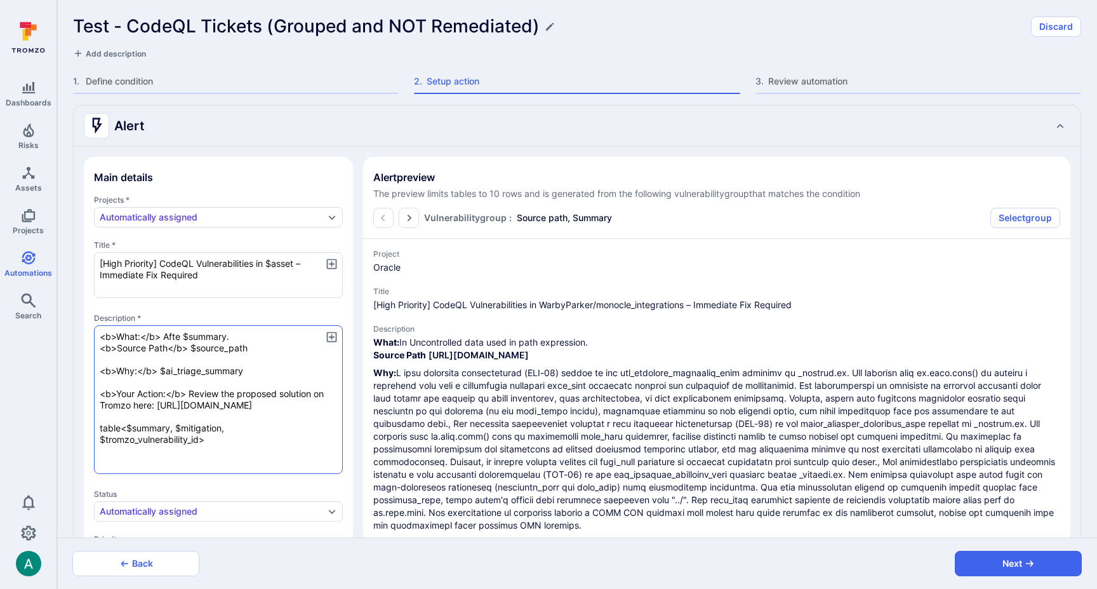
type textarea "x"
type textarea "<b>What:</b> After $summary. <b>Source Path</b> $source_path <b>Why:</b> $ai_tr…"
type textarea "x"
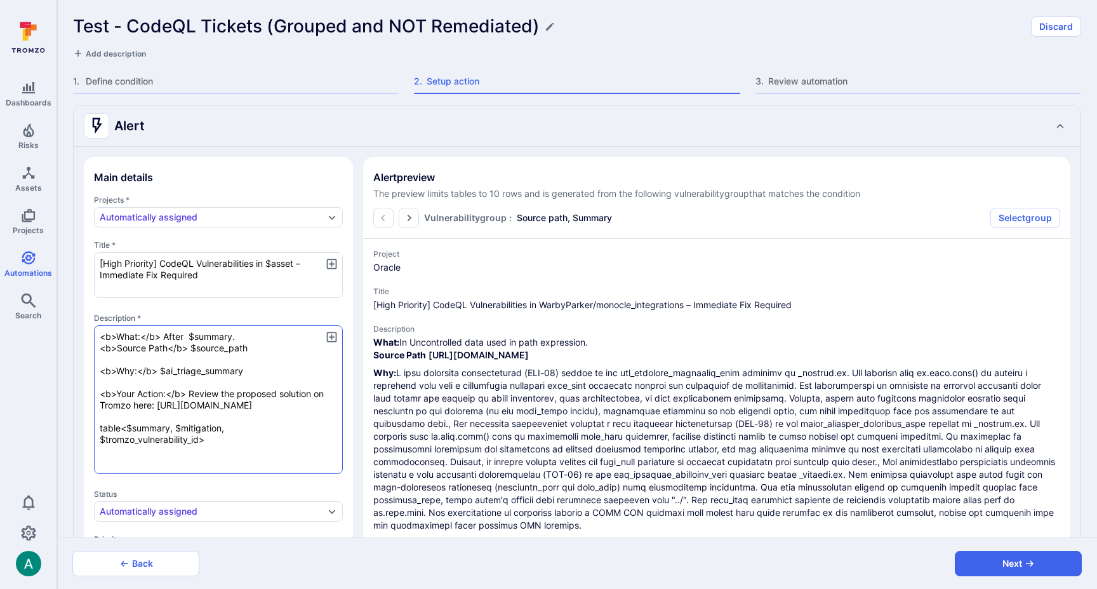
type textarea "x"
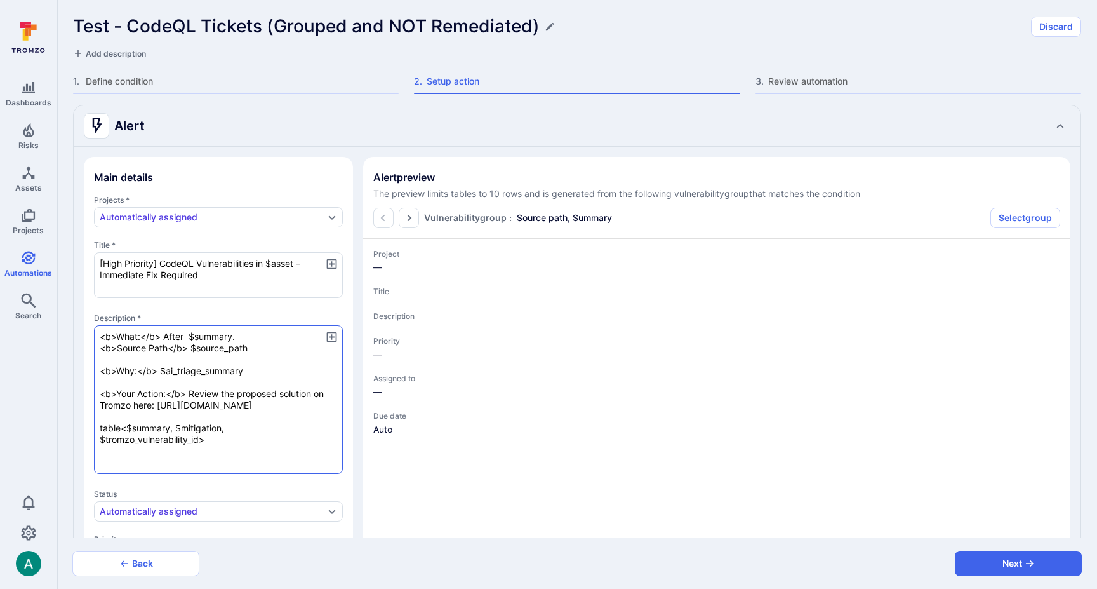
type textarea "x"
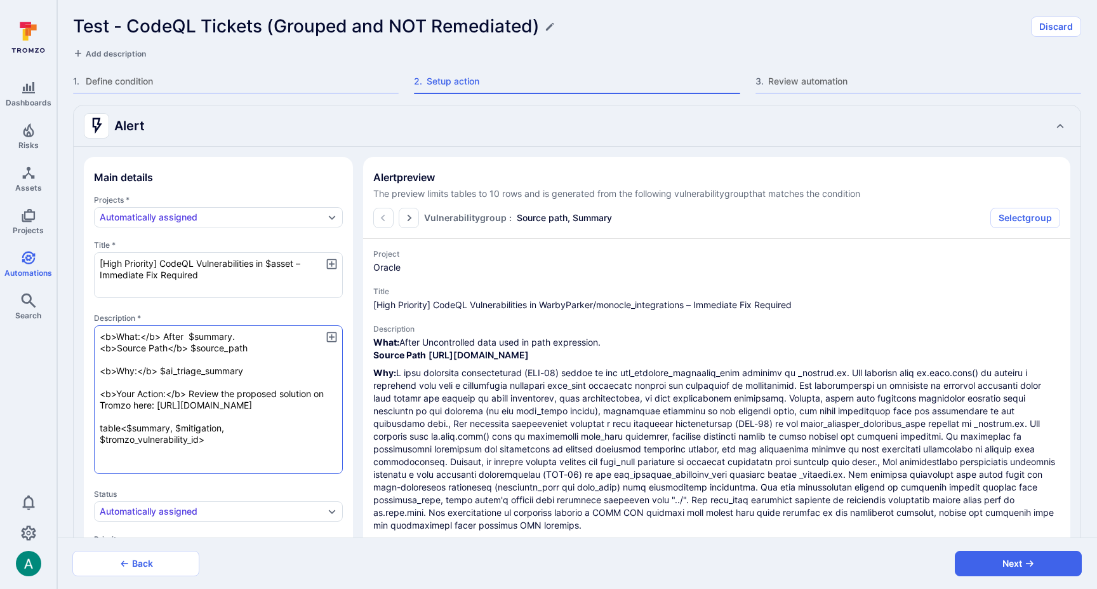
type textarea "x"
type textarea "<b>What:</b> After t $summary. <b>Source Path</b> $source_path <b>Why:</b> $ai_…"
type textarea "x"
type textarea "<b>What:</b> After tr $summary. <b>Source Path</b> $source_path <b>Why:</b> $ai…"
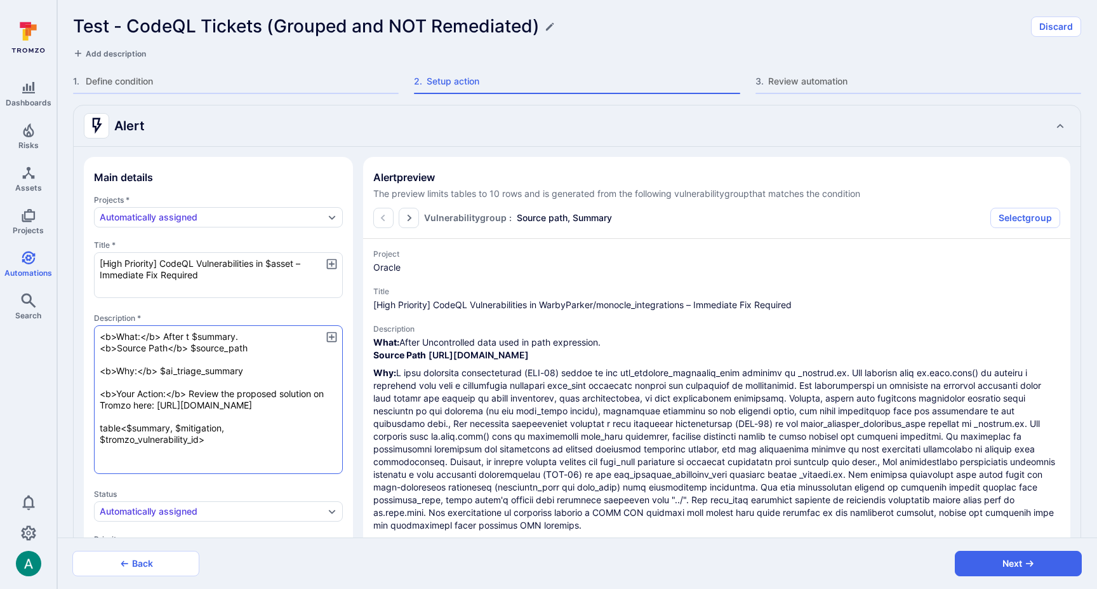
type textarea "x"
type textarea "<b>What:</b> After tri $summary. <b>Source Path</b> $source_path <b>Why:</b> $a…"
type textarea "x"
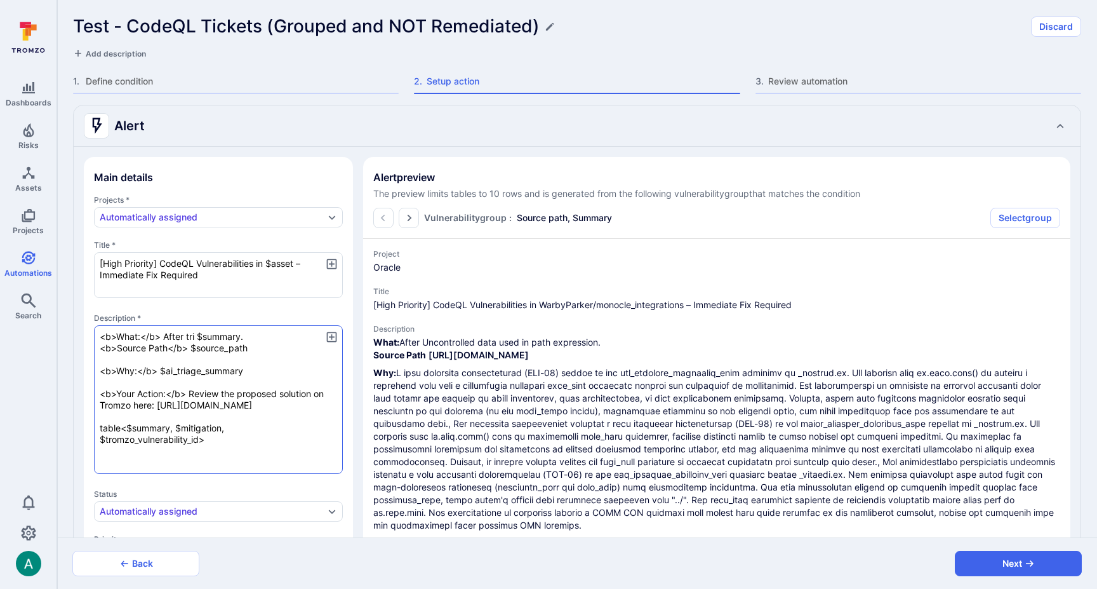
type textarea "<b>What:</b> After tria $summary. <b>Source Path</b> $source_path <b>Why:</b> $…"
type textarea "x"
type textarea "<b>What:</b> After triag $summary. <b>Source Path</b> $source_path <b>Why:</b> …"
type textarea "x"
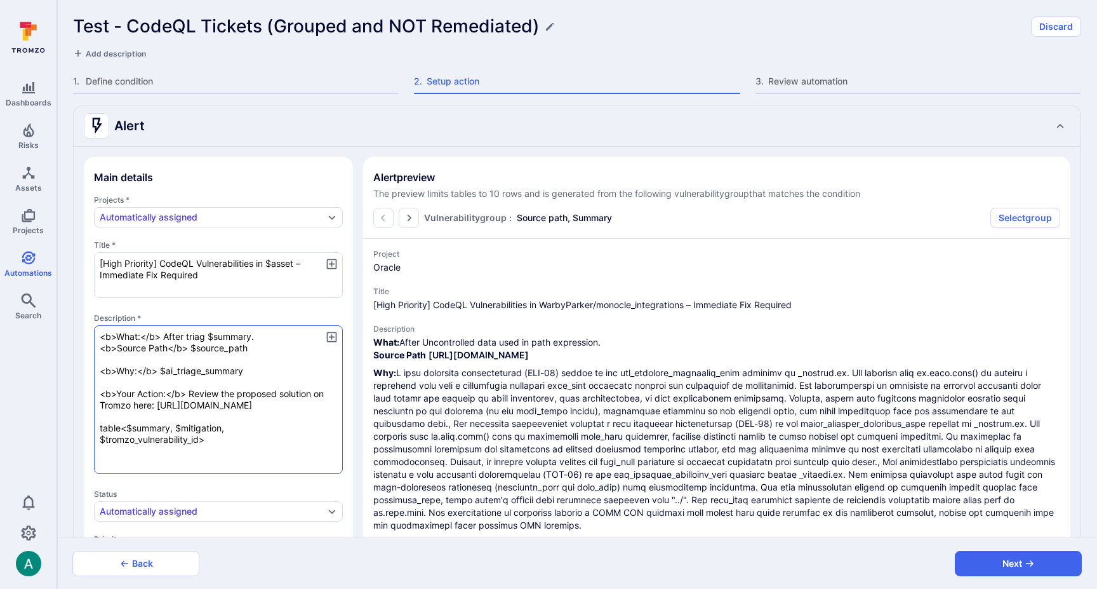
type textarea "<b>What:</b> After triagi $summary. <b>Source Path</b> $source_path <b>Why:</b>…"
type textarea "x"
type textarea "<b>What:</b> After triagin $summary. <b>Source Path</b> $source_path <b>Why:</b…"
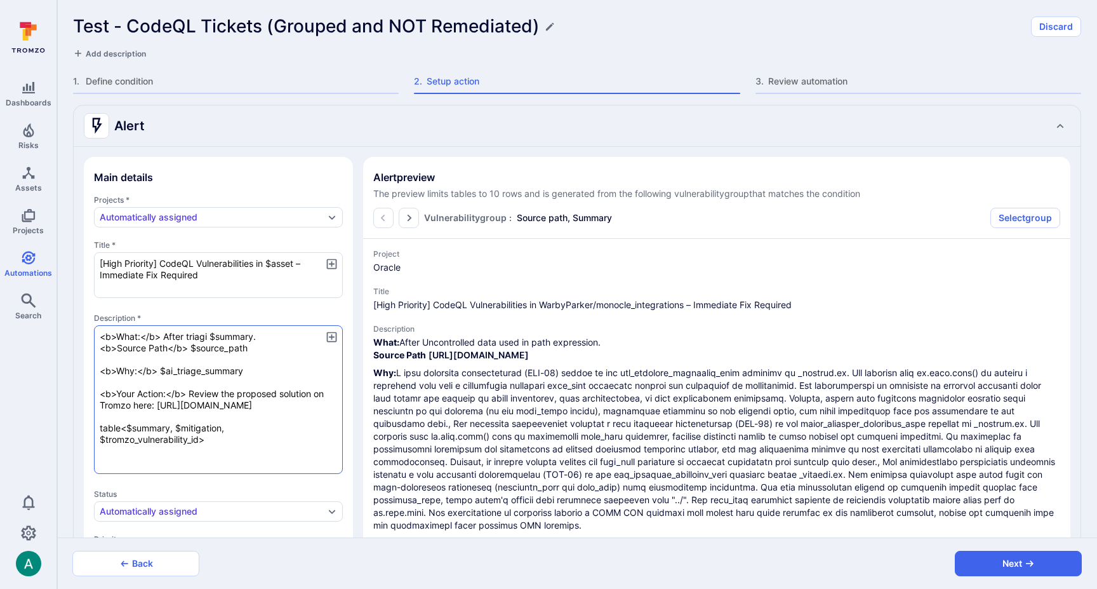
type textarea "x"
type textarea "<b>What:</b> After triaging $summary. <b>Source Path</b> $source_path <b>Why:</…"
type textarea "x"
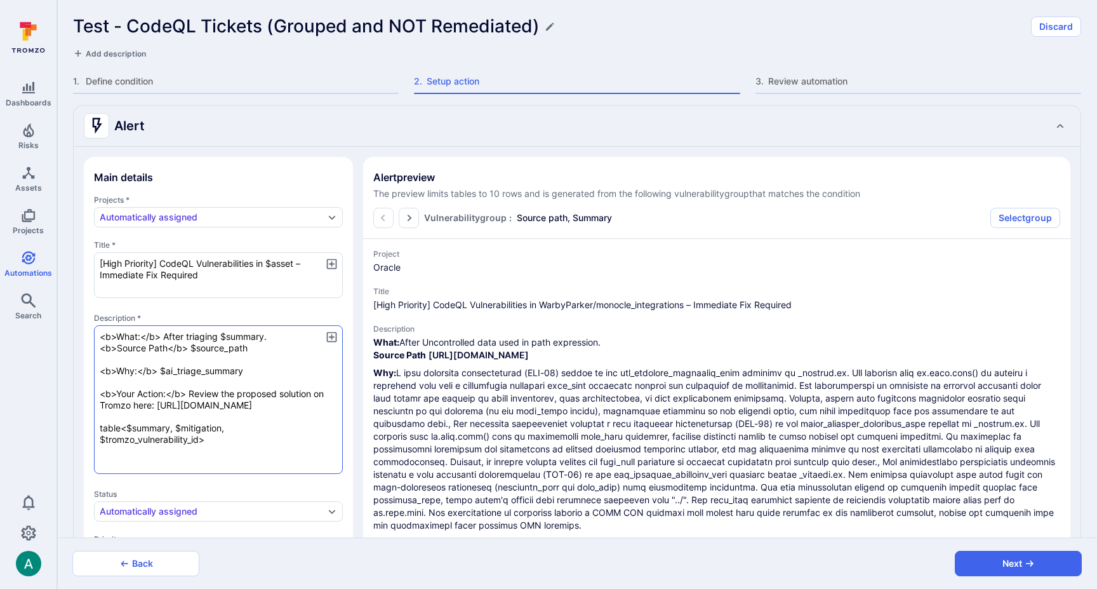
type textarea "<b>What:</b> After triaging, $summary. <b>Source Path</b> $source_path <b>Why:<…"
type textarea "x"
type textarea "<b>What:</b> After triaging,t $summary. <b>Source Path</b> $source_path <b>Why:…"
type textarea "x"
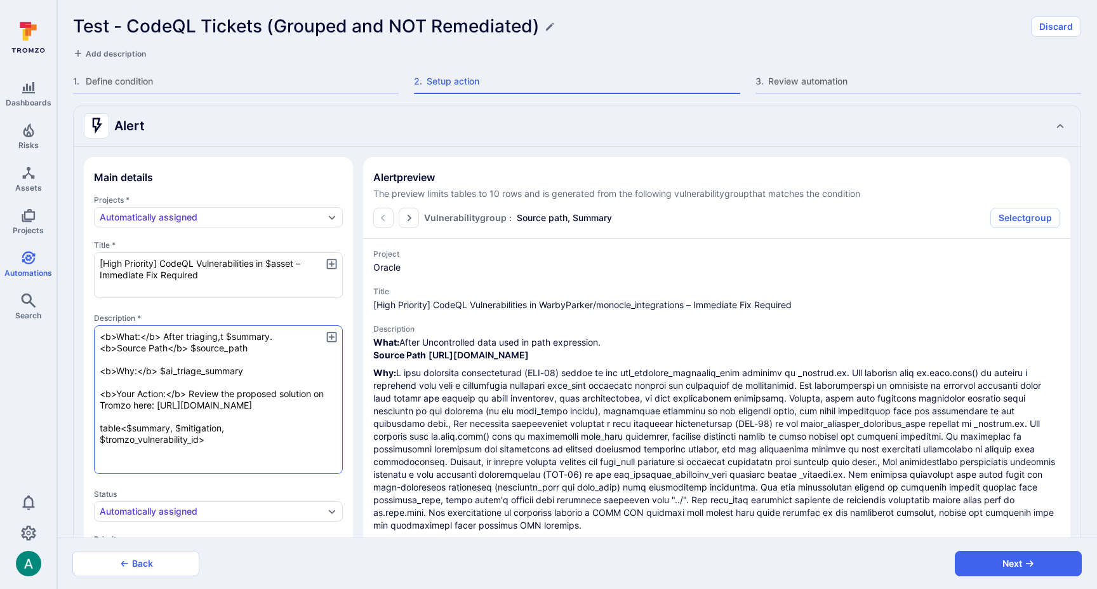
type textarea "x"
type textarea "<b>What:</b> After triaging,th $summary. <b>Source Path</b> $source_path <b>Why…"
type textarea "x"
type textarea "<b>What:</b> After triaging,the $summary. <b>Source Path</b> $source_path <b>Wh…"
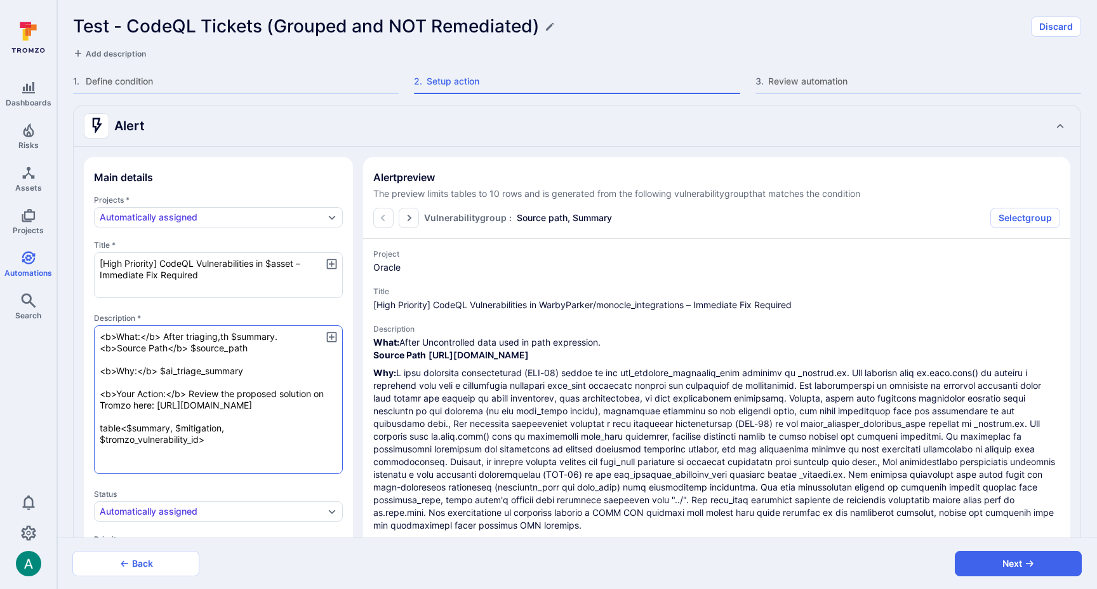
type textarea "x"
type textarea "<b>What:</b> After triaging,the $summary. <b>Source Path</b> $source_path <b>Wh…"
type textarea "x"
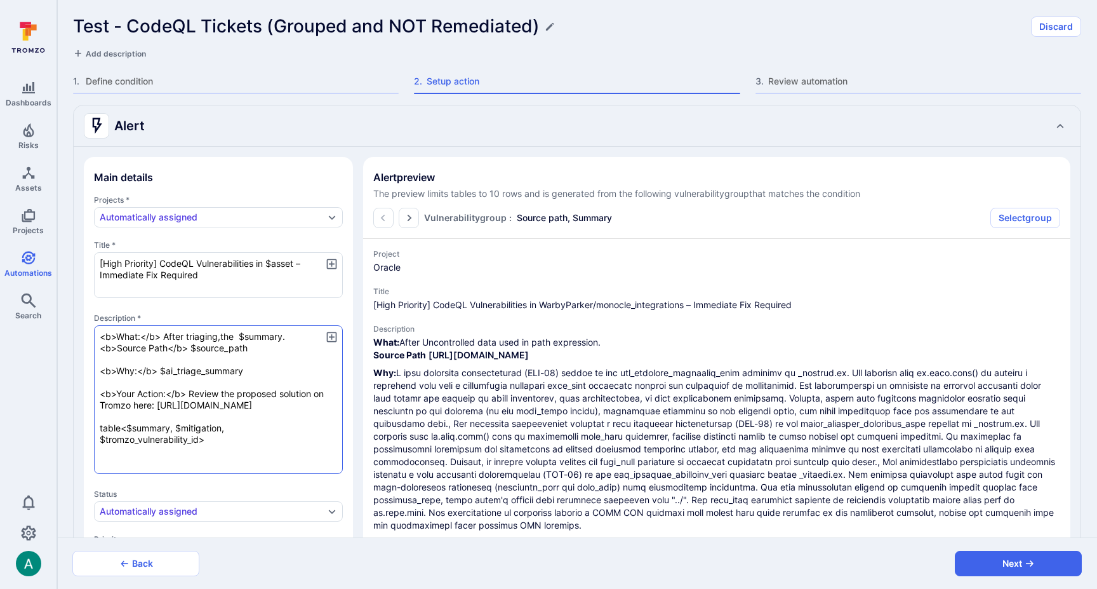
type textarea "<b>What:</b> After triaging,the f $summary. <b>Source Path</b> $source_path <b>…"
type textarea "x"
type textarea "<b>What:</b> After triaging,the fo $summary. <b>Source Path</b> $source_path <b…"
type textarea "x"
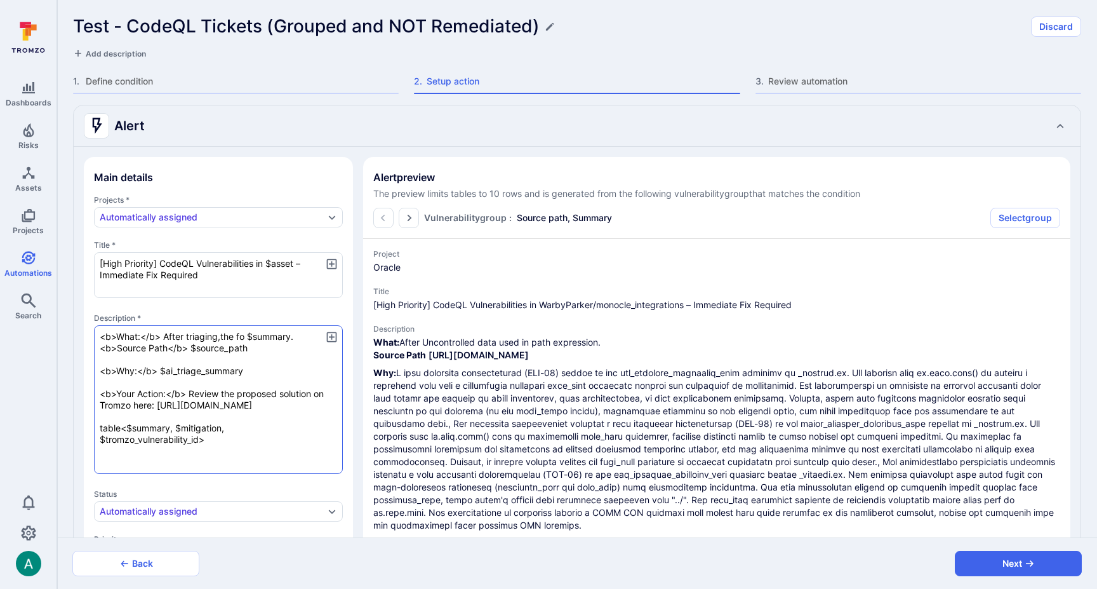
type textarea "x"
type textarea "<b>What:</b> After triaging,the f $summary. <b>Source Path</b> $source_path <b>…"
type textarea "x"
type textarea "<b>What:</b> After triaging,the $summary. <b>Source Path</b> $source_path <b>Wh…"
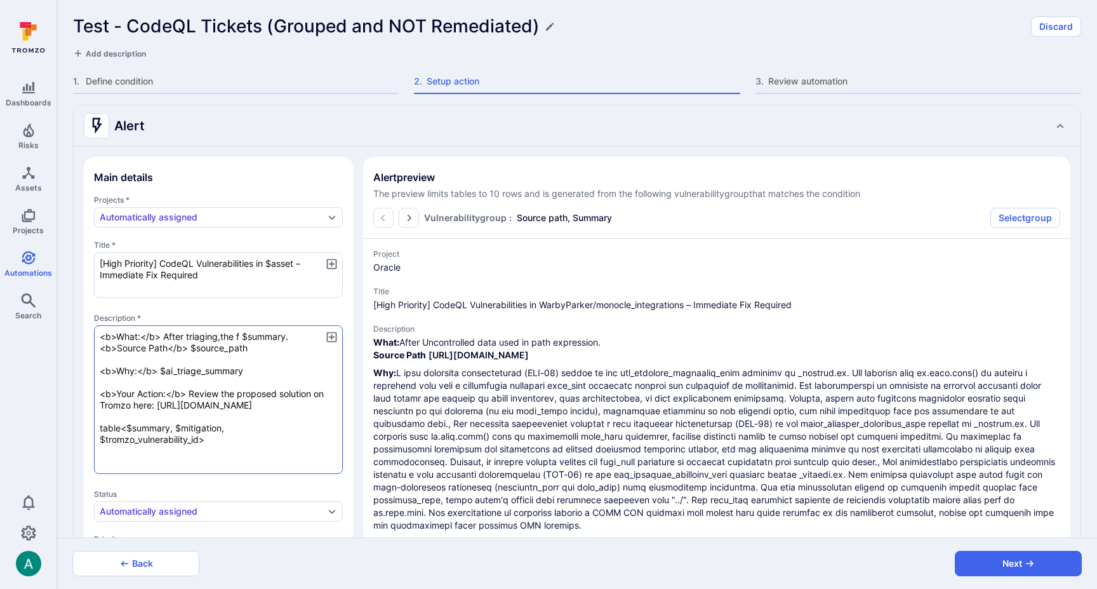
type textarea "x"
type textarea "<b>What:</b> After triaging,the $summary. <b>Source Path</b> $source_path <b>Wh…"
type textarea "x"
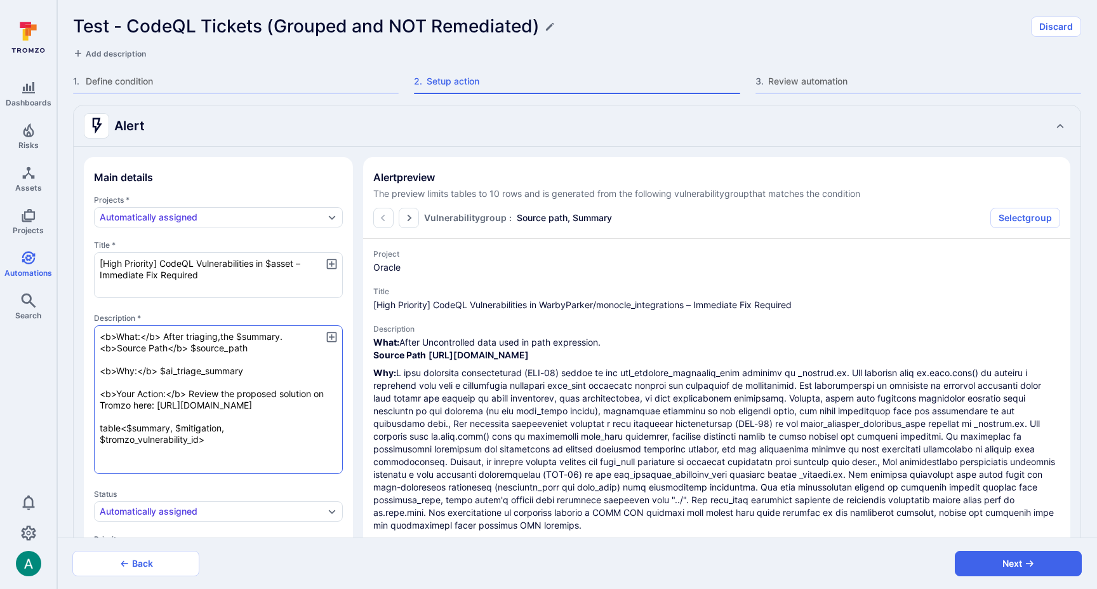
type textarea "<b>What:</b> After triaging,th $summary. <b>Source Path</b> $source_path <b>Why…"
type textarea "x"
type textarea "<b>What:</b> After triaging,t $summary. <b>Source Path</b> $source_path <b>Why:…"
type textarea "x"
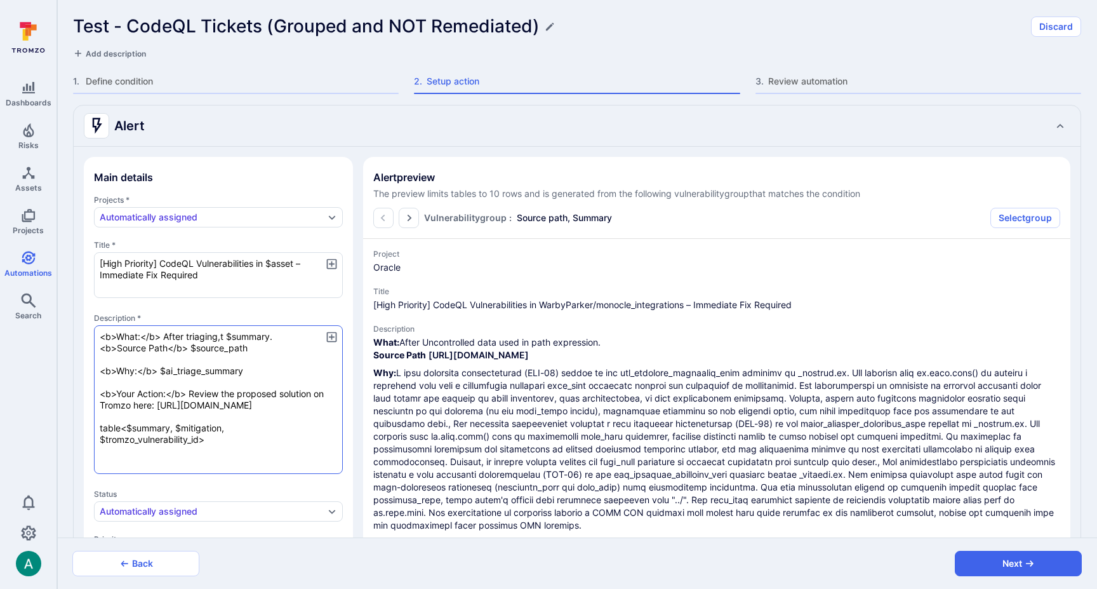
type textarea "x"
type textarea "<b>What:</b> After triaging, $summary. <b>Source Path</b> $source_path <b>Why:<…"
type textarea "x"
type textarea "<b>What:</b> After triaging, $summary. <b>Source Path</b> $source_path <b>Why:<…"
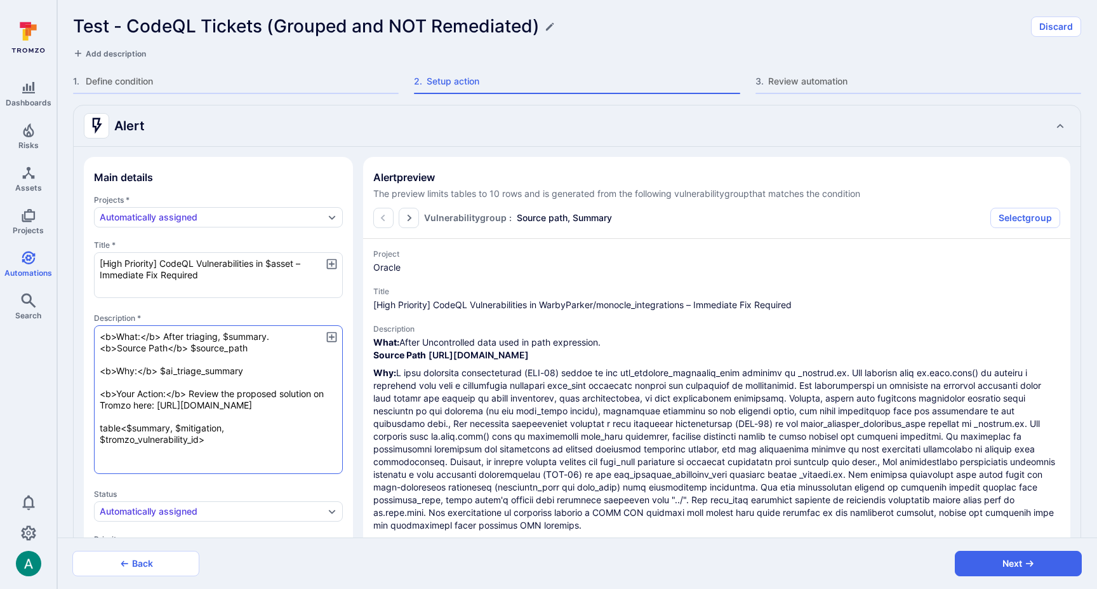
type textarea "x"
type textarea "<b>What:</b> After triaging, t $summary. <b>Source Path</b> $source_path <b>Why…"
type textarea "x"
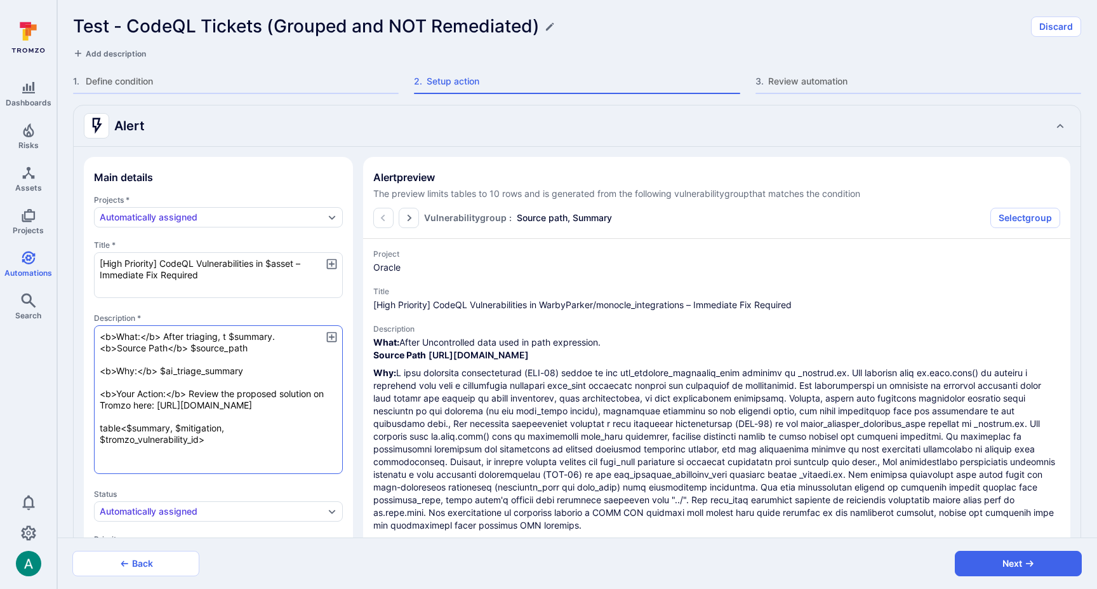
type textarea "<b>What:</b> After triaging, th $summary. <b>Source Path</b> $source_path <b>Wh…"
type textarea "x"
type textarea "<b>What:</b> After triaging, the $summary. <b>Source Path</b> $source_path <b>W…"
type textarea "x"
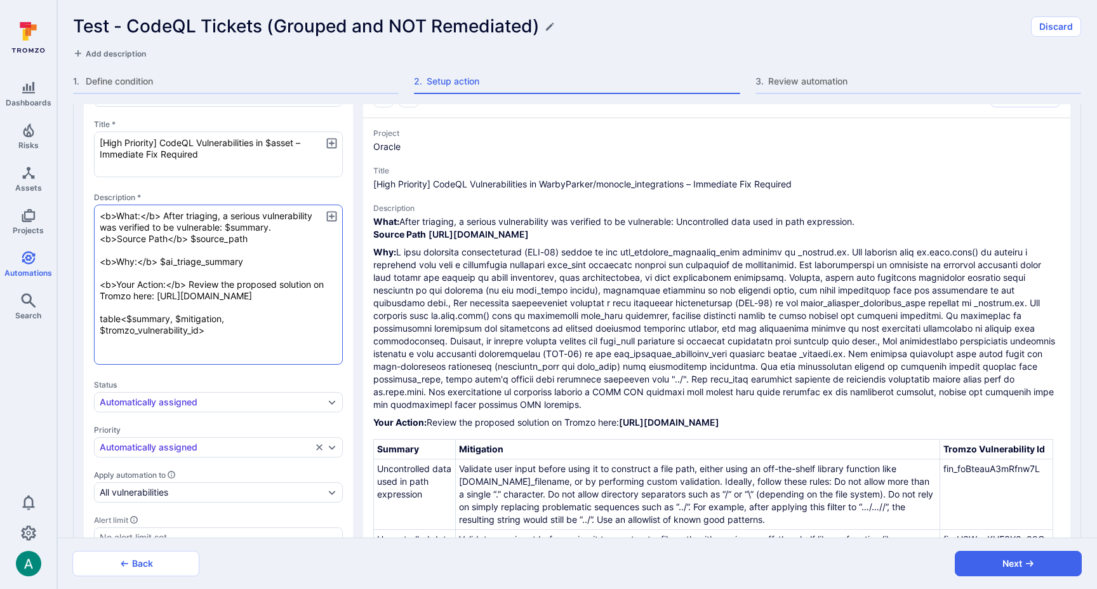
scroll to position [244, 0]
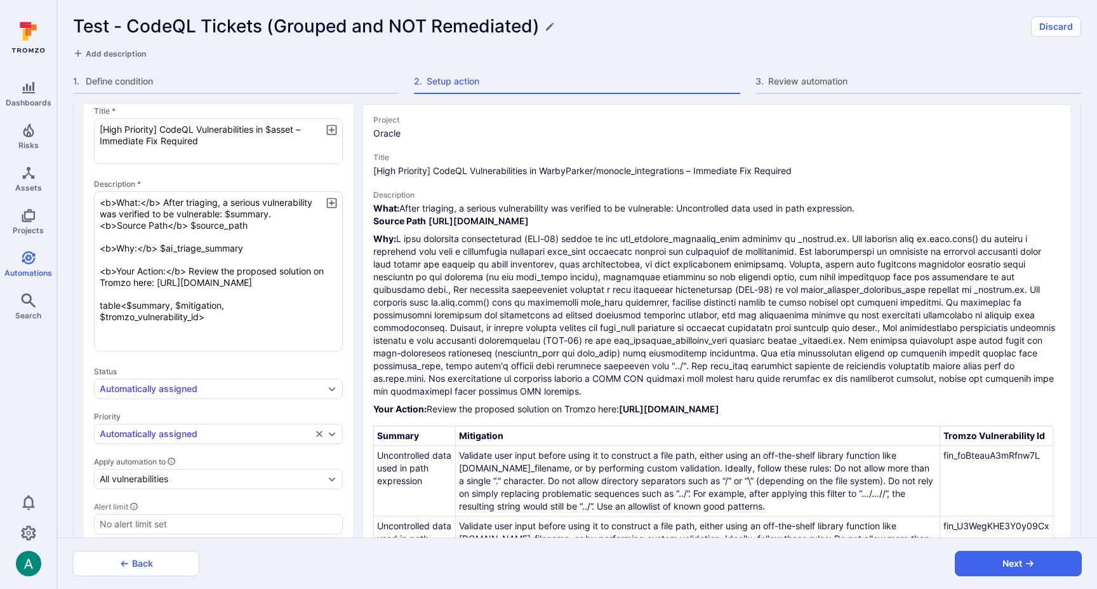
click at [328, 199] on icon "button" at bounding box center [331, 202] width 13 height 13
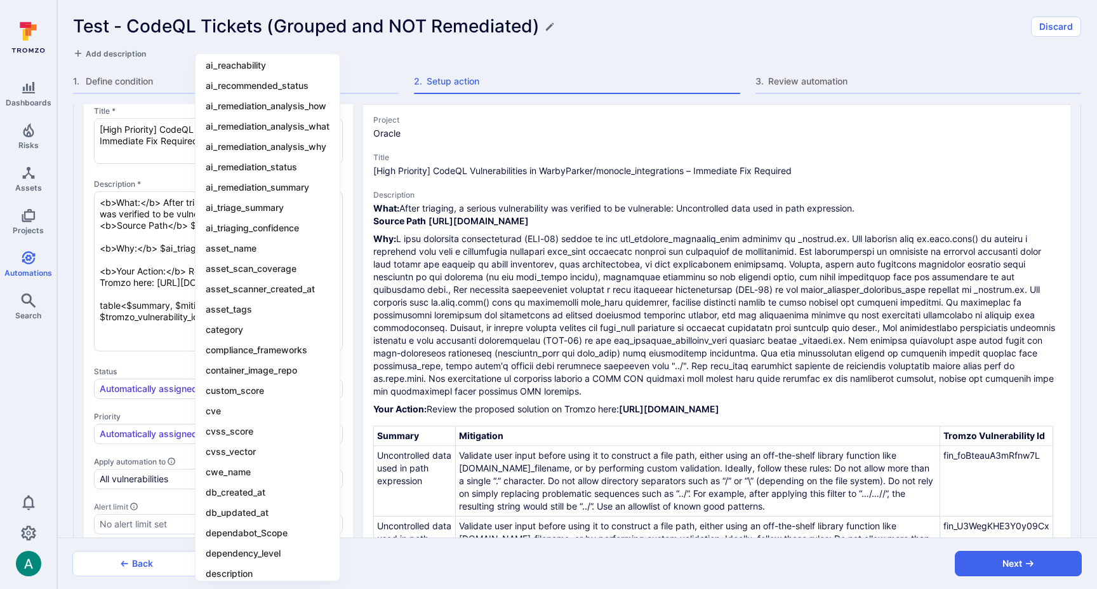
scroll to position [0, 0]
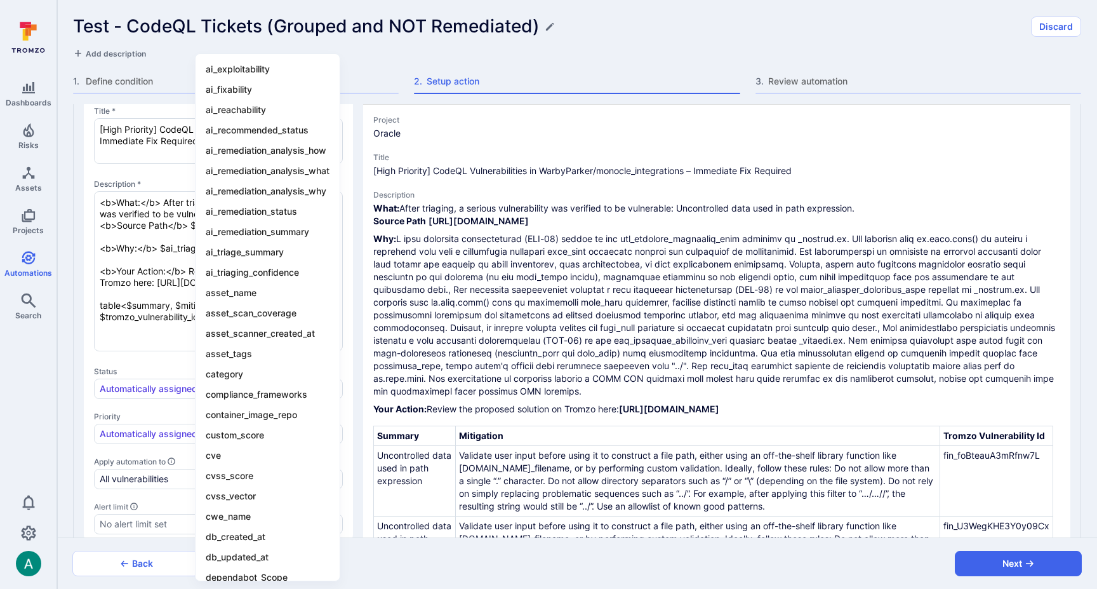
click at [164, 307] on div at bounding box center [548, 294] width 1097 height 589
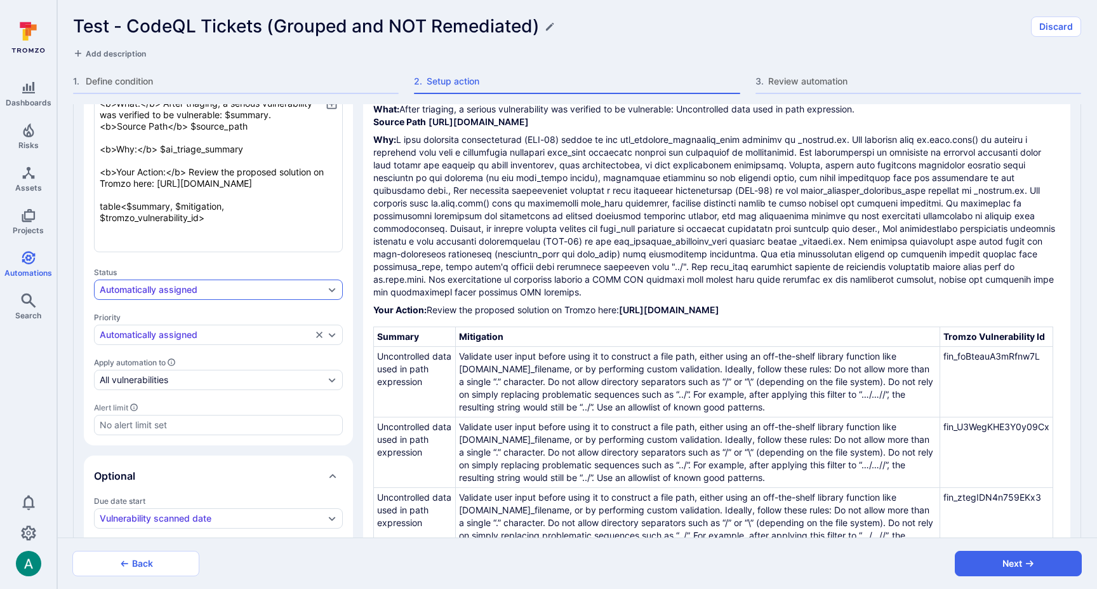
scroll to position [345, 0]
drag, startPoint x: 100, startPoint y: 227, endPoint x: 255, endPoint y: 248, distance: 156.9
click at [255, 248] on textarea "<b>What:</b> After triaging, a serious vulnerability was verified to be vulnera…" at bounding box center [218, 171] width 249 height 160
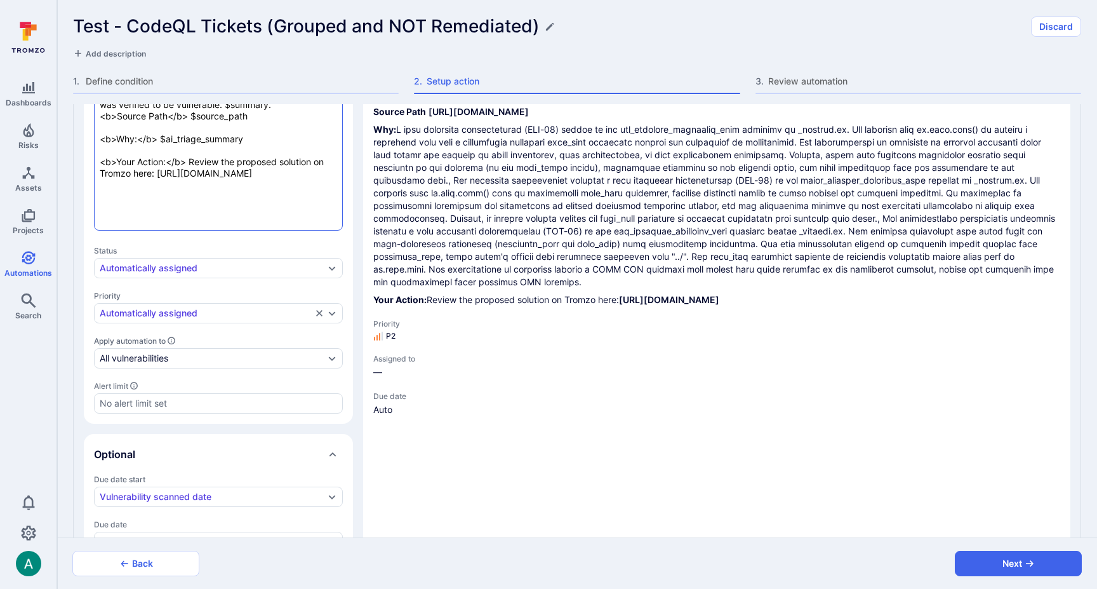
scroll to position [360, 0]
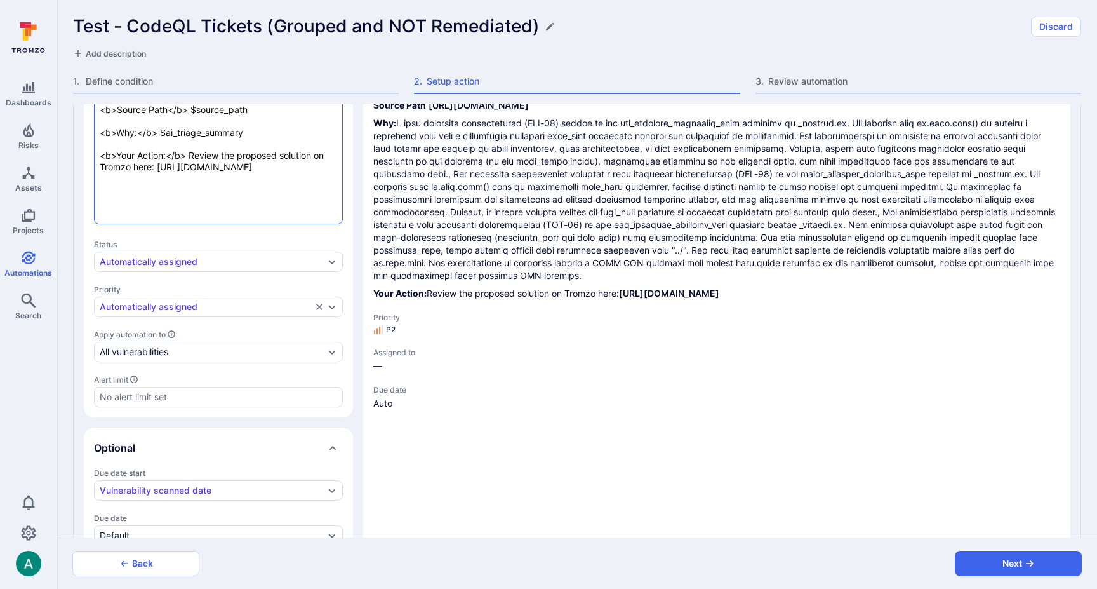
drag, startPoint x: 100, startPoint y: 186, endPoint x: 140, endPoint y: 187, distance: 39.4
click at [139, 187] on textarea "<b>What:</b> After triaging, a serious vulnerability was verified to be vulnera…" at bounding box center [218, 150] width 249 height 149
drag, startPoint x: 208, startPoint y: 190, endPoint x: 226, endPoint y: 191, distance: 17.8
click at [209, 190] on textarea "<b>What:</b> After triaging, a serious vulnerability was verified to be vulnera…" at bounding box center [218, 150] width 249 height 149
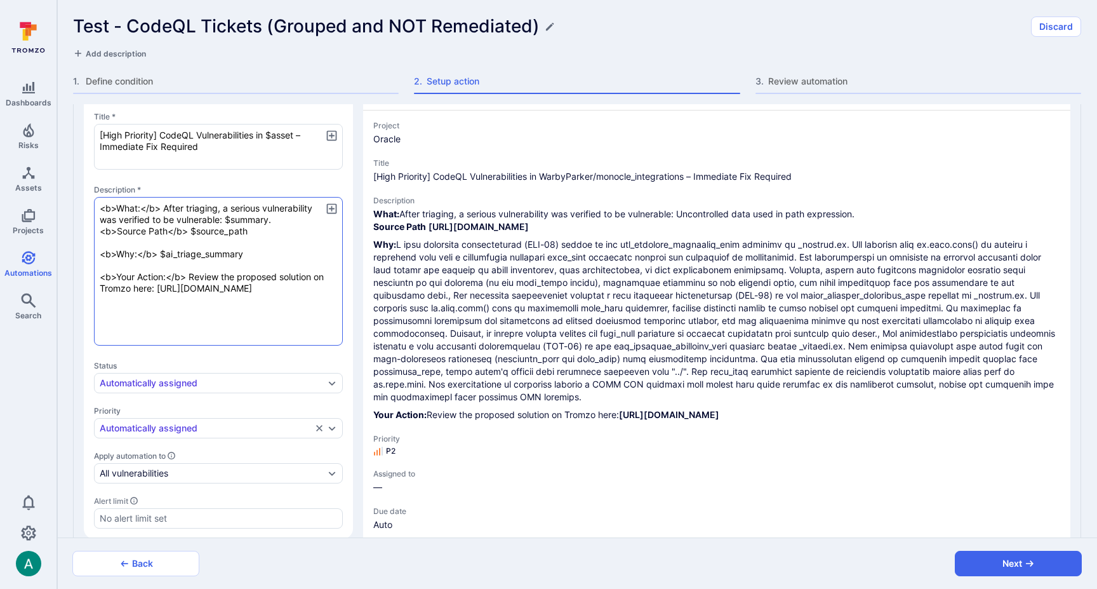
scroll to position [234, 0]
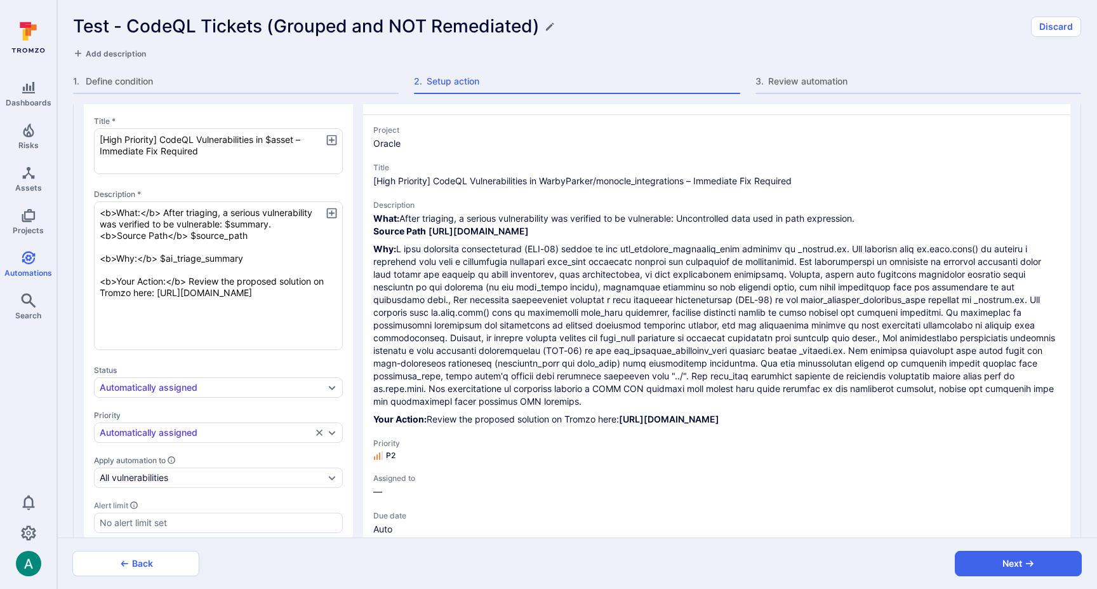
click at [326, 210] on icon "button" at bounding box center [331, 212] width 13 height 13
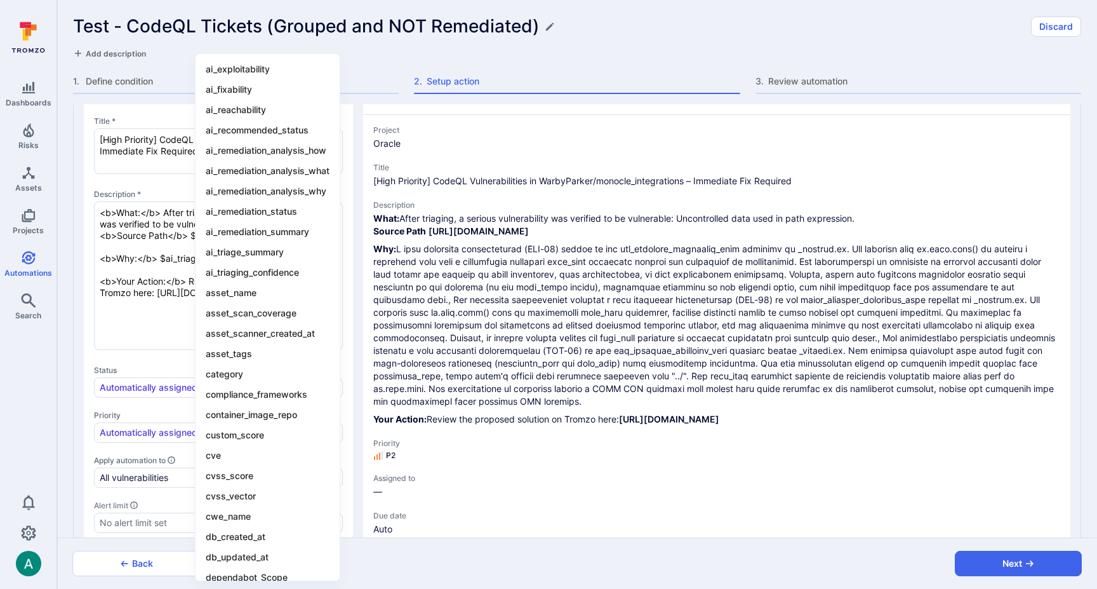
click at [143, 328] on div at bounding box center [548, 294] width 1097 height 589
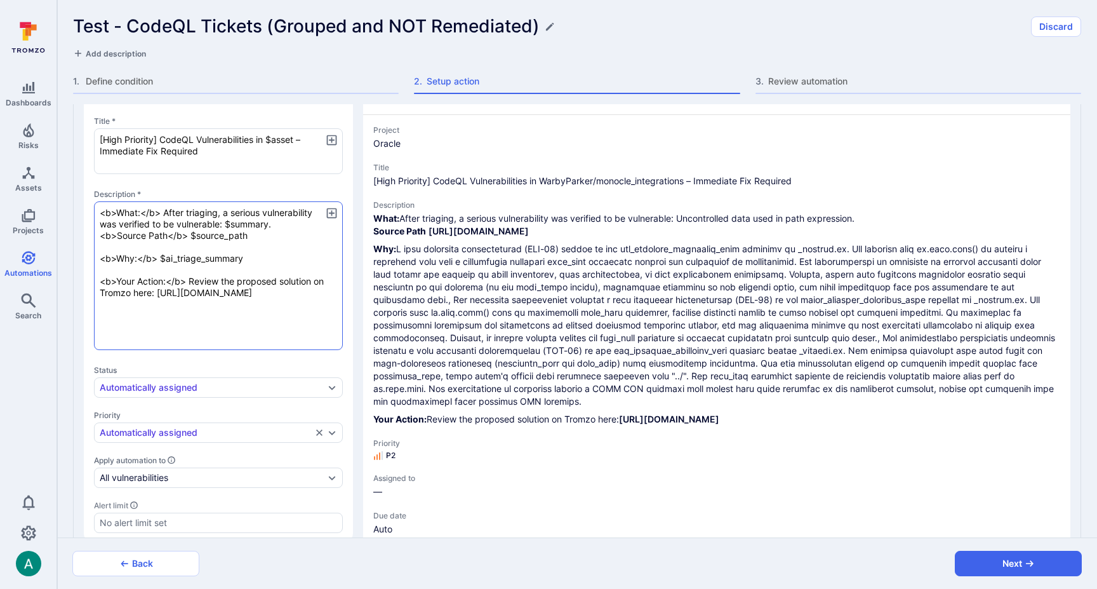
click at [211, 331] on textarea "<b>What:</b> After triaging, a serious vulnerability was verified to be vulnera…" at bounding box center [218, 275] width 249 height 149
paste textarea "$alert_id"
drag, startPoint x: 100, startPoint y: 303, endPoint x: 226, endPoint y: 311, distance: 126.6
click at [226, 311] on textarea "<b>What:</b> After triaging, a serious vulnerability was verified to be vulnera…" at bounding box center [218, 275] width 249 height 149
paste textarea "alerts-n"
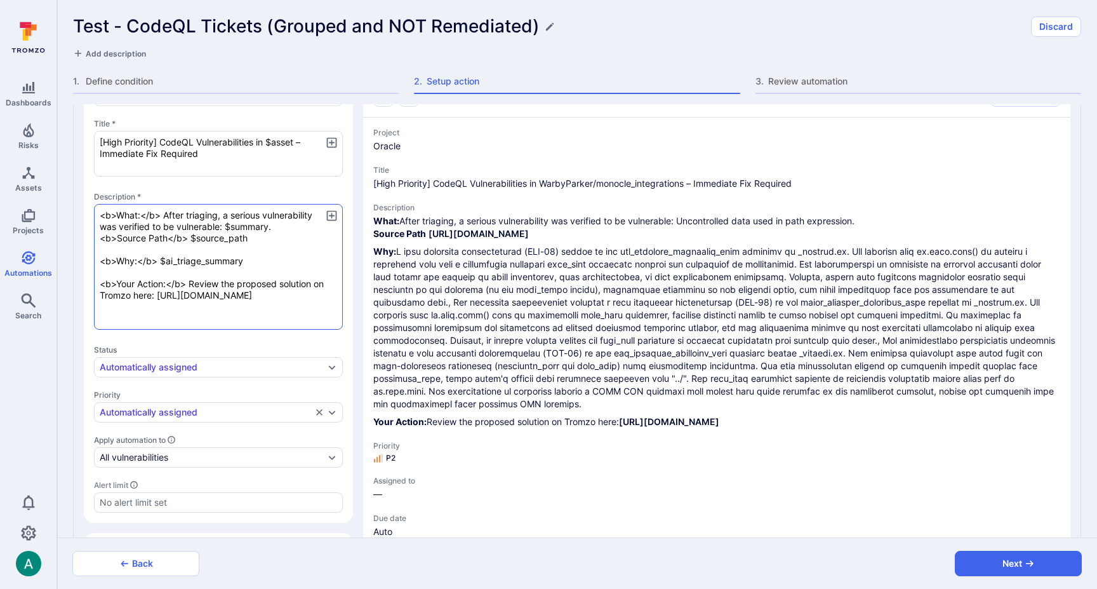
scroll to position [229, 0]
click at [228, 303] on textarea "<b>What:</b> After triaging, a serious vulnerability was verified to be vulnera…" at bounding box center [218, 269] width 249 height 126
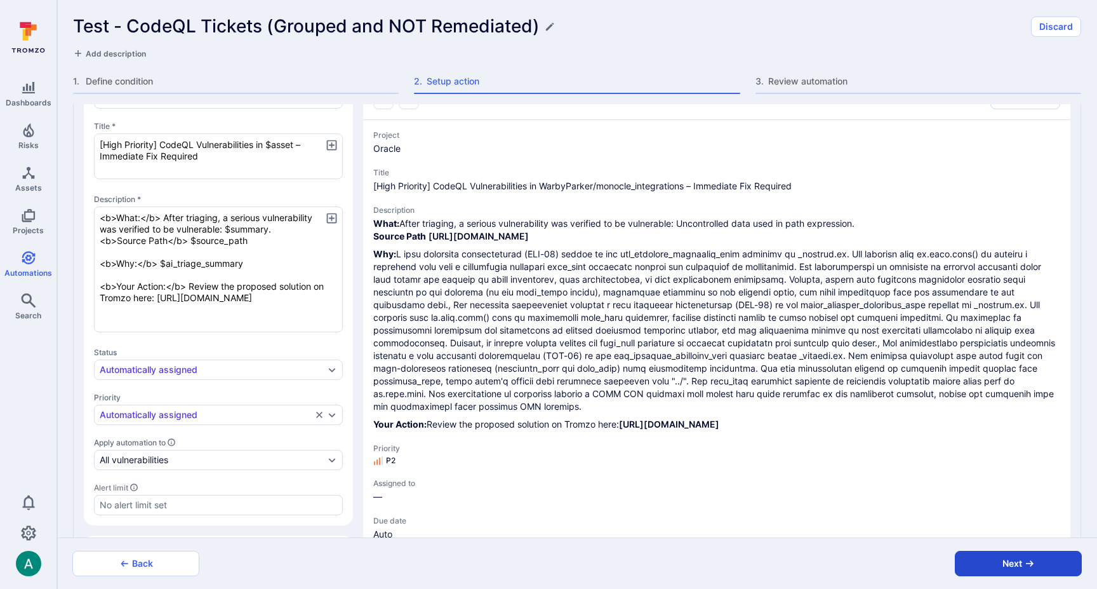
click at [1008, 566] on button "Next" at bounding box center [1018, 562] width 127 height 25
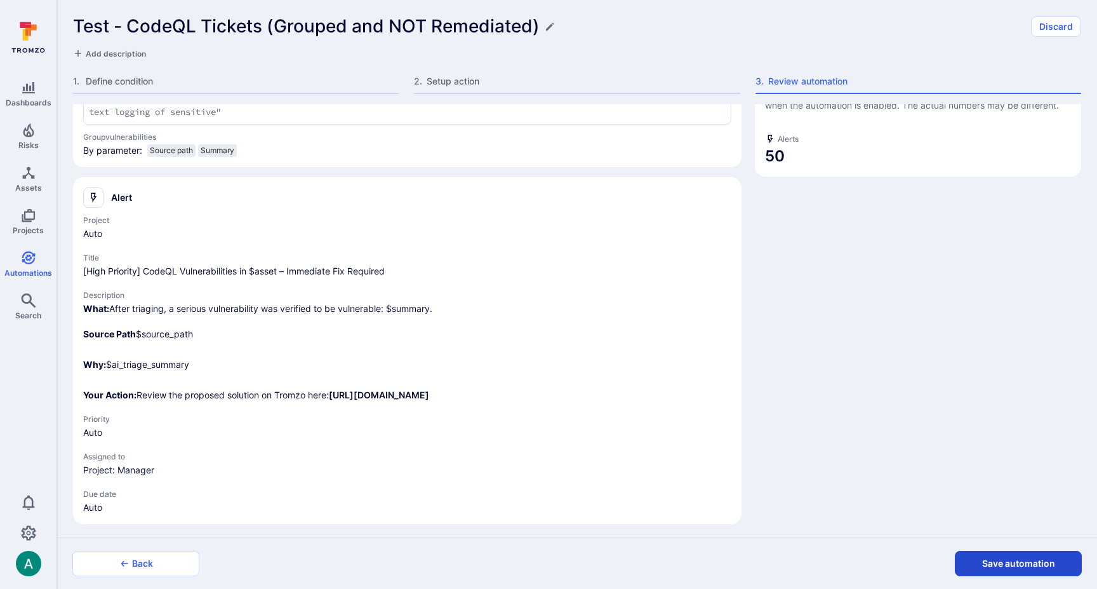
click at [1008, 566] on button "Save automation" at bounding box center [1018, 562] width 127 height 25
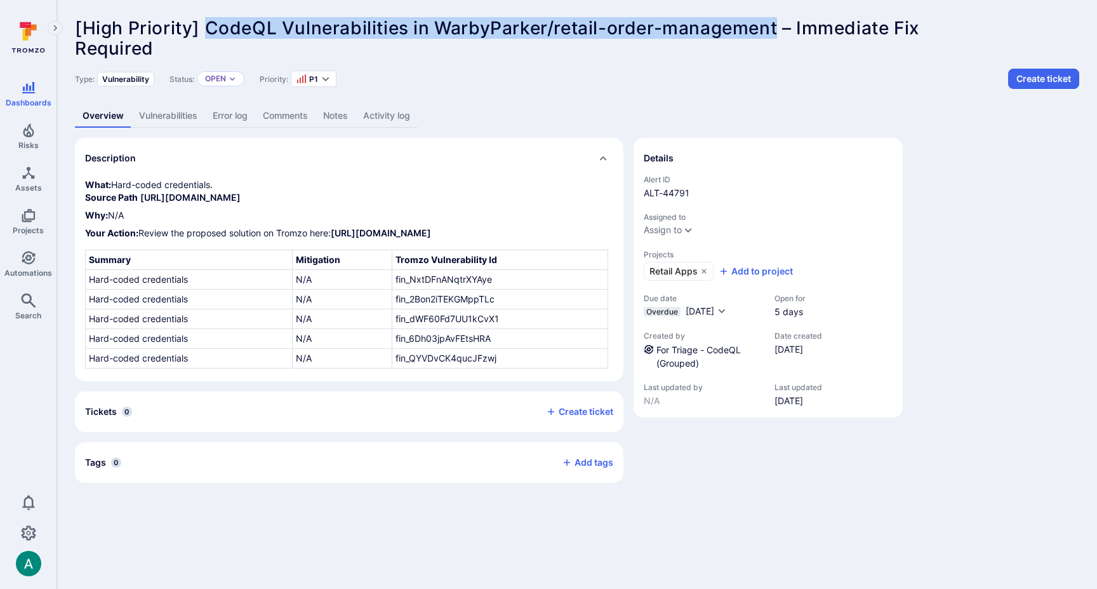
click at [414, 114] on link "Activity log" at bounding box center [387, 115] width 62 height 23
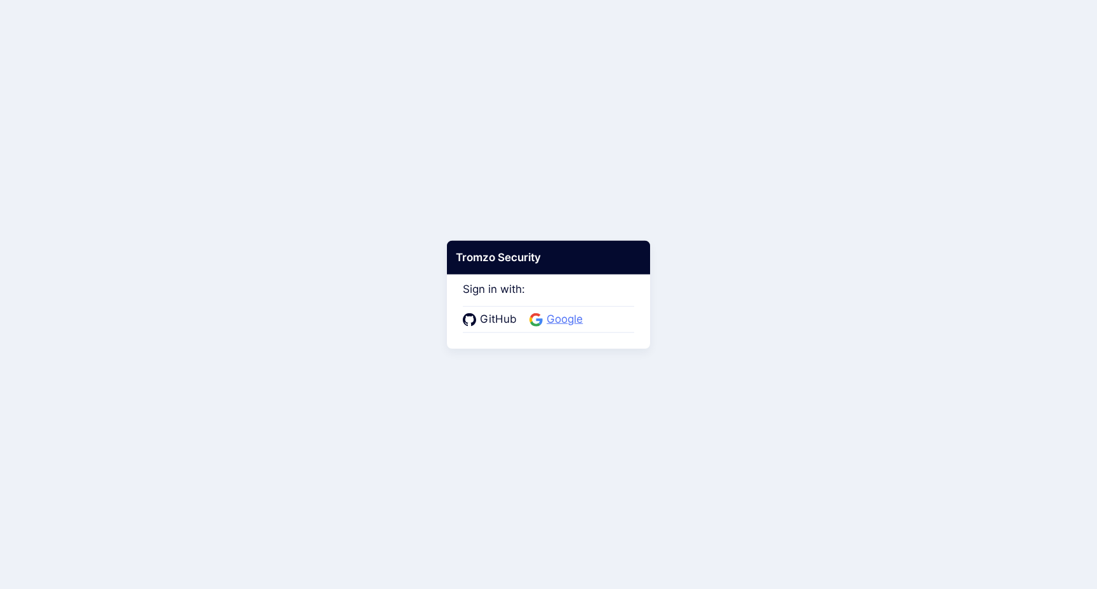
click at [556, 320] on span "Google" at bounding box center [565, 319] width 44 height 17
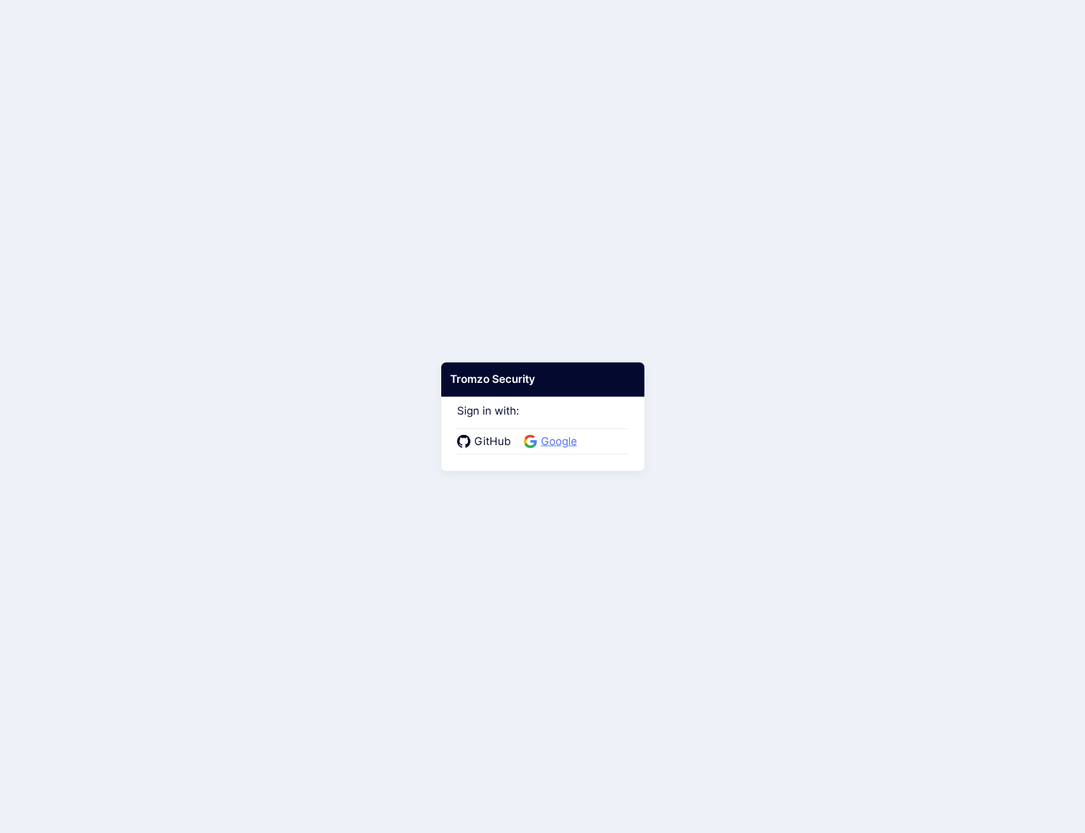
click at [550, 440] on span "Google" at bounding box center [559, 442] width 44 height 17
